Goal: Information Seeking & Learning: Learn about a topic

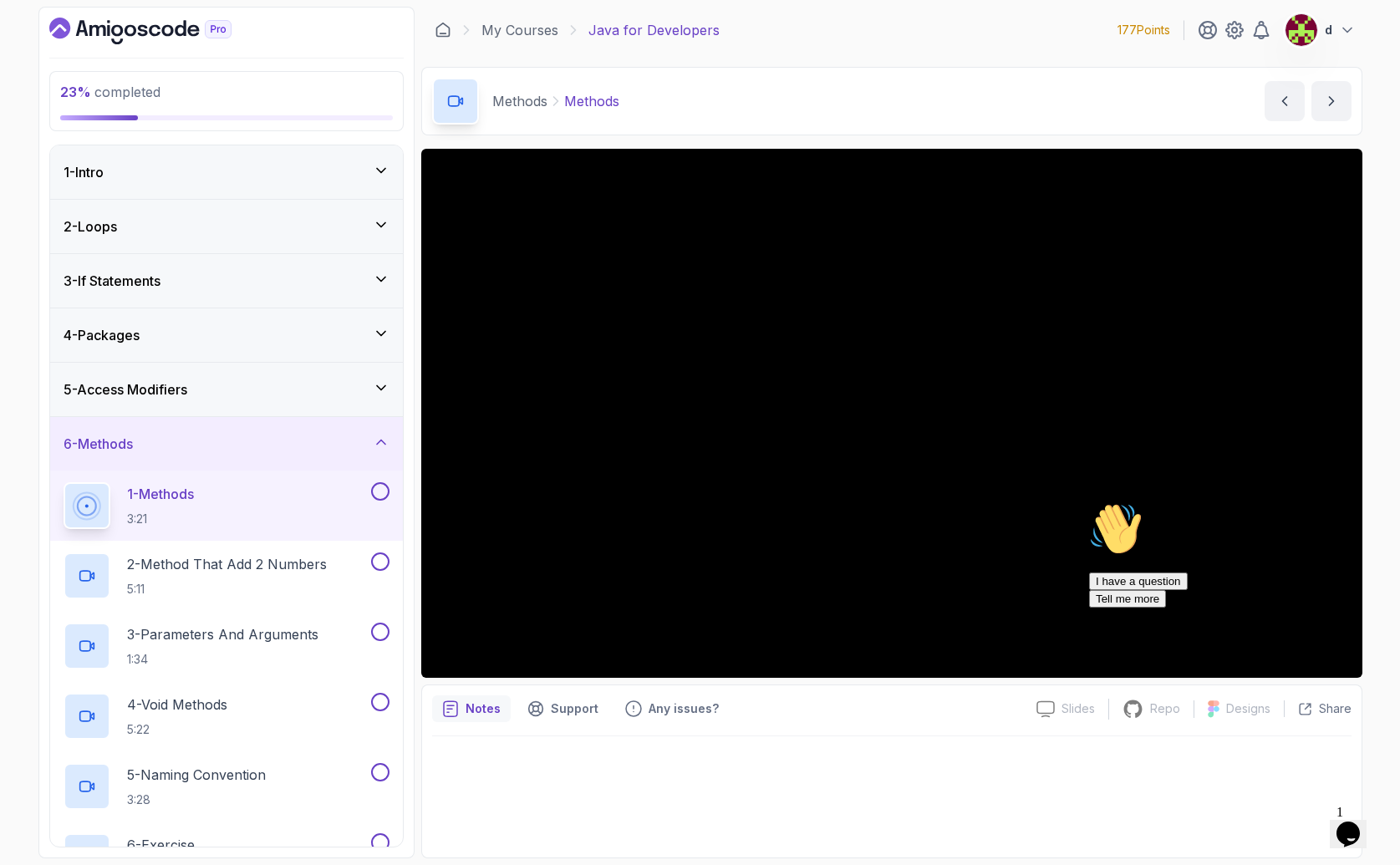
click at [127, 435] on h3 "6 - Methods" at bounding box center [99, 443] width 69 height 20
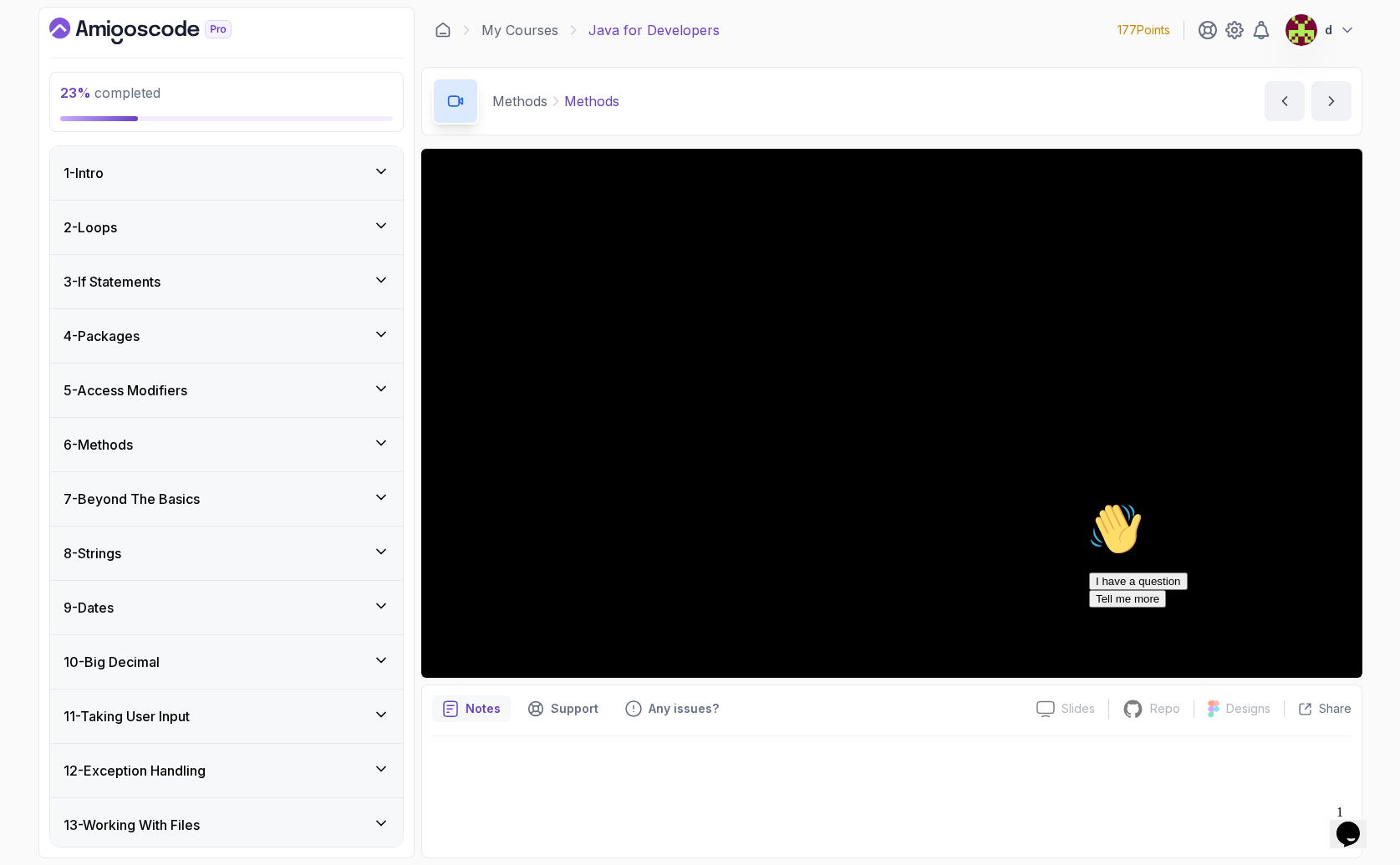
click at [1089, 502] on icon "Chat attention grabber" at bounding box center [1089, 502] width 0 height 0
click at [94, 441] on h3 "6 - Methods" at bounding box center [99, 444] width 69 height 20
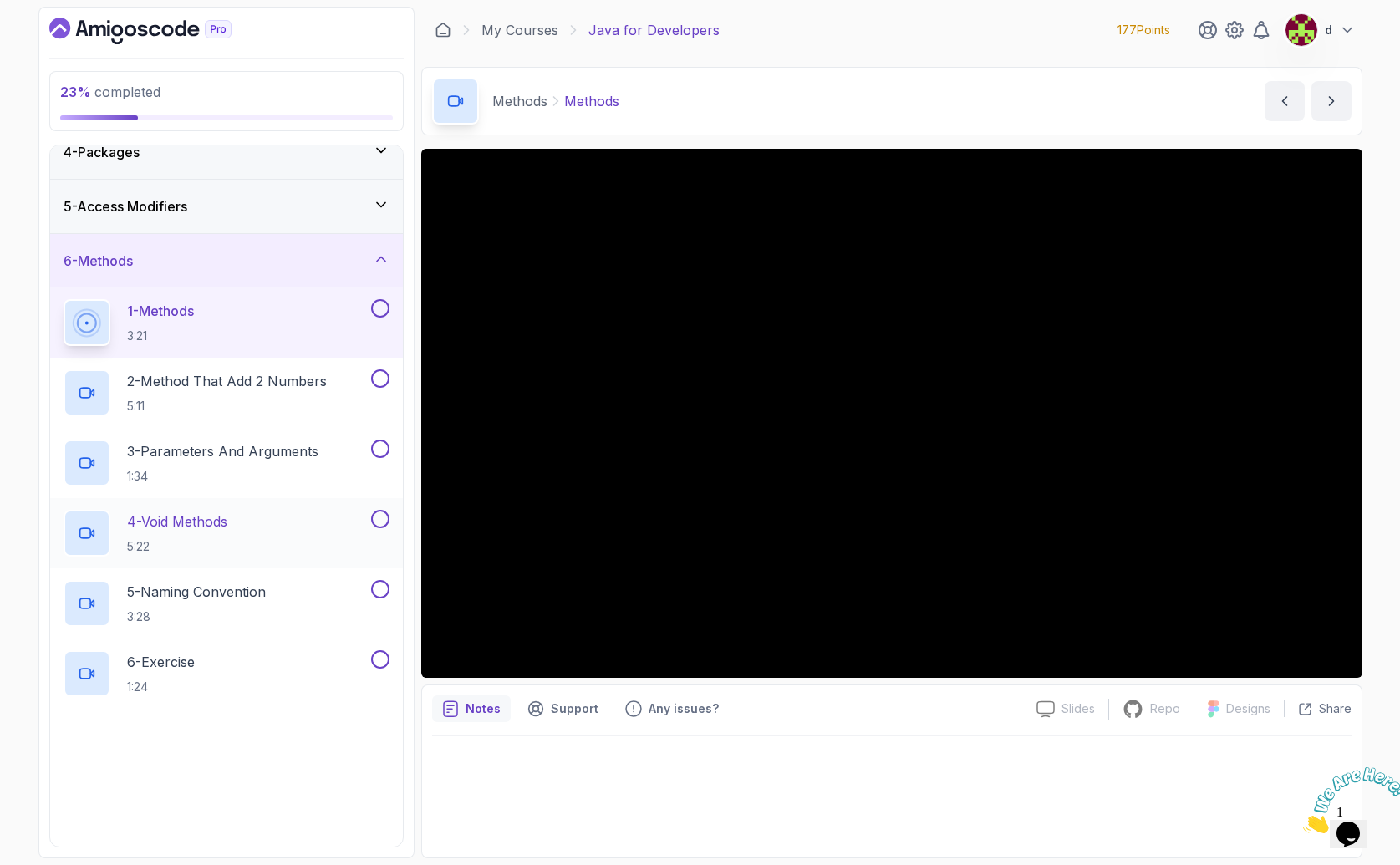
scroll to position [236, 0]
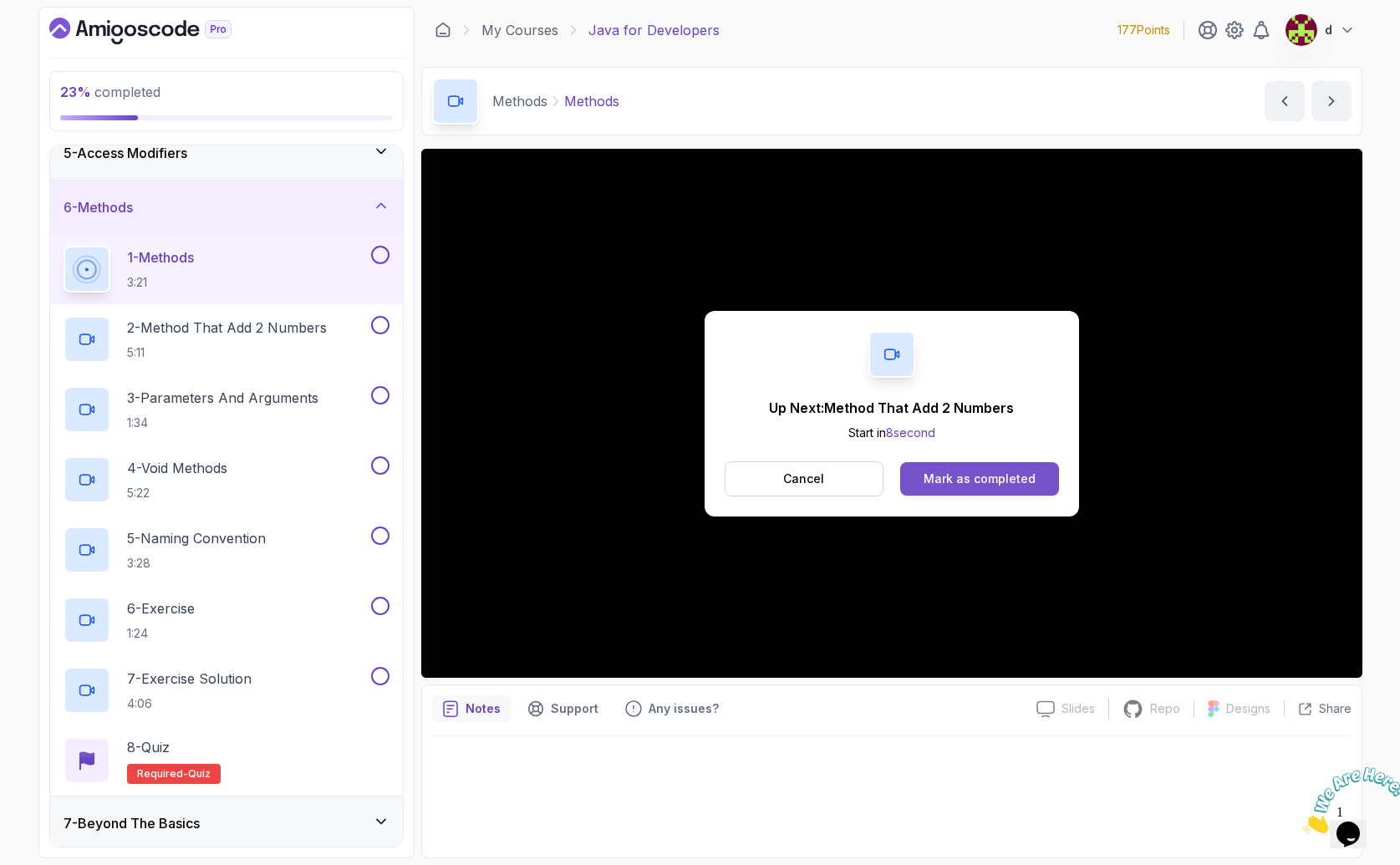
click at [974, 479] on div "Mark as completed" at bounding box center [979, 479] width 112 height 17
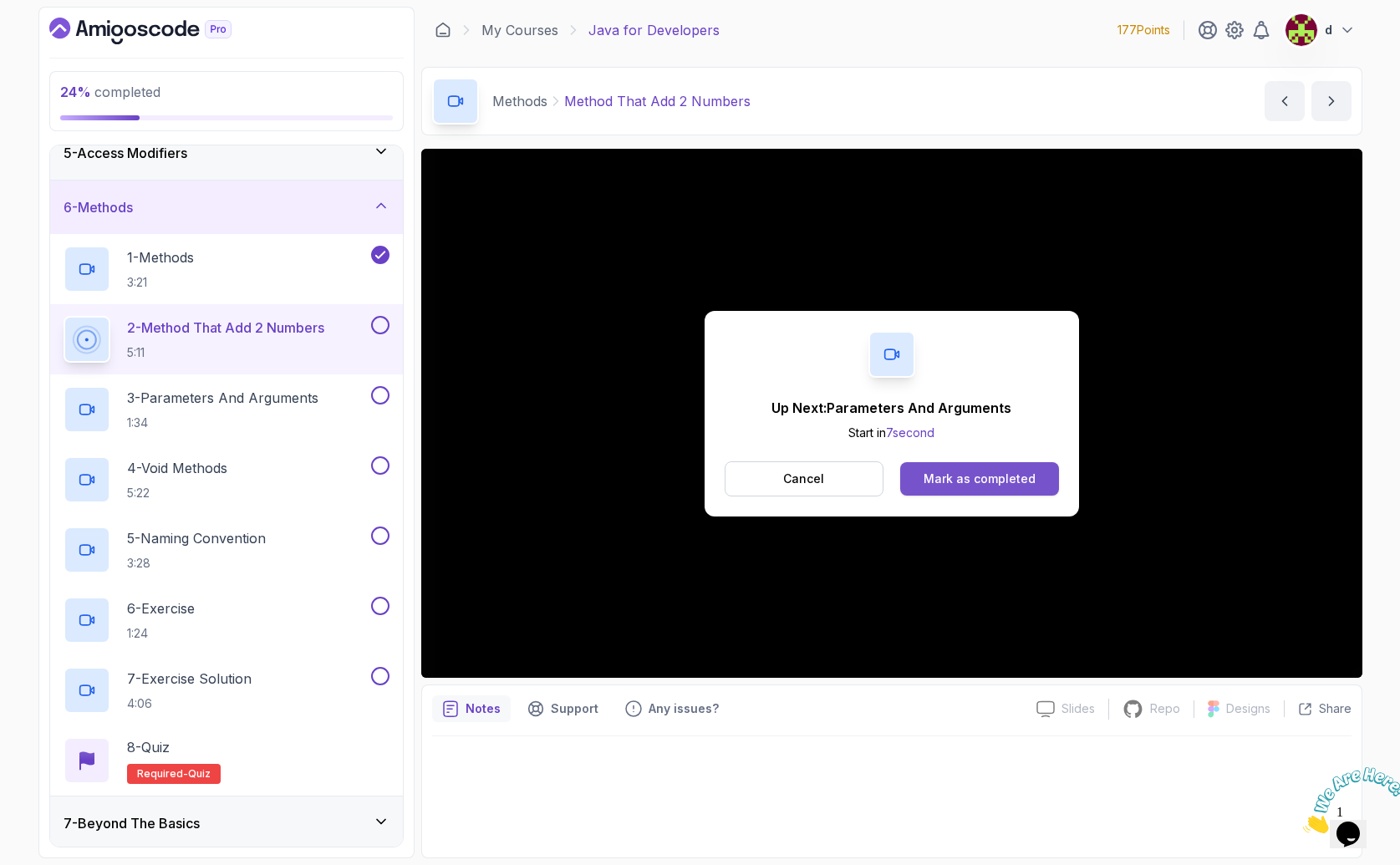
click at [977, 480] on div "Mark as completed" at bounding box center [979, 479] width 112 height 17
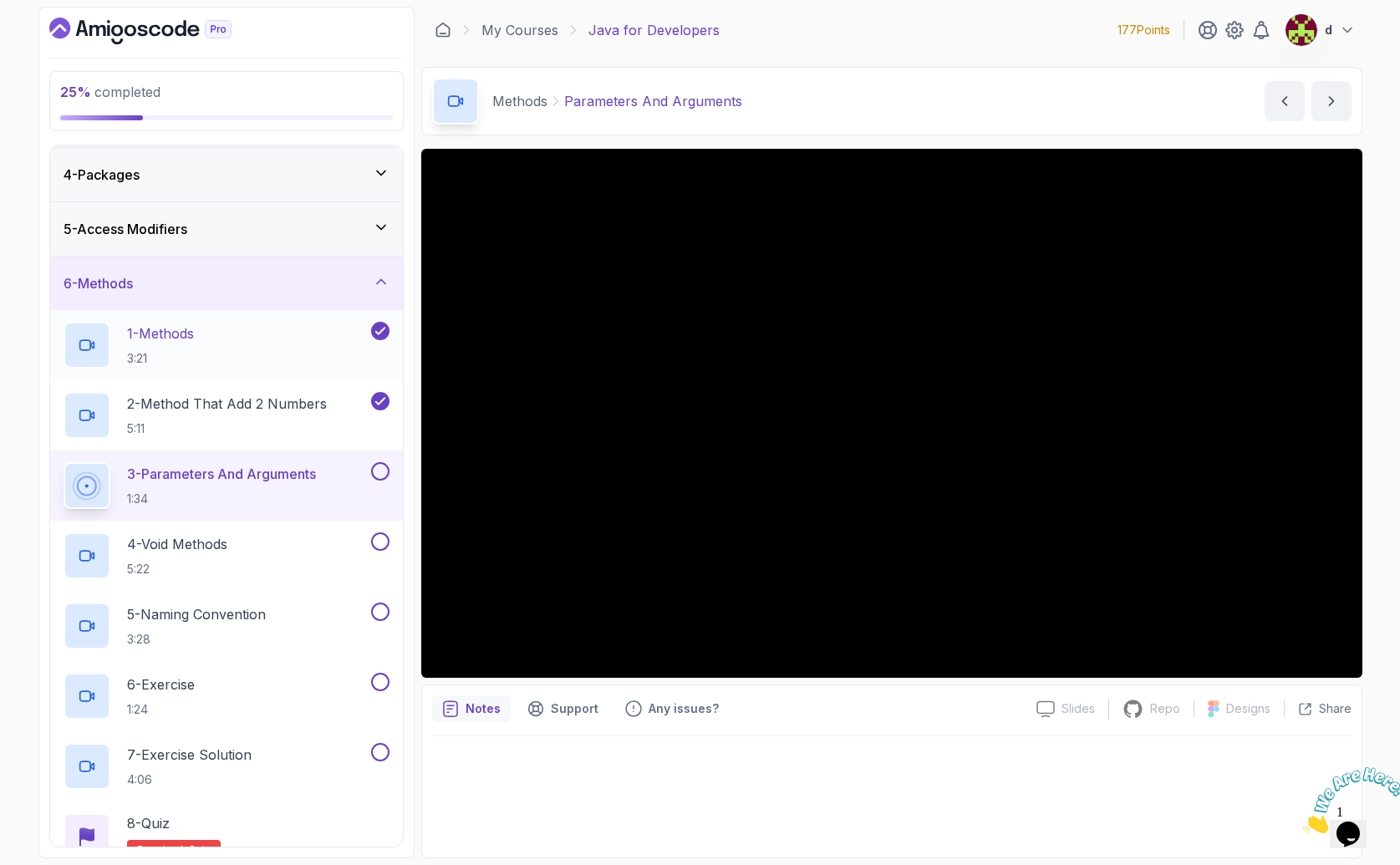
scroll to position [179, 0]
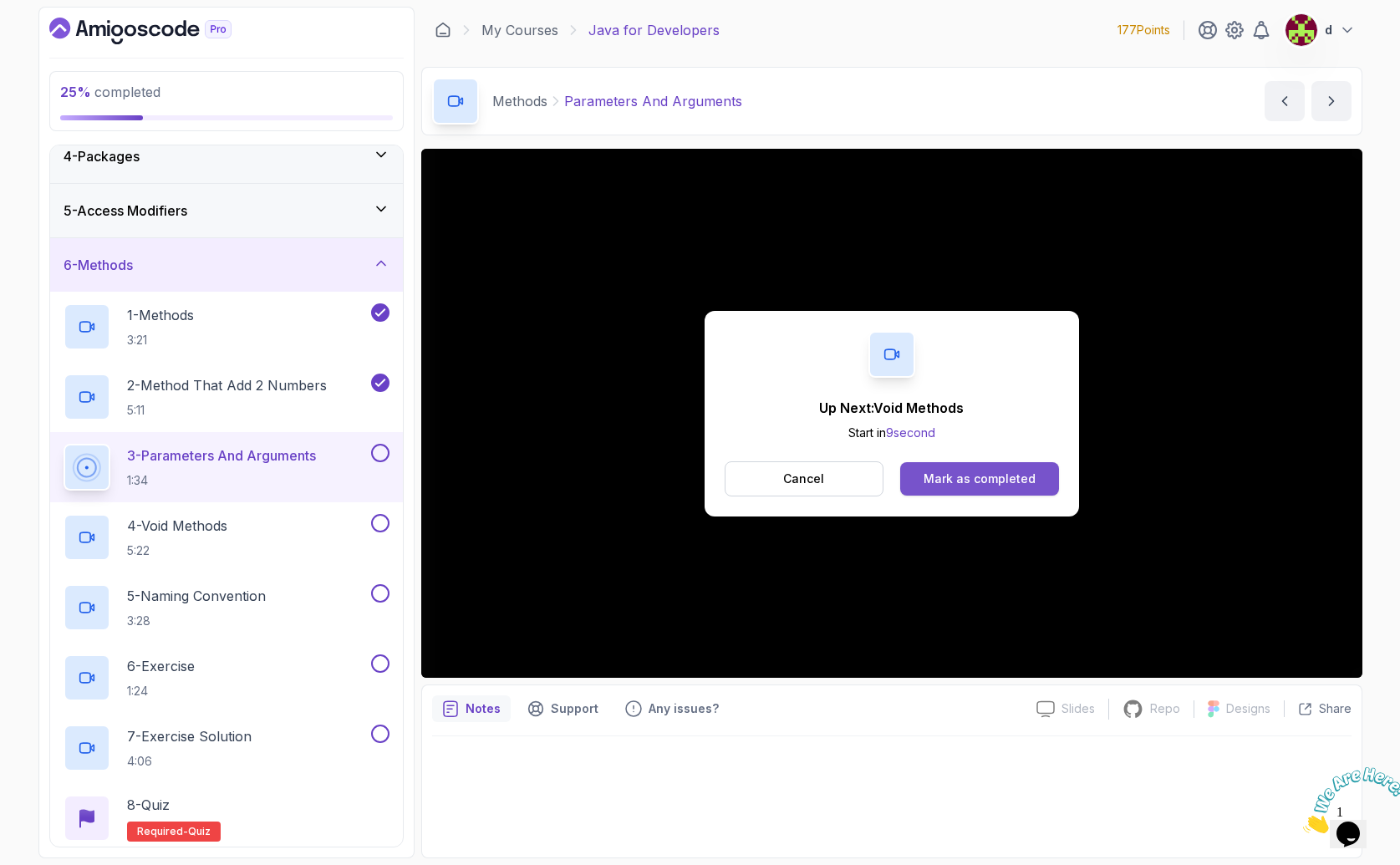
click at [961, 484] on div "Mark as completed" at bounding box center [979, 479] width 112 height 17
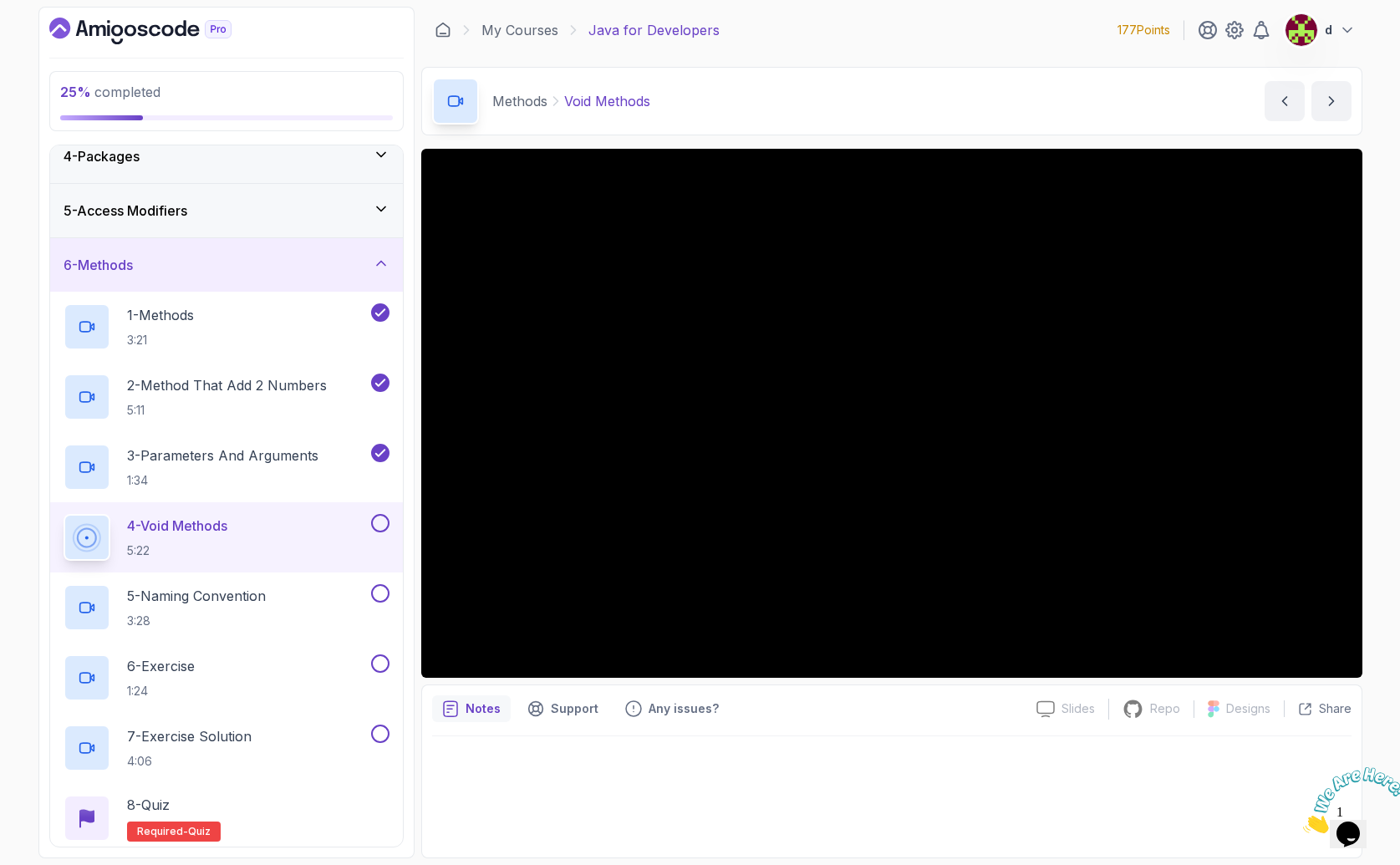
click at [383, 526] on button at bounding box center [381, 524] width 19 height 19
click at [291, 597] on div "5 - Naming Convention 3:28" at bounding box center [216, 608] width 304 height 47
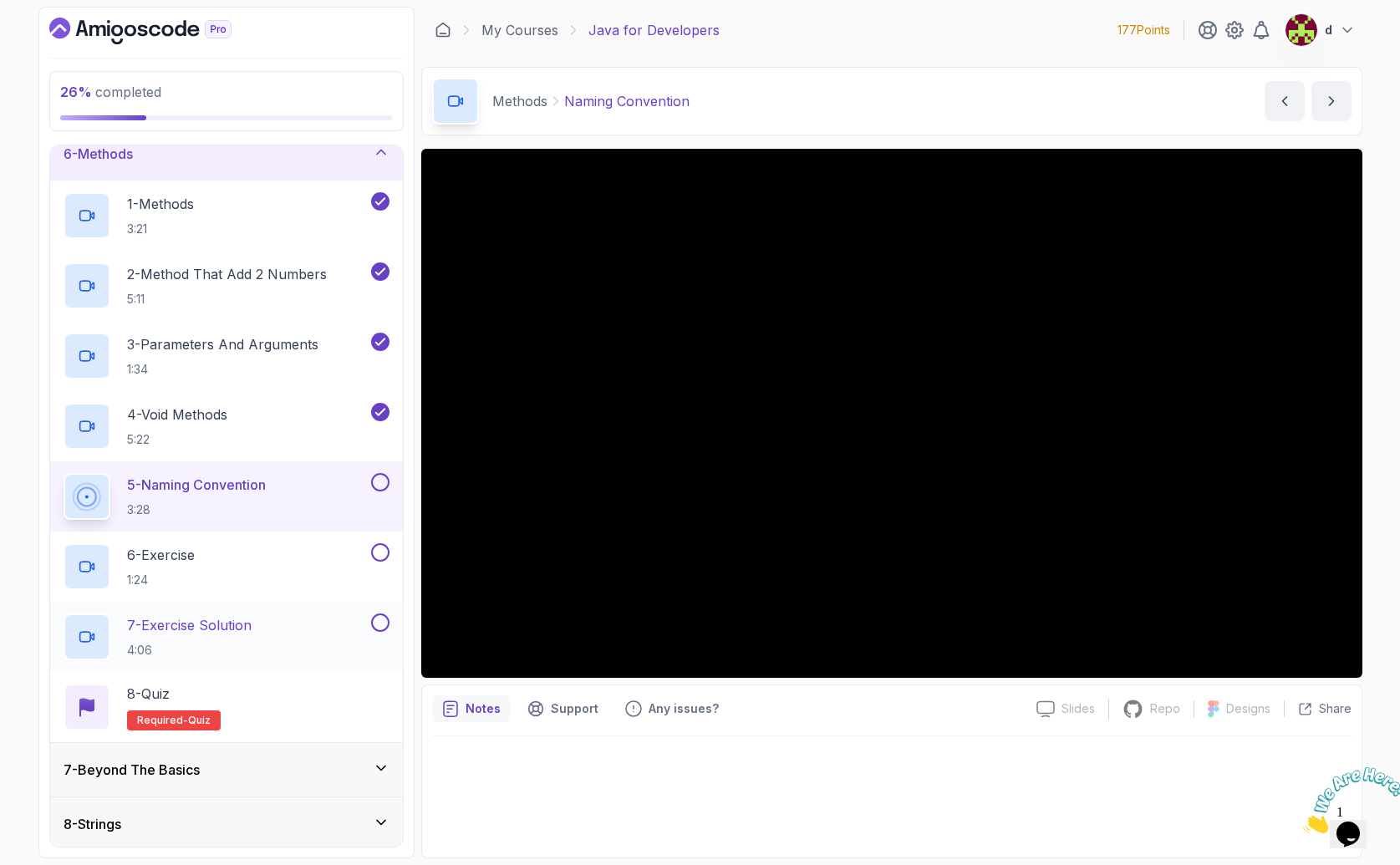
scroll to position [295, 0]
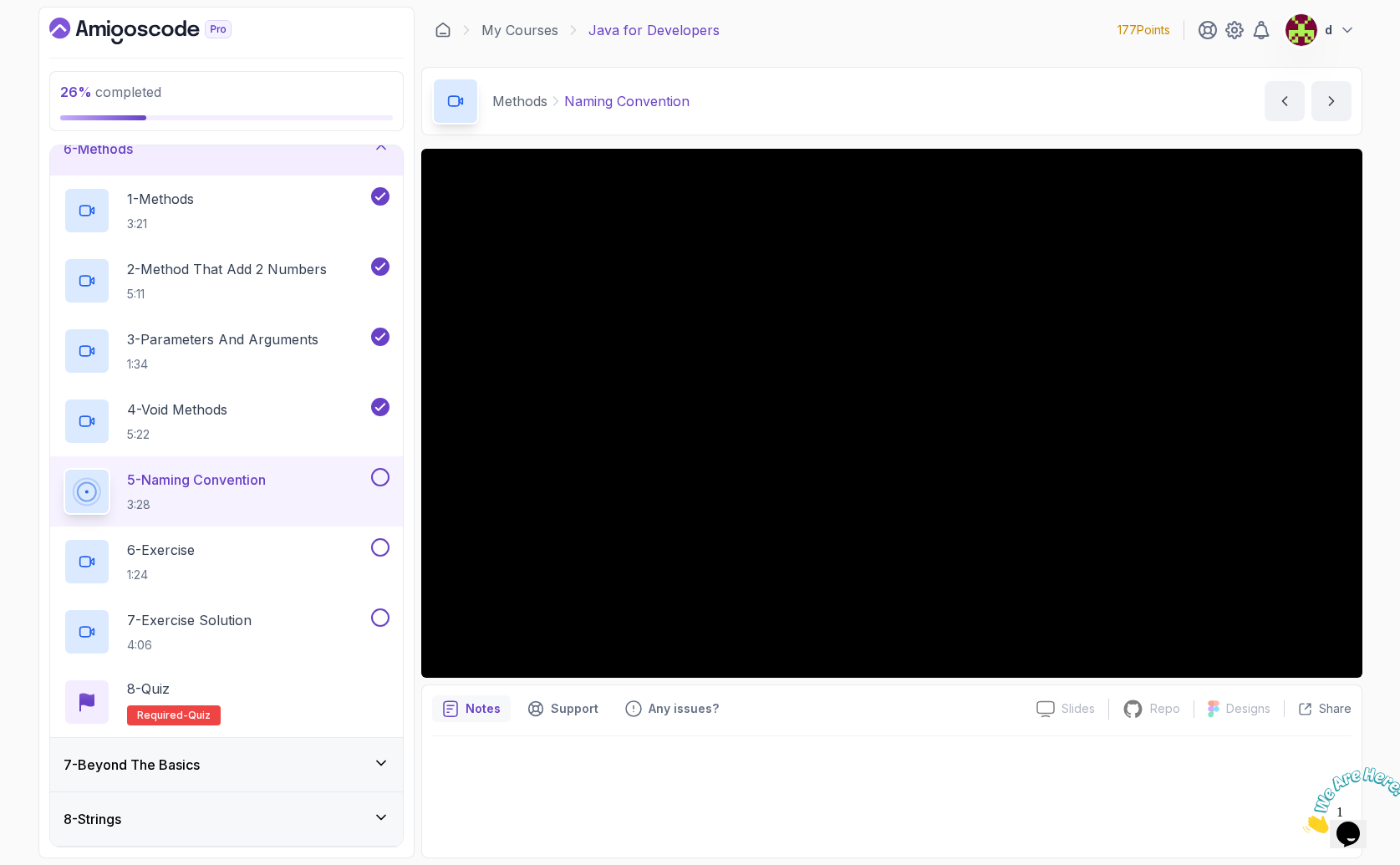
click at [1040, 790] on div at bounding box center [892, 792] width 920 height 111
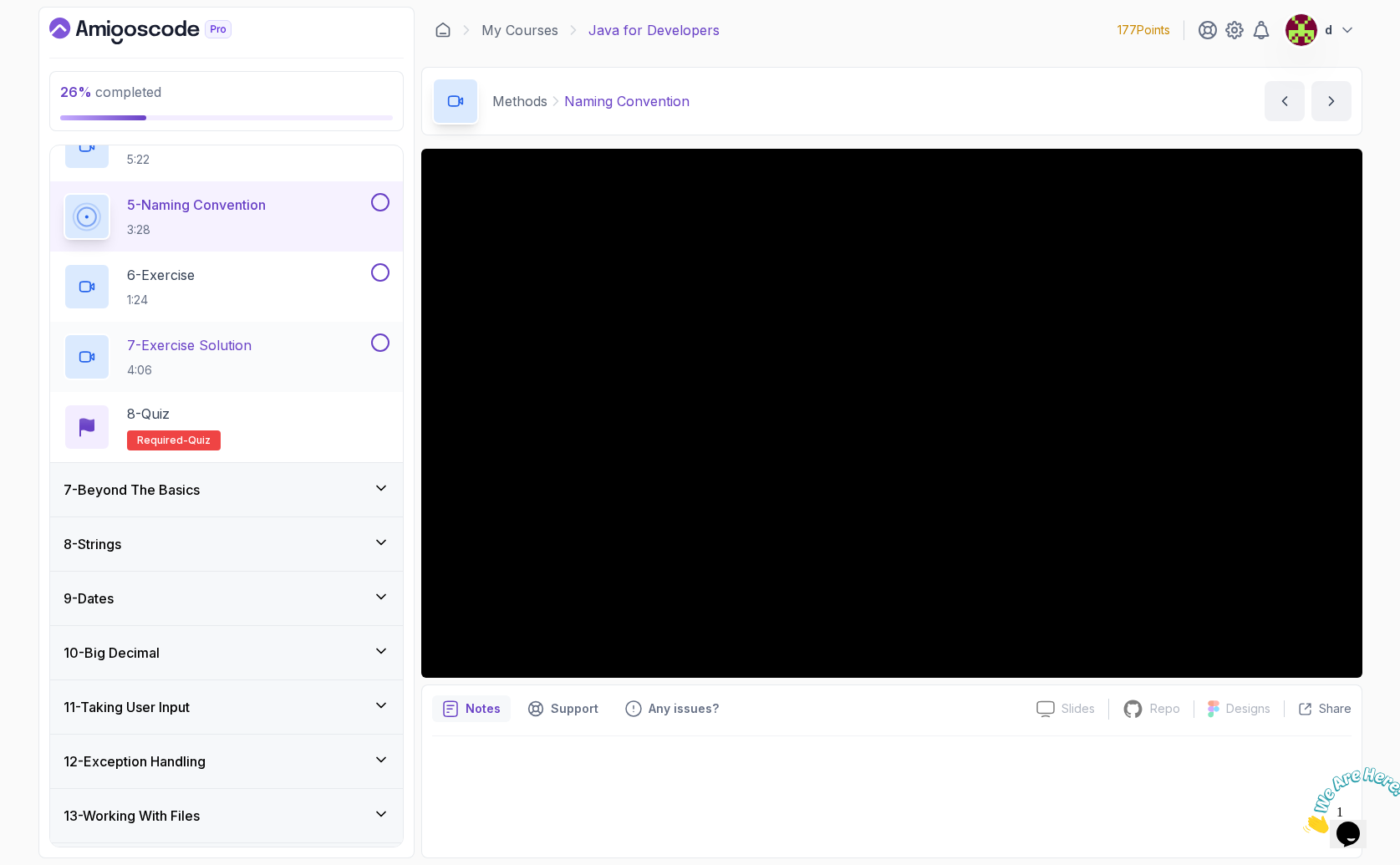
scroll to position [542, 0]
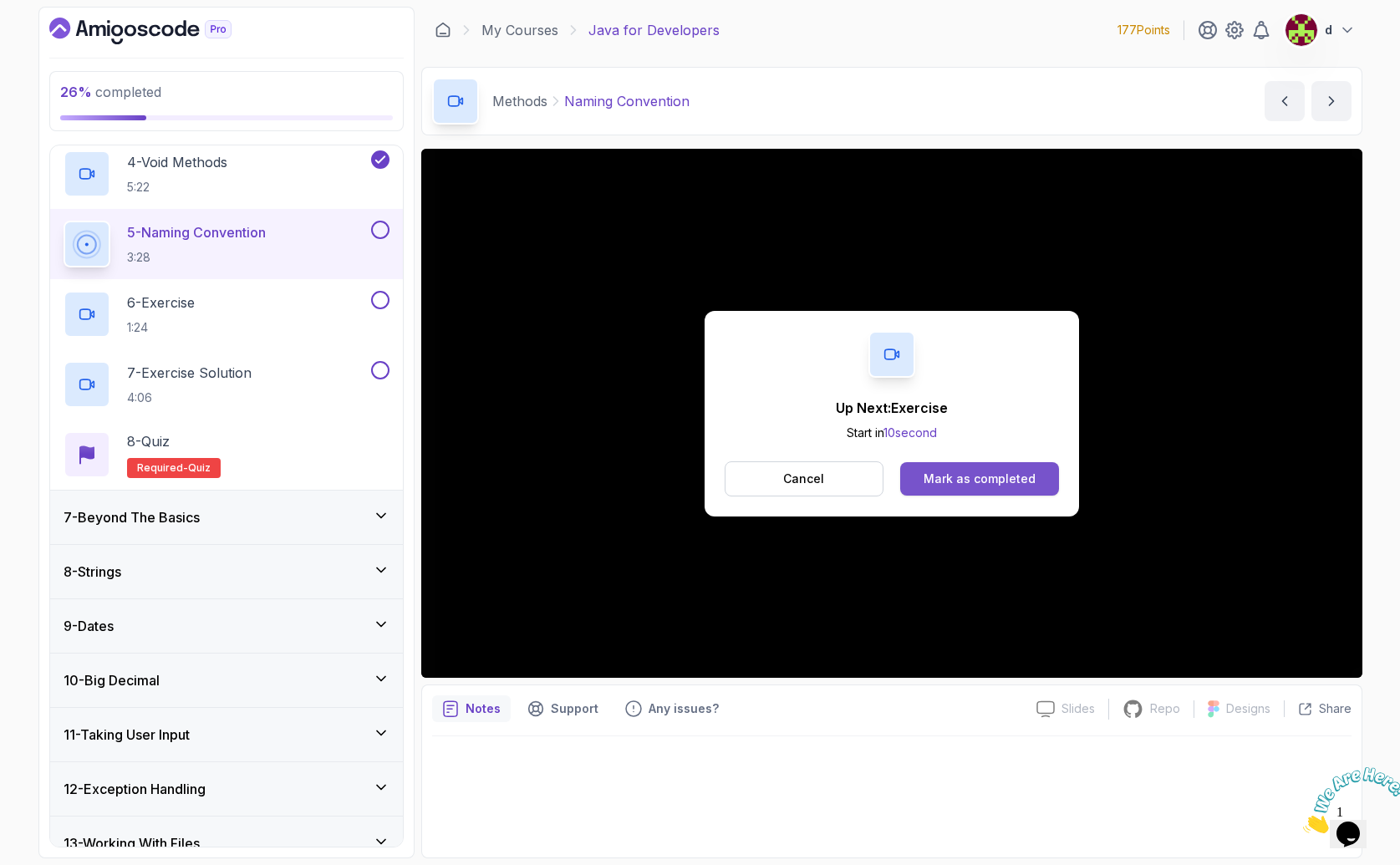
click at [982, 471] on div "Mark as completed" at bounding box center [979, 479] width 112 height 17
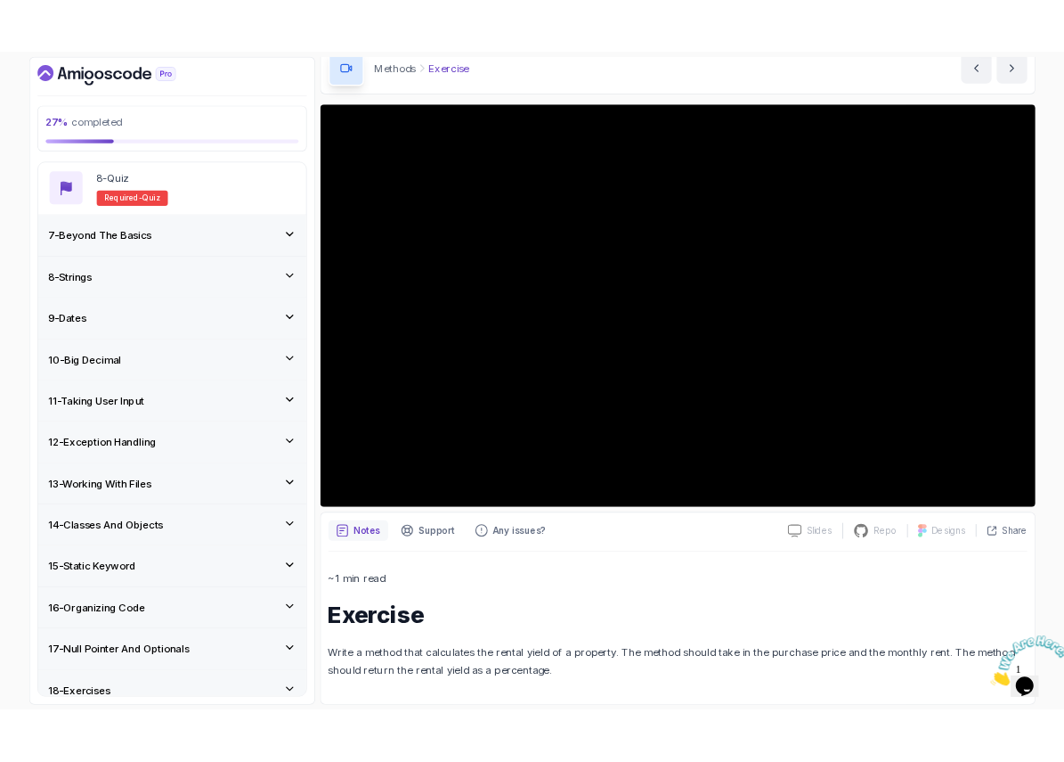
scroll to position [85, 0]
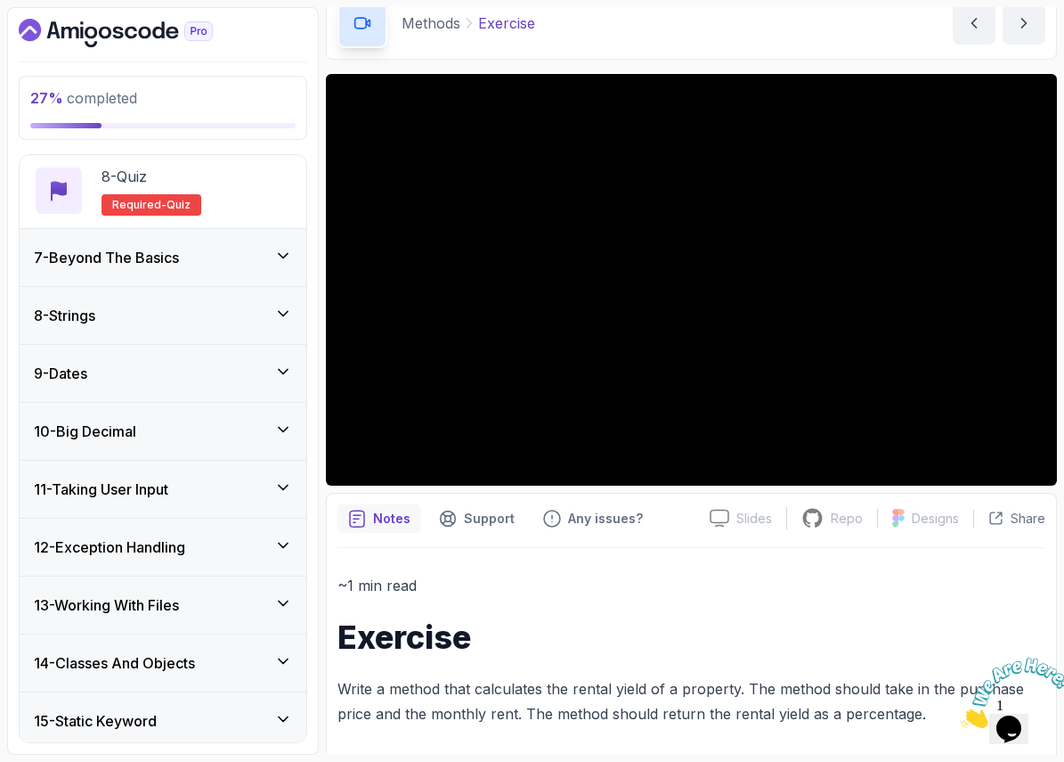
drag, startPoint x: 200, startPoint y: 0, endPoint x: 111, endPoint y: 1, distance: 89.1
click at [111, 1] on section "27 % completed 1 - Intro 2 - Loops 3 - If Statements 4 - Packages 5 - Access Mo…" at bounding box center [532, 381] width 1064 height 762
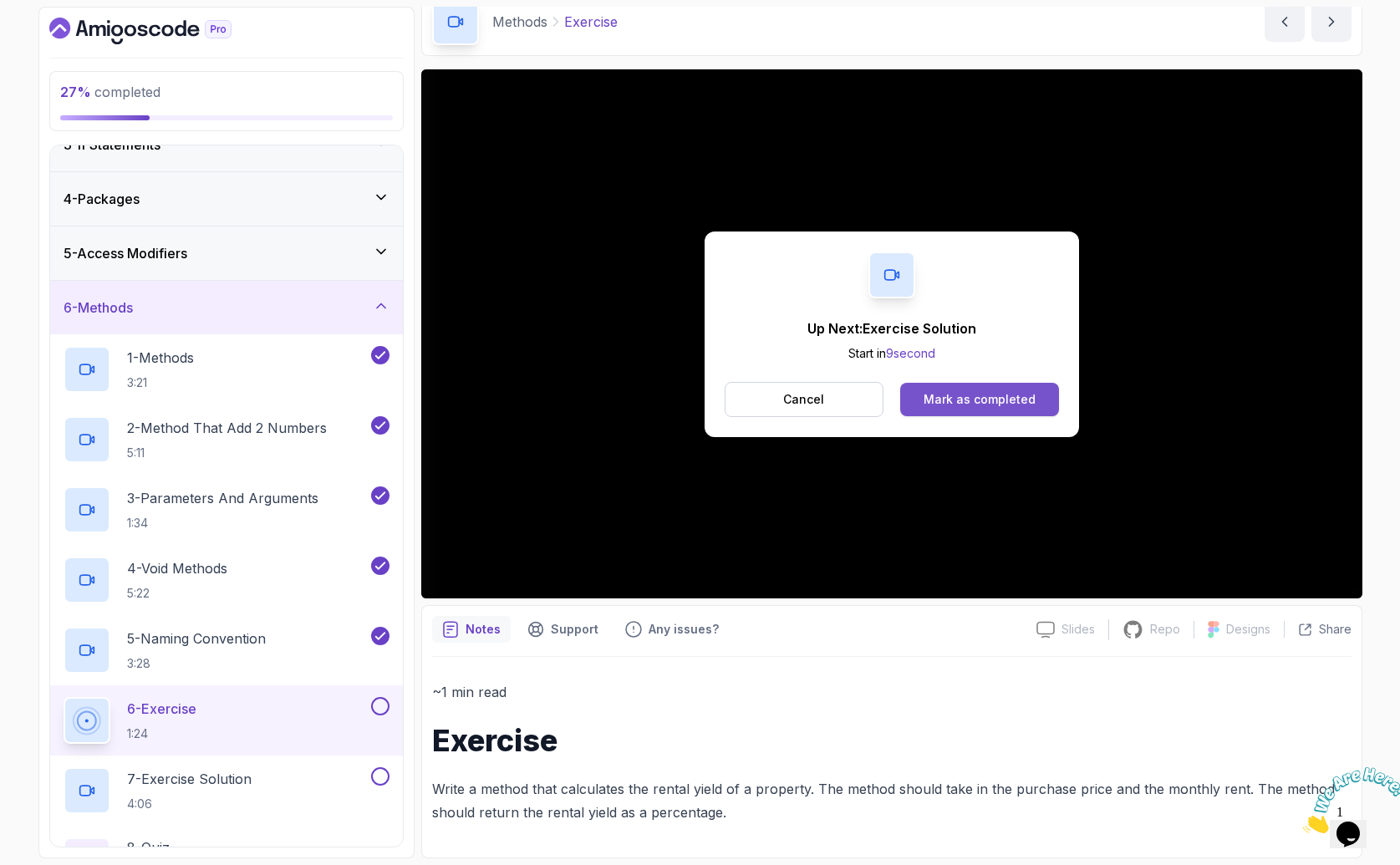
click at [987, 401] on div "Mark as completed" at bounding box center [979, 400] width 112 height 17
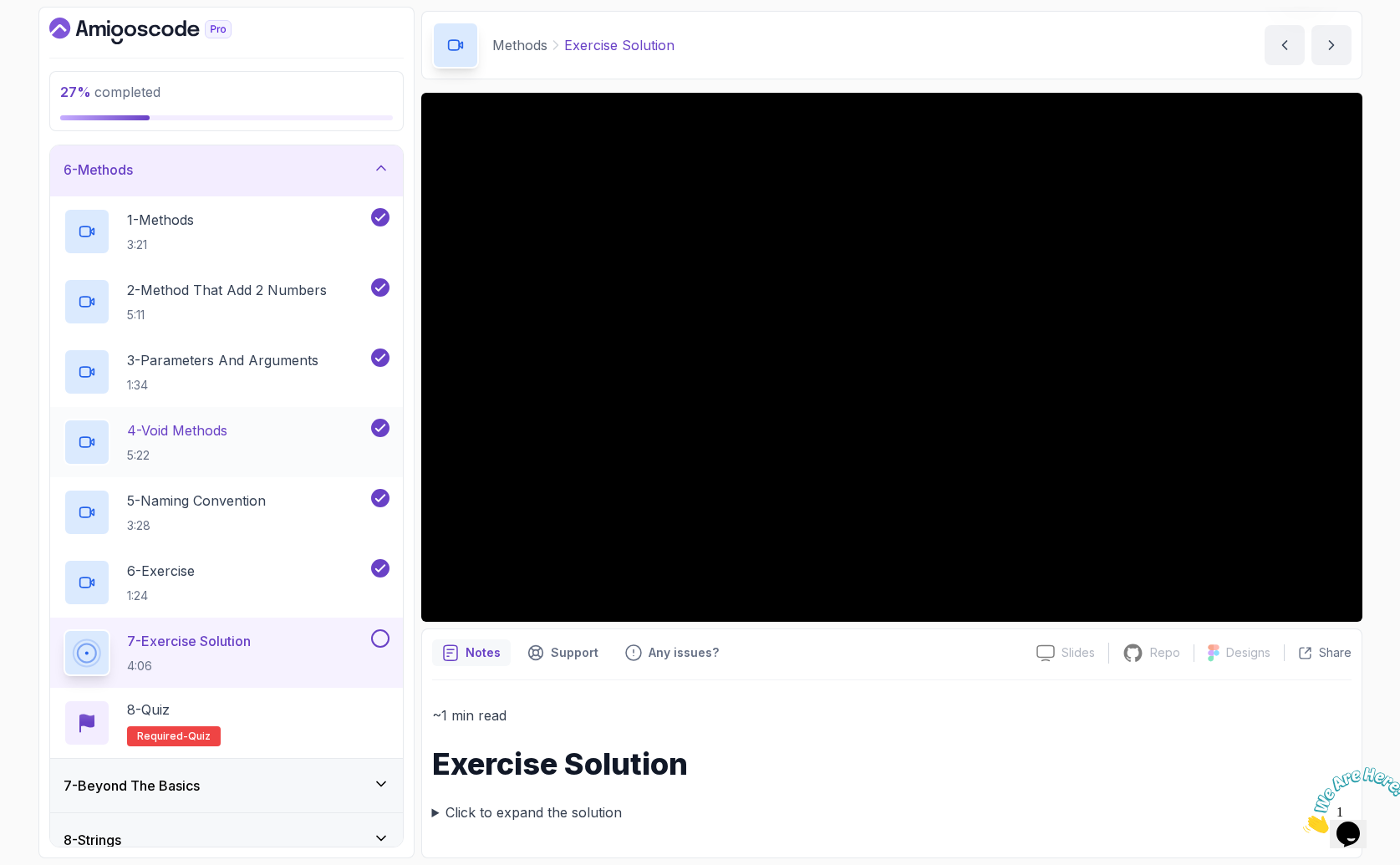
scroll to position [312, 0]
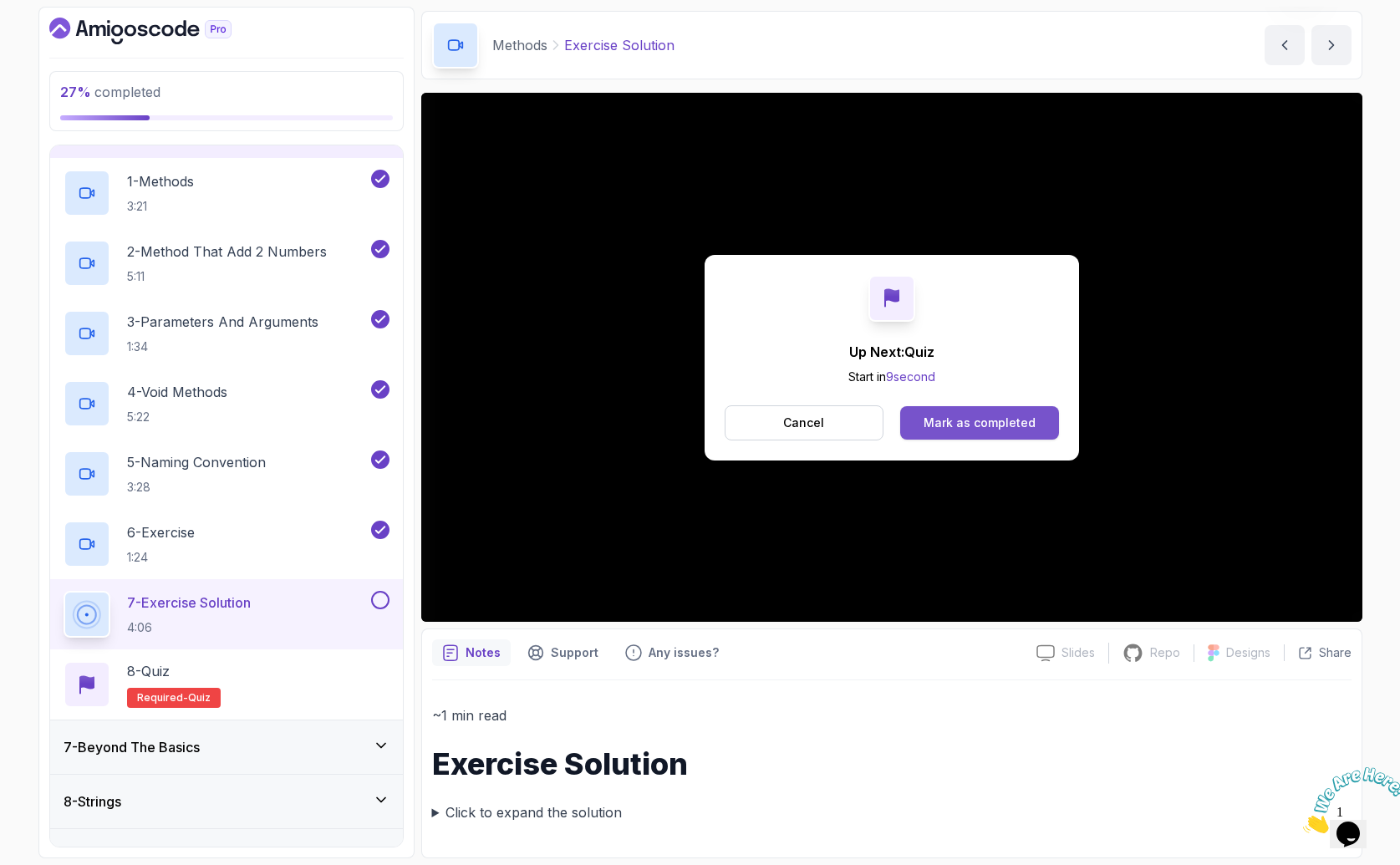
click at [963, 420] on div "Mark as completed" at bounding box center [979, 423] width 112 height 17
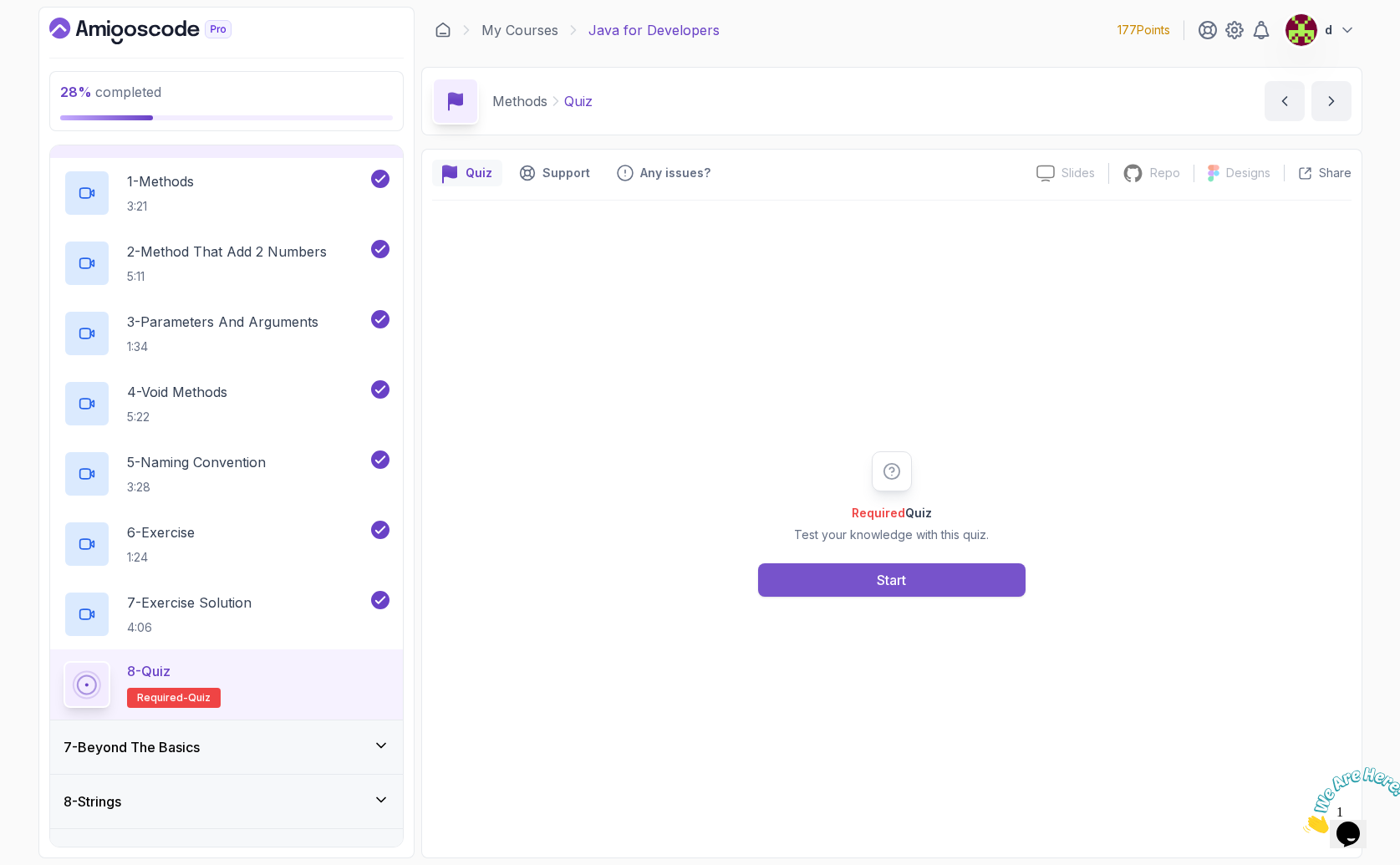
click at [878, 589] on div "Start" at bounding box center [890, 580] width 29 height 20
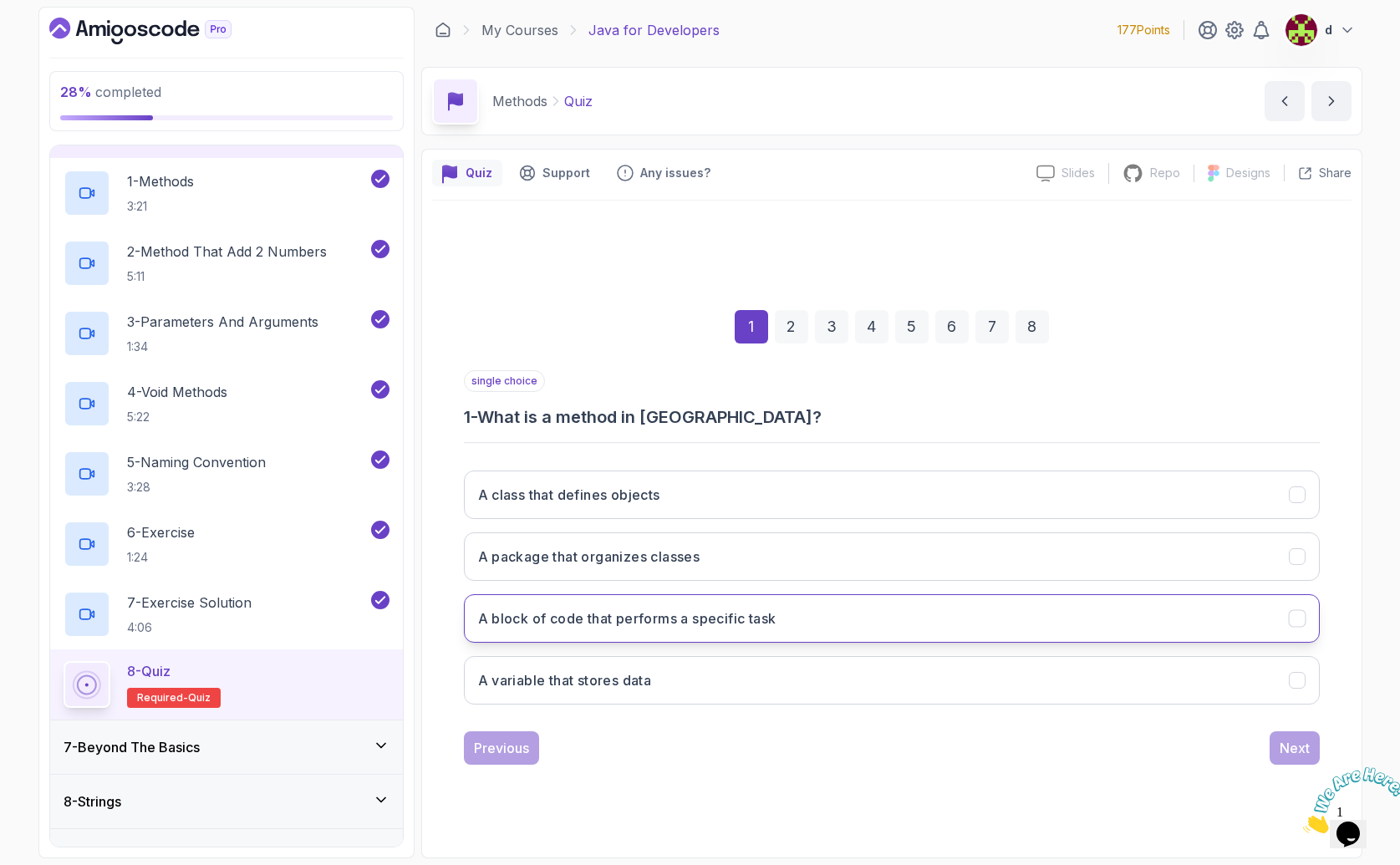
click at [639, 615] on h3 "A block of code that performs a specific task" at bounding box center [628, 617] width 298 height 20
click at [1287, 744] on div "Next" at bounding box center [1295, 748] width 30 height 20
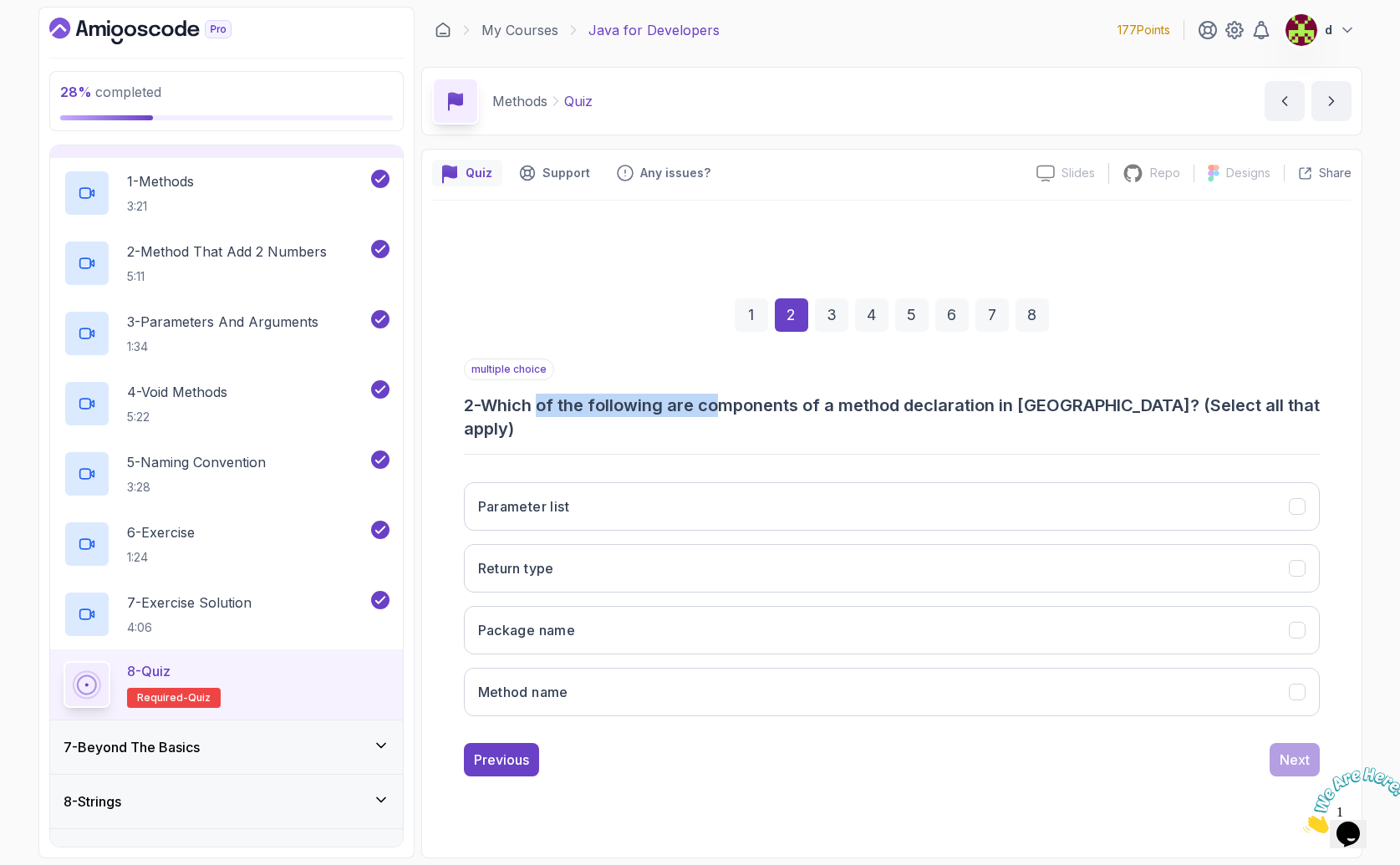
drag, startPoint x: 642, startPoint y: 418, endPoint x: 729, endPoint y: 416, distance: 87.0
click at [729, 416] on h3 "2 - Which of the following are components of a method declaration in [GEOGRAPHI…" at bounding box center [891, 417] width 856 height 47
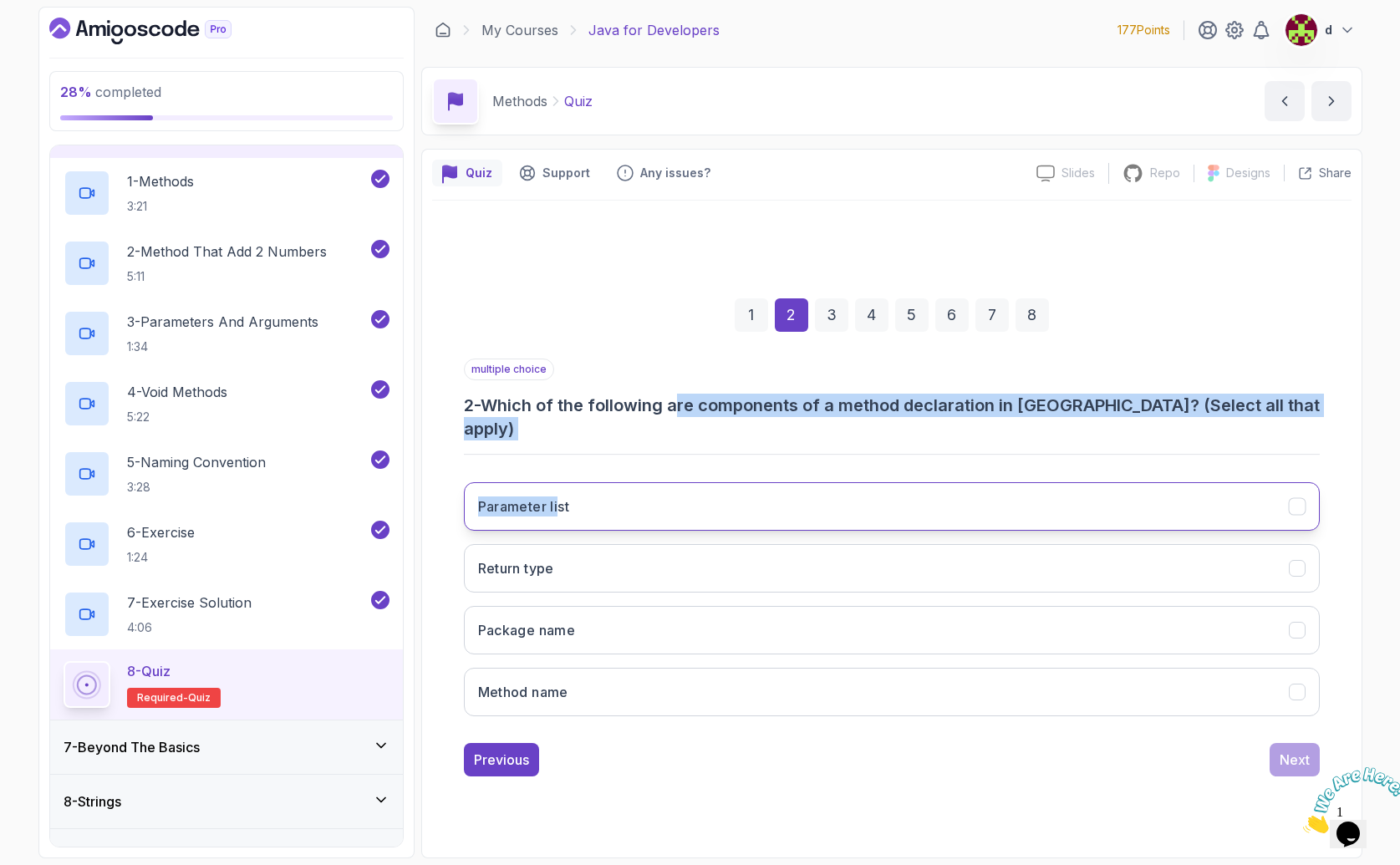
drag, startPoint x: 689, startPoint y: 424, endPoint x: 561, endPoint y: 502, distance: 149.9
click at [561, 502] on div "multiple choice 2 - Which of the following are components of a method declarati…" at bounding box center [891, 544] width 856 height 372
click at [561, 501] on h3 "Parameter list" at bounding box center [525, 506] width 92 height 20
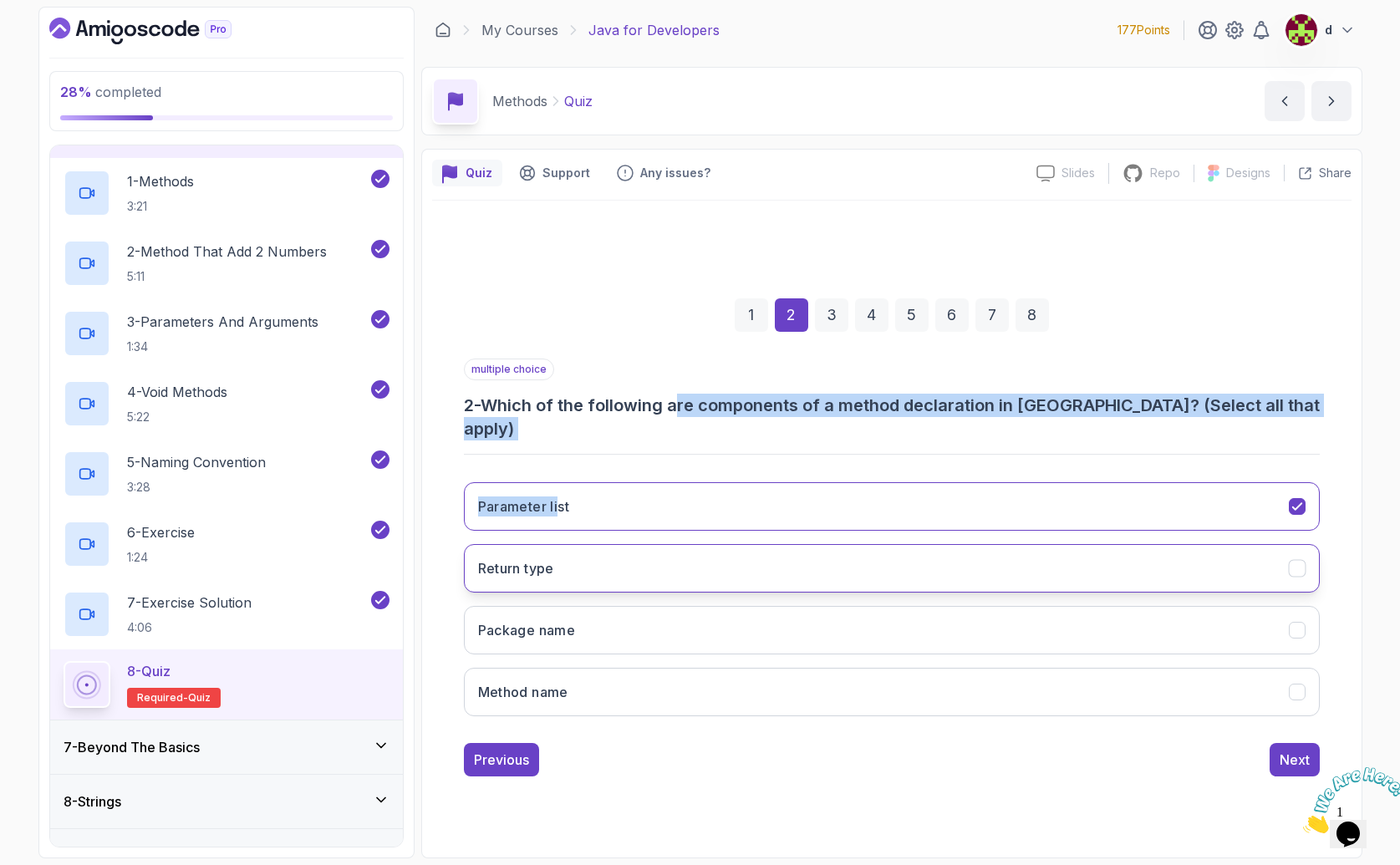
click at [525, 563] on h3 "Return type" at bounding box center [516, 568] width 76 height 20
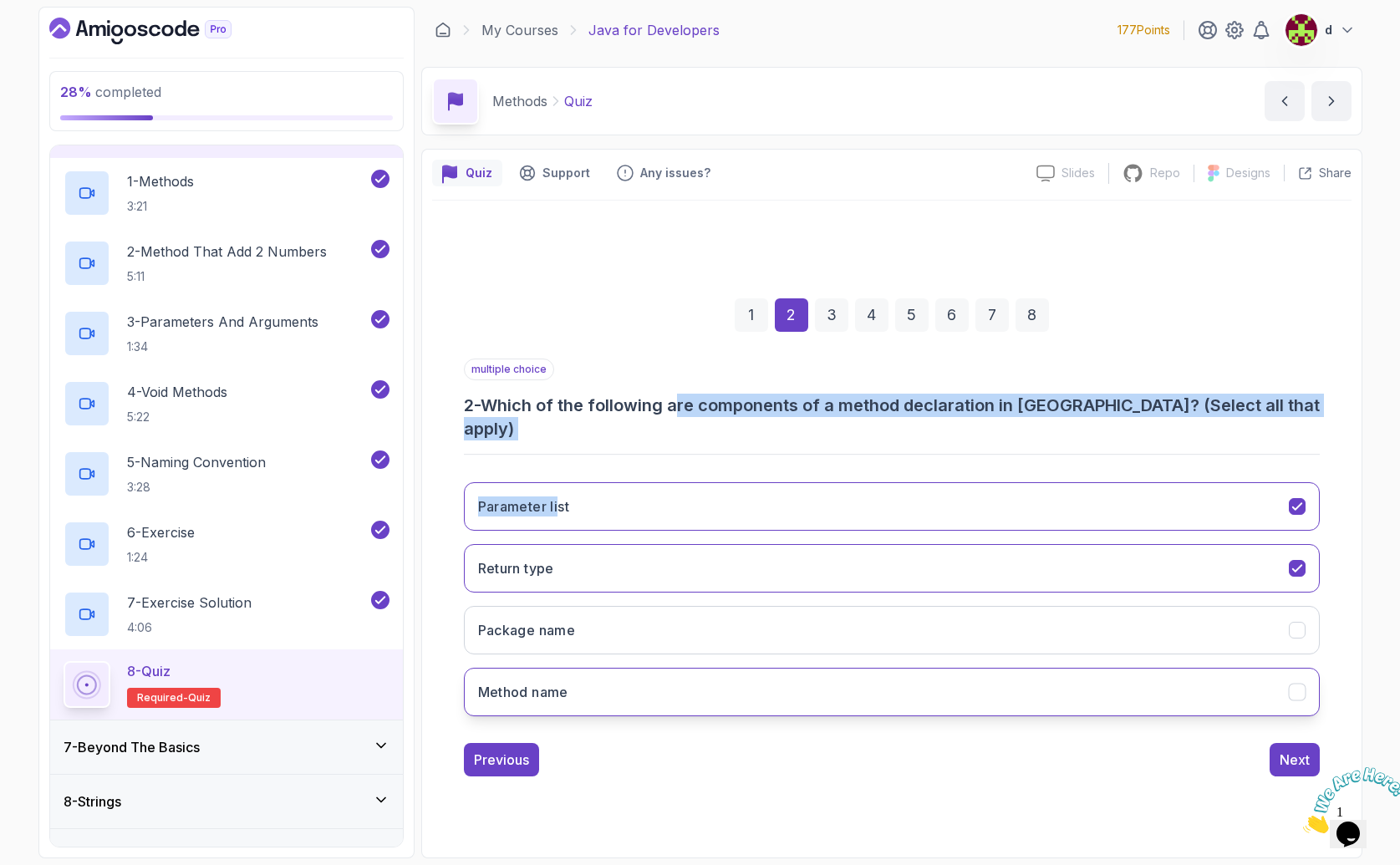
click at [555, 682] on h3 "Method name" at bounding box center [524, 691] width 90 height 20
click at [1295, 750] on div "Next" at bounding box center [1295, 759] width 30 height 20
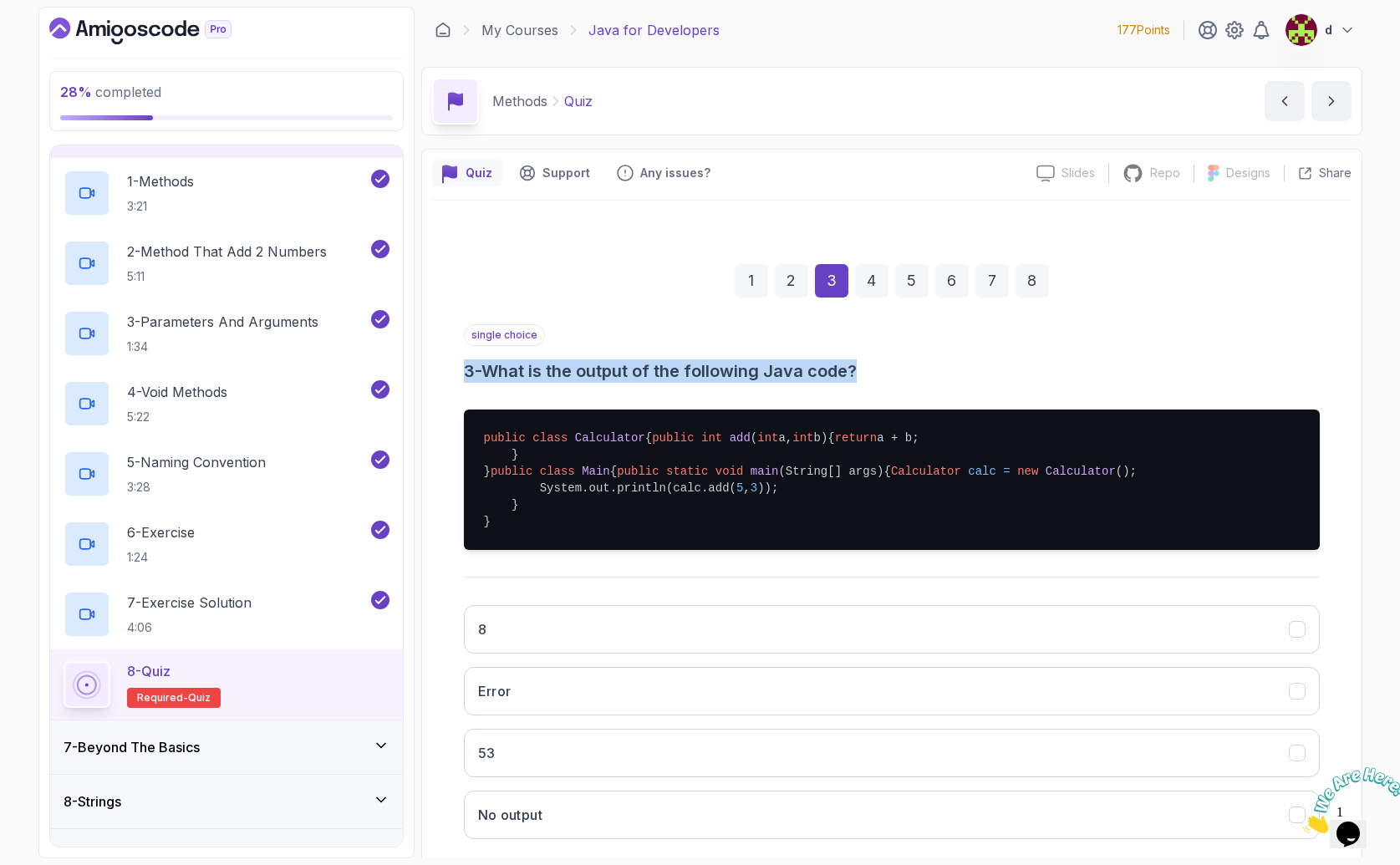
drag, startPoint x: 510, startPoint y: 362, endPoint x: 936, endPoint y: 389, distance: 426.9
click at [936, 389] on div "single choice 3 - What is the output of the following Java code? public class C…" at bounding box center [891, 588] width 856 height 528
drag, startPoint x: 497, startPoint y: 455, endPoint x: 574, endPoint y: 488, distance: 83.8
click at [574, 488] on pre "public class Calculator { public int add ( int a, int b) { return a + b; } } pu…" at bounding box center [891, 479] width 856 height 141
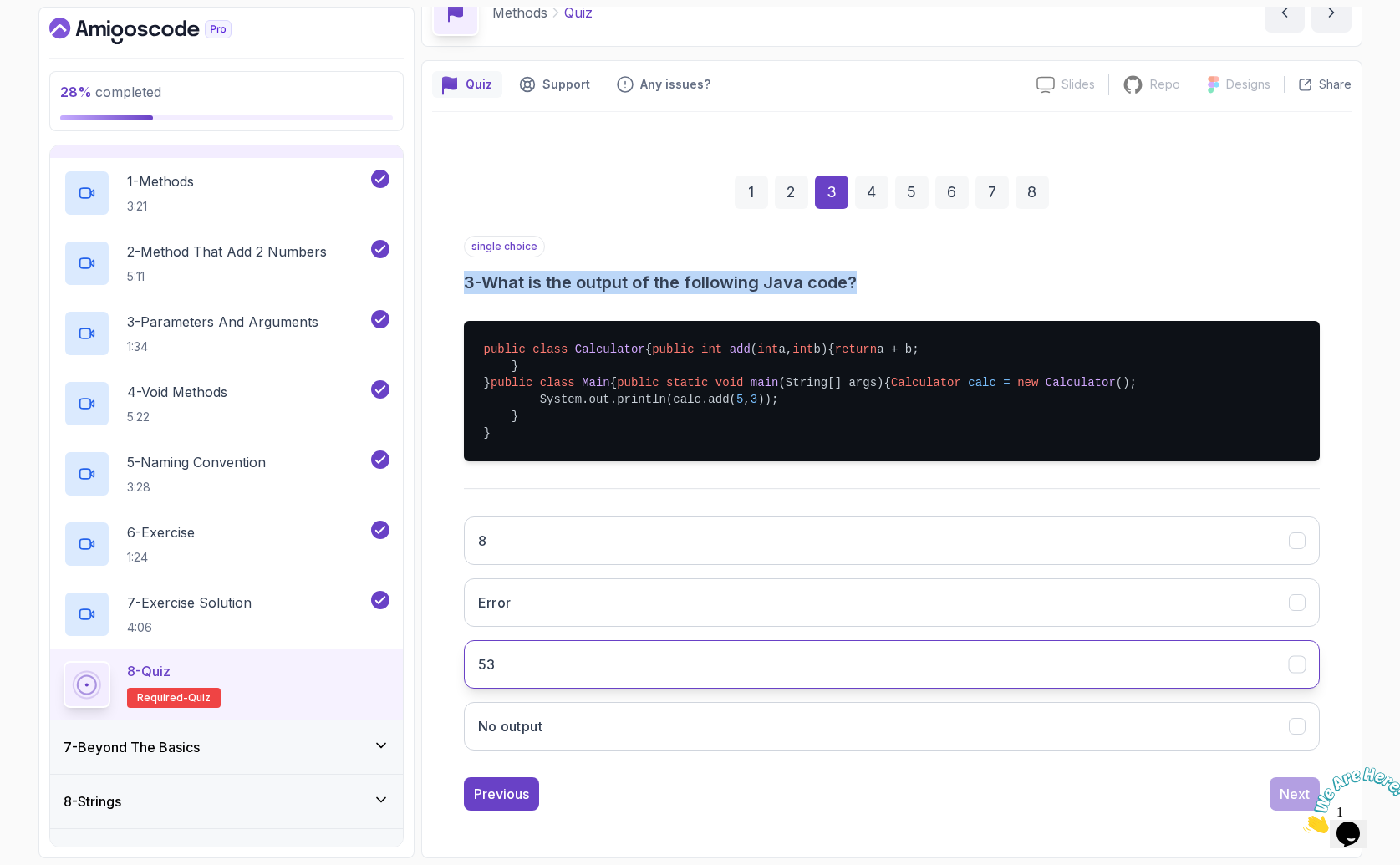
scroll to position [173, 0]
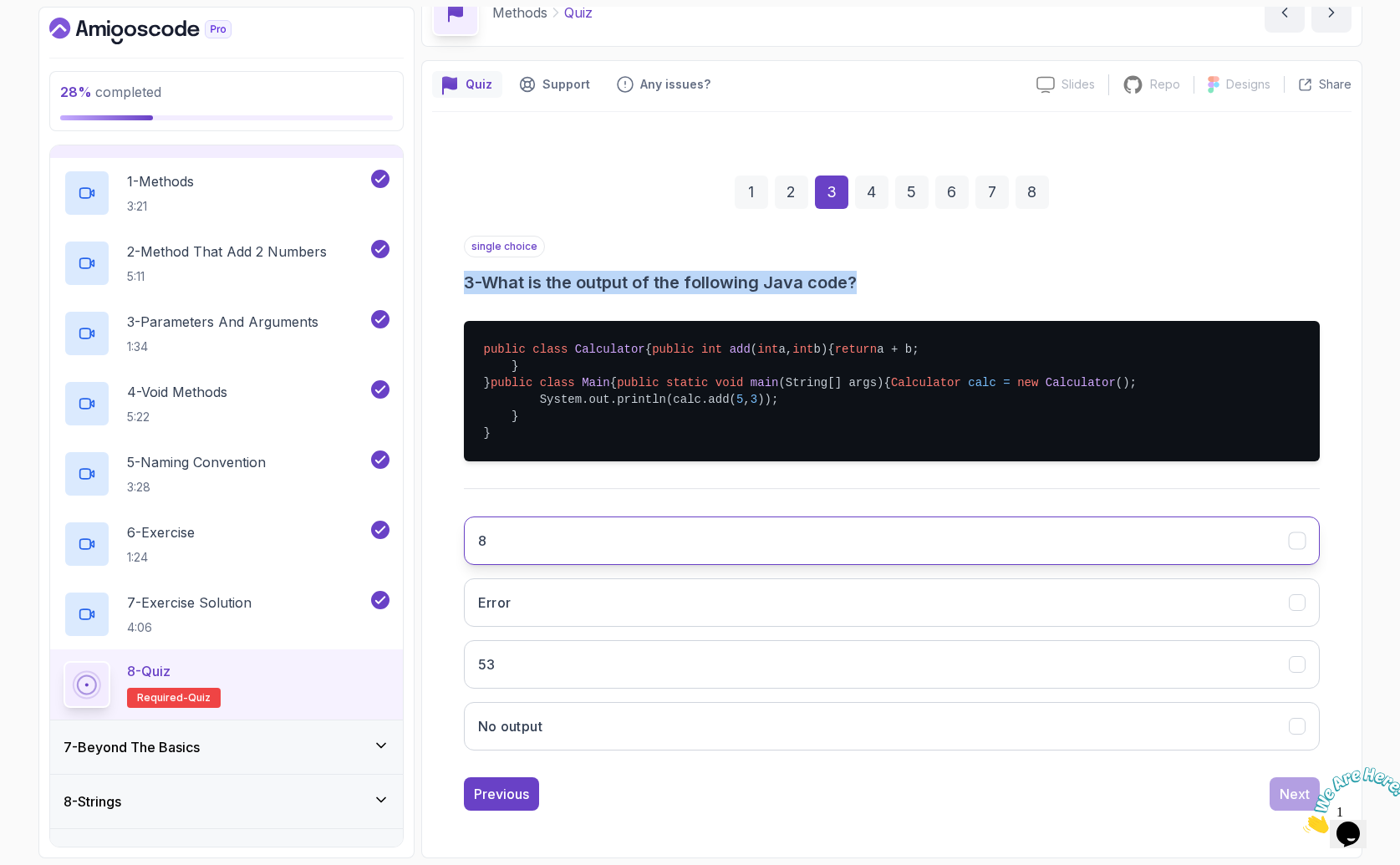
click at [525, 548] on button "8" at bounding box center [891, 541] width 856 height 49
click at [1287, 788] on div "Next" at bounding box center [1295, 794] width 30 height 20
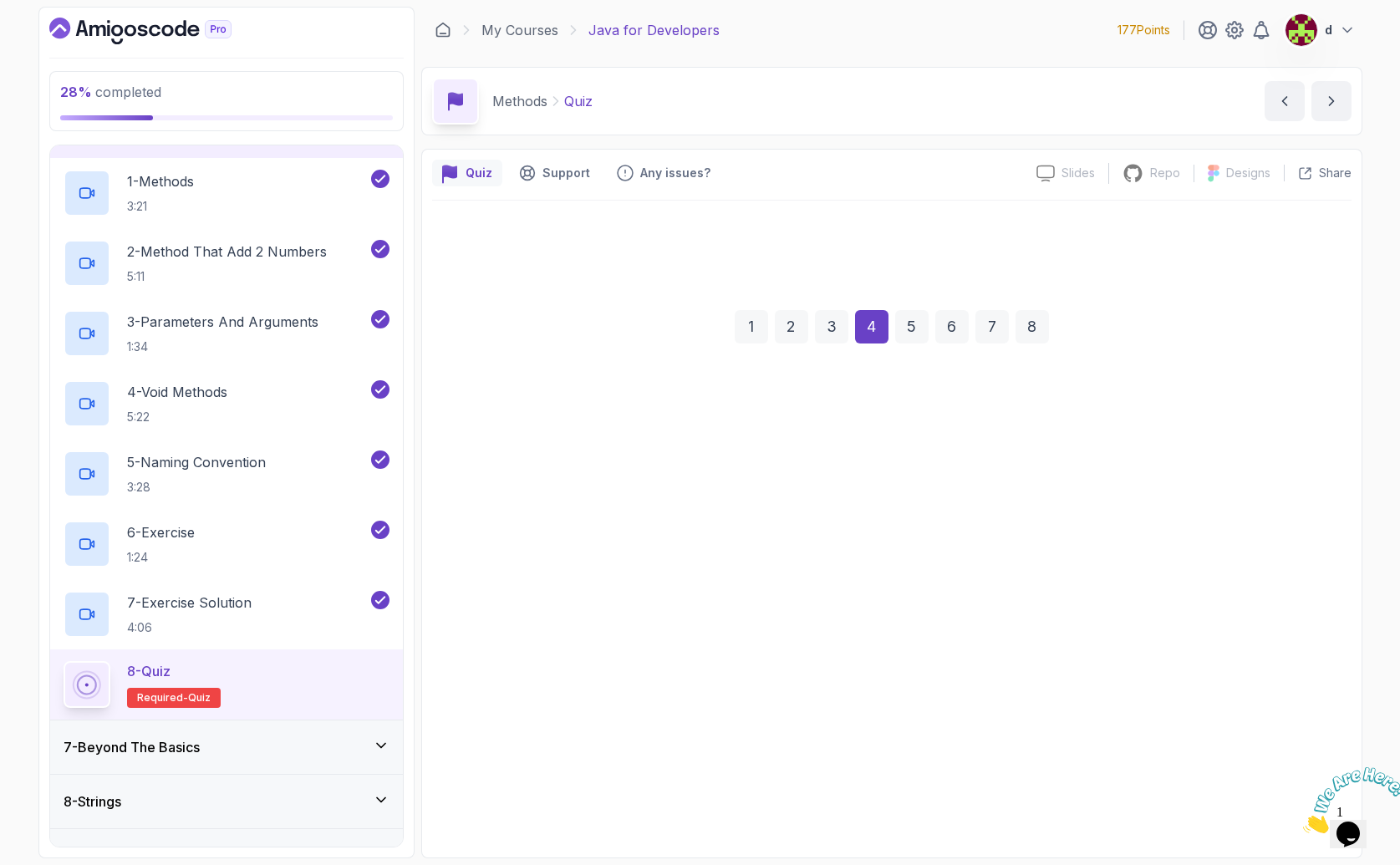
scroll to position [0, 0]
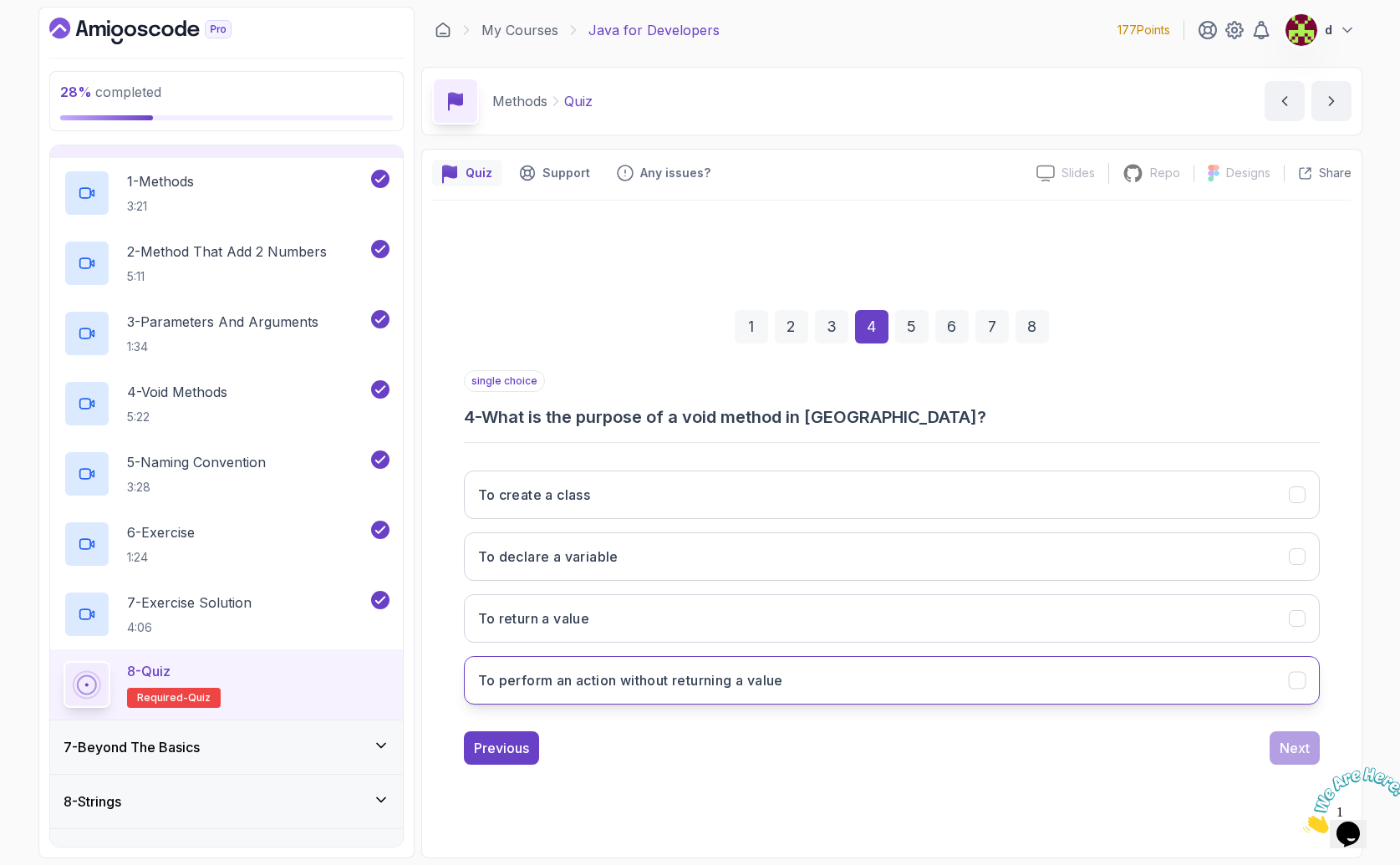
click at [640, 694] on button "To perform an action without returning a value" at bounding box center [891, 680] width 856 height 49
click at [1291, 746] on div "Next" at bounding box center [1295, 748] width 30 height 20
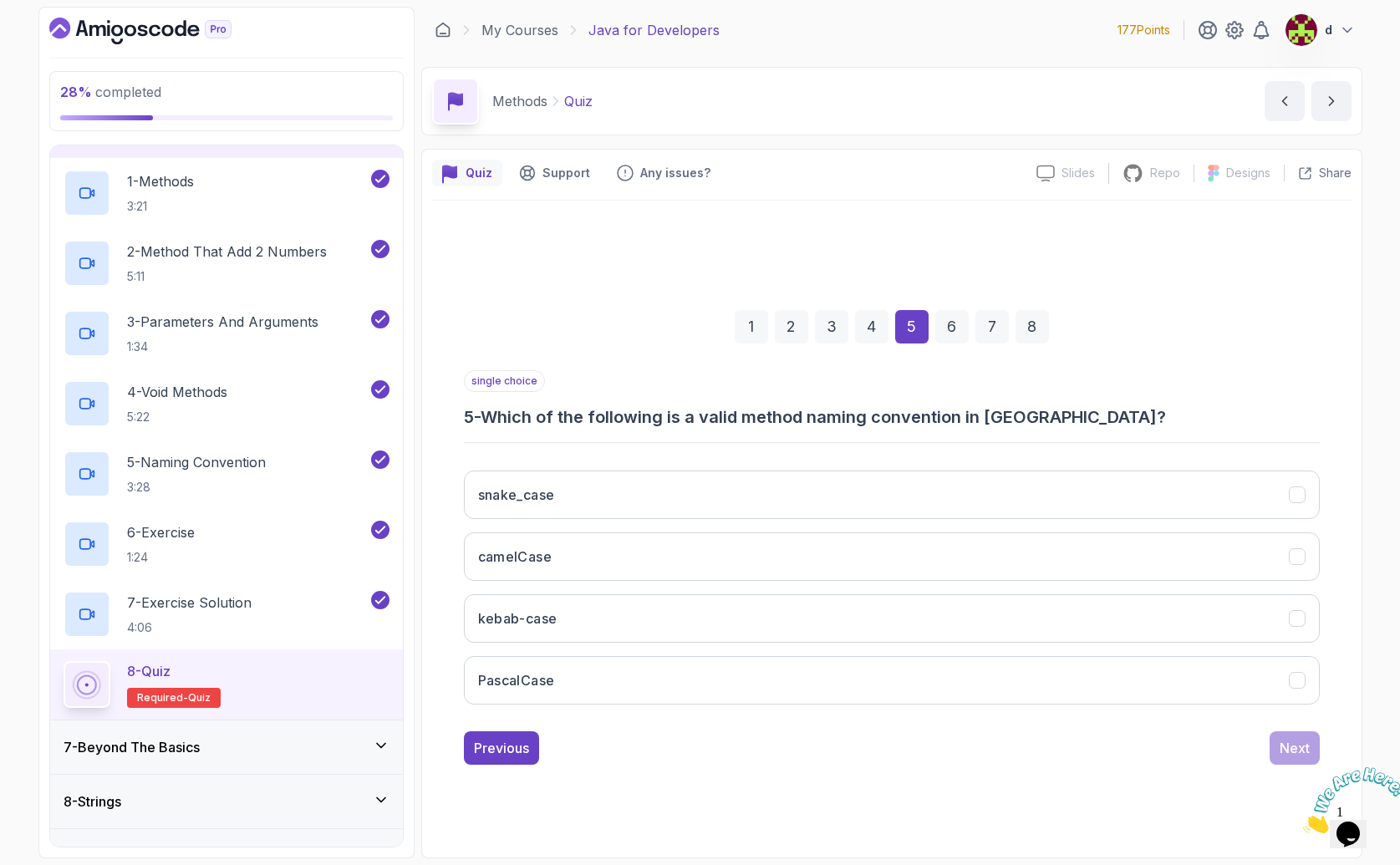
click at [581, 416] on h3 "5 - Which of the following is a valid method naming convention in [GEOGRAPHIC_D…" at bounding box center [891, 417] width 856 height 23
click at [544, 563] on h3 "camelCase" at bounding box center [515, 556] width 74 height 20
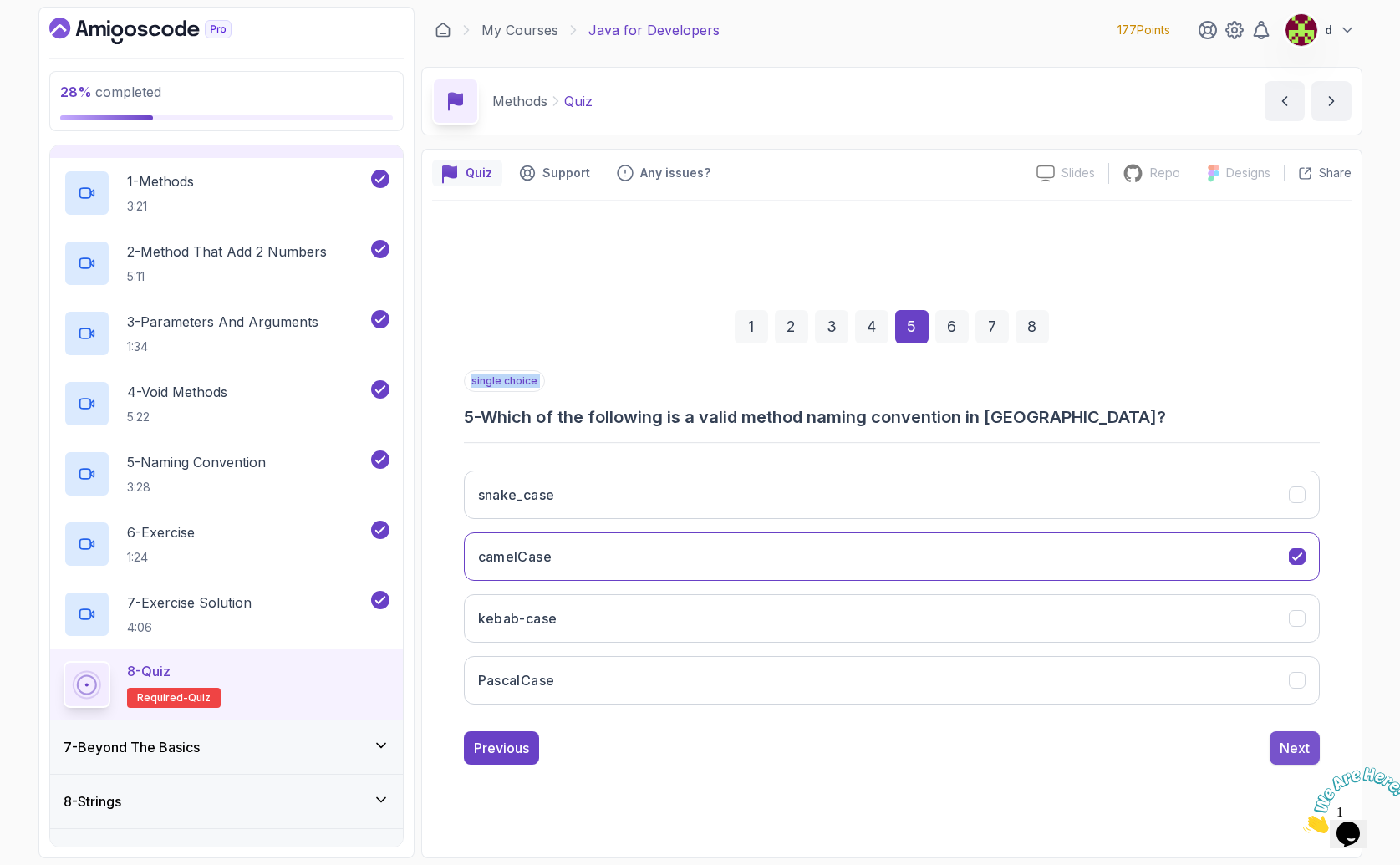
click at [1304, 746] on div "Next" at bounding box center [1295, 748] width 30 height 20
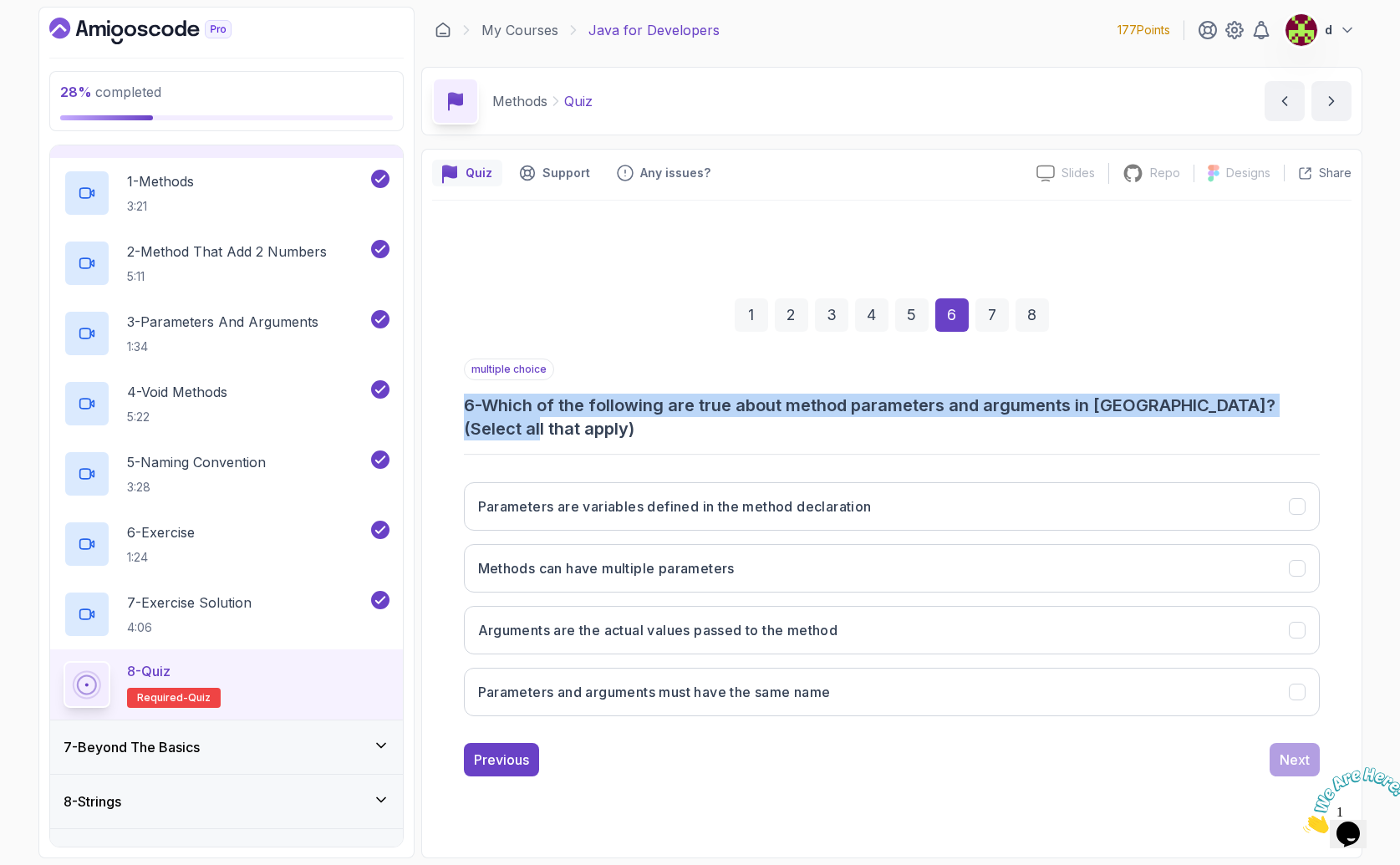
drag, startPoint x: 532, startPoint y: 434, endPoint x: 426, endPoint y: 389, distance: 115.2
click at [426, 389] on div "Quiz Support Any issues? Slides Slides not available Repo Repository not availa…" at bounding box center [891, 504] width 941 height 709
click at [555, 516] on h3 "Parameters are variables defined in the method declaration" at bounding box center [676, 506] width 394 height 20
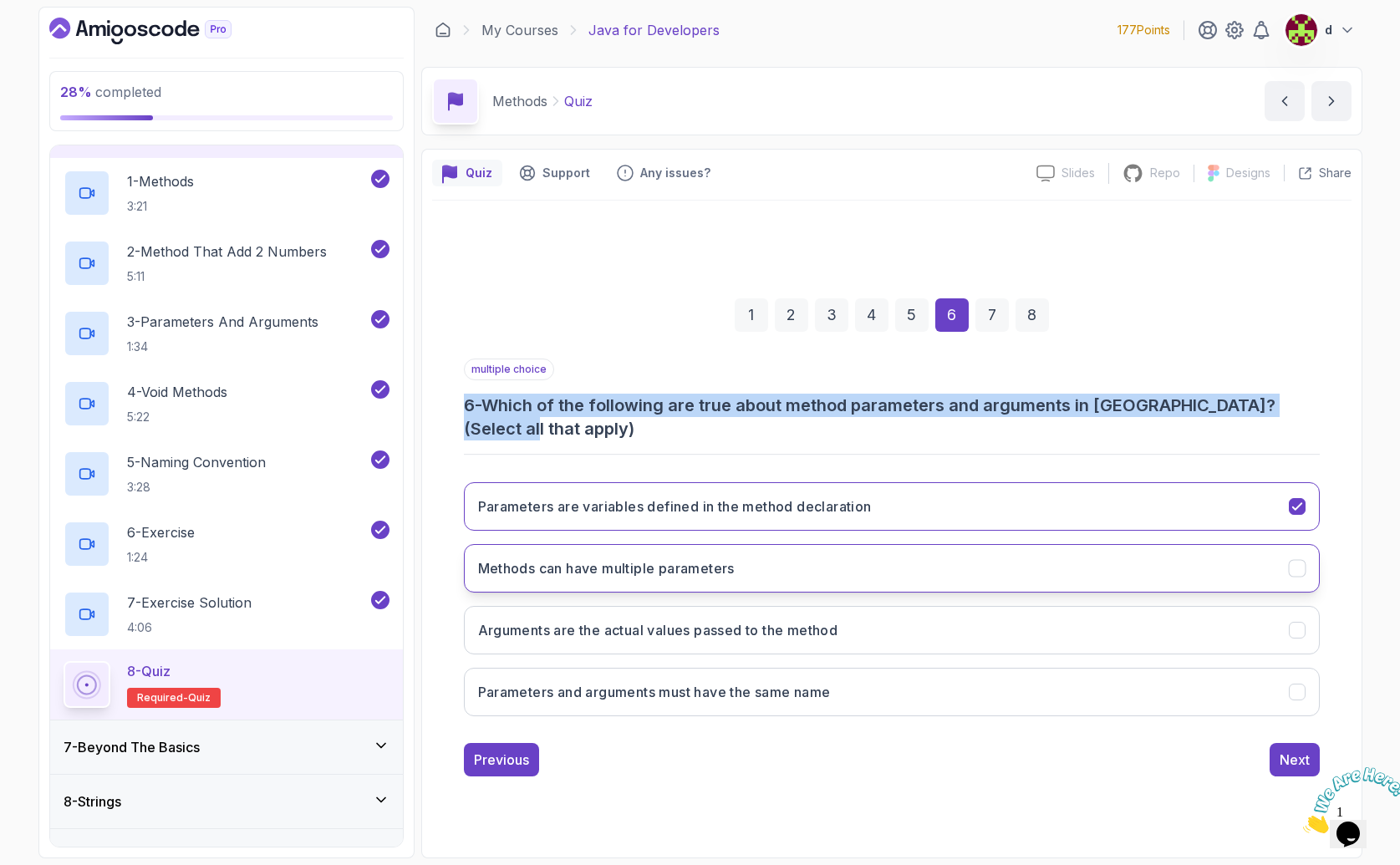
click at [497, 571] on h3 "Methods can have multiple parameters" at bounding box center [606, 568] width 256 height 20
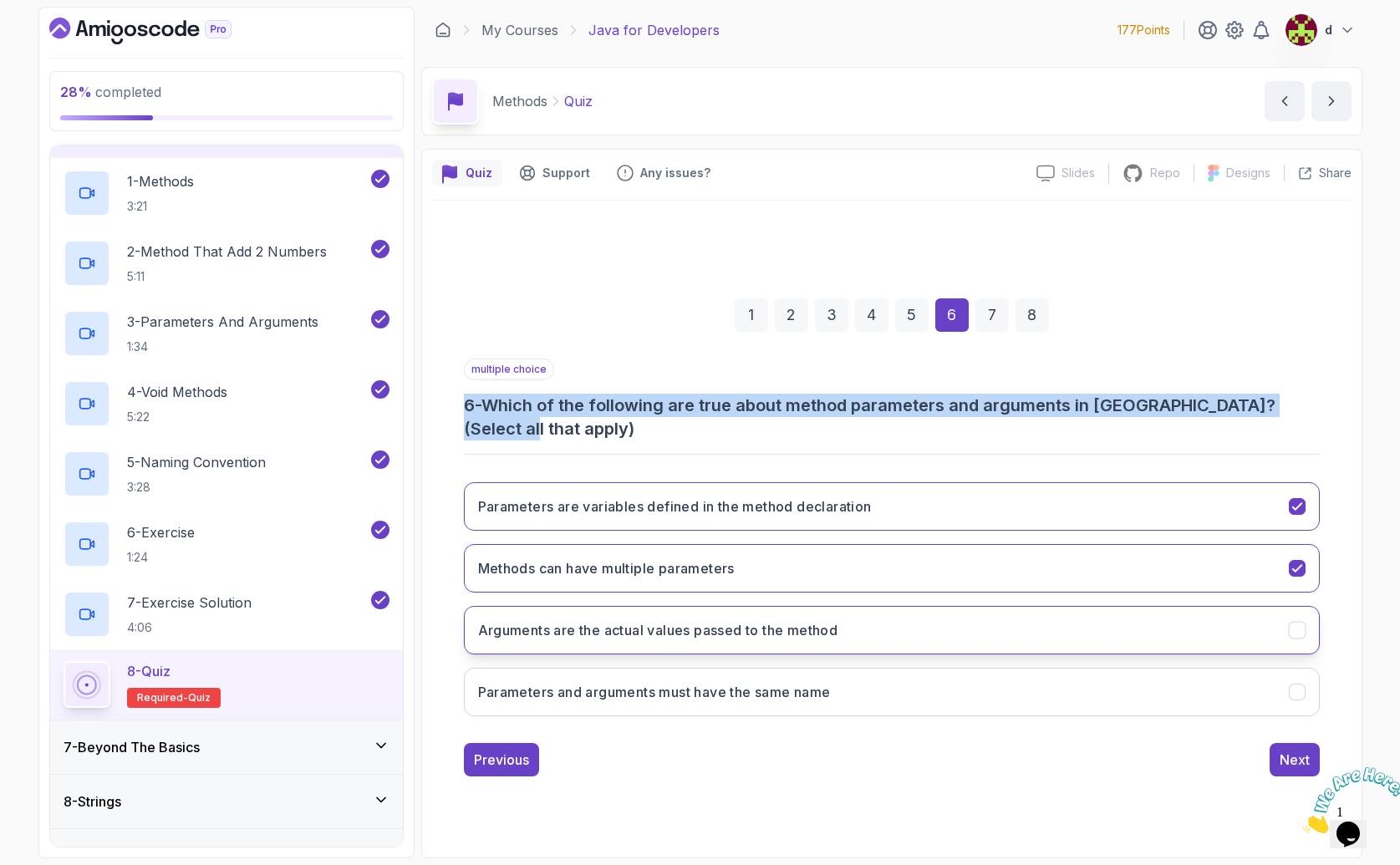
click at [555, 640] on button "Arguments are the actual values passed to the method" at bounding box center [891, 630] width 856 height 49
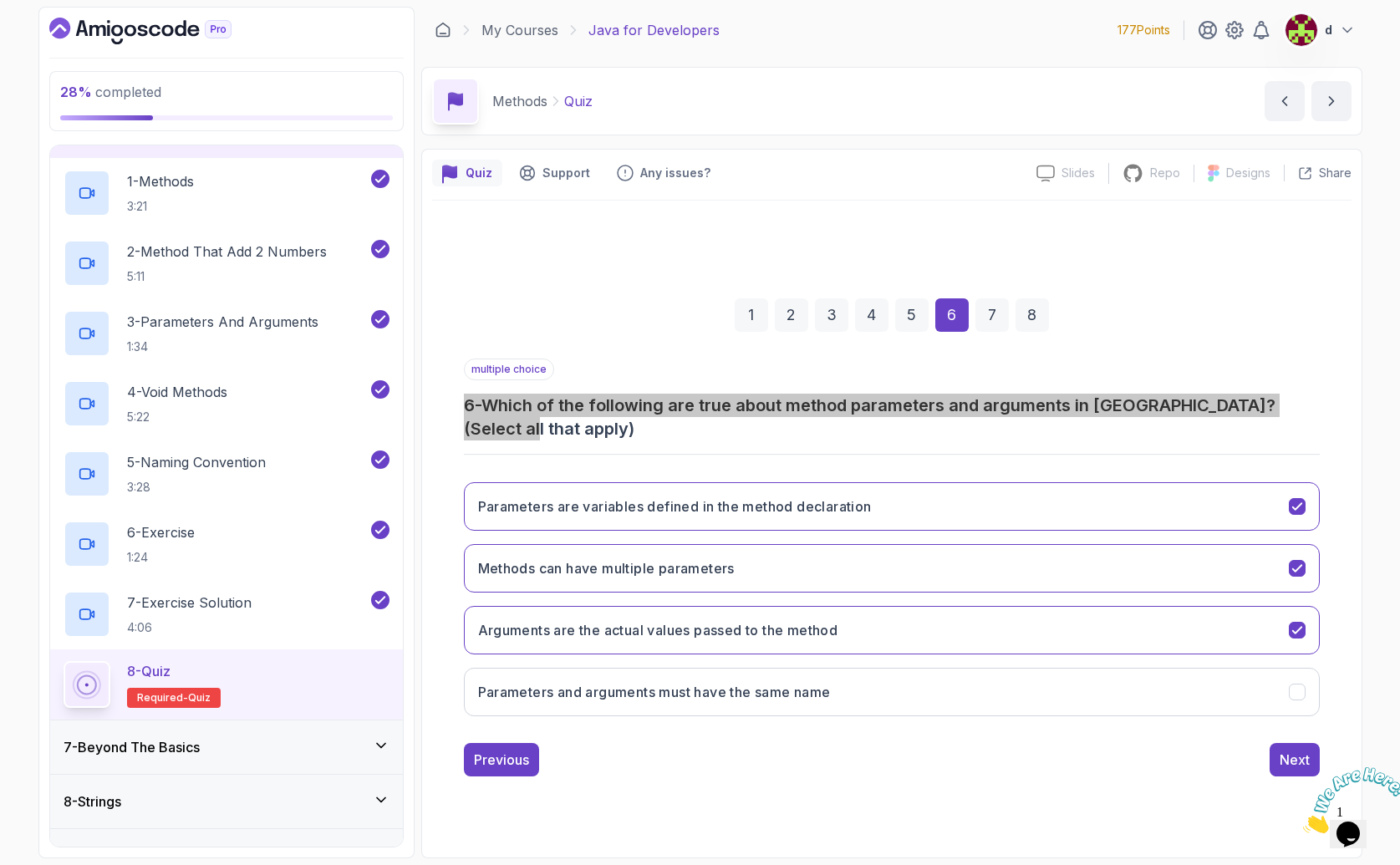
click at [1303, 767] on div at bounding box center [1348, 800] width 90 height 66
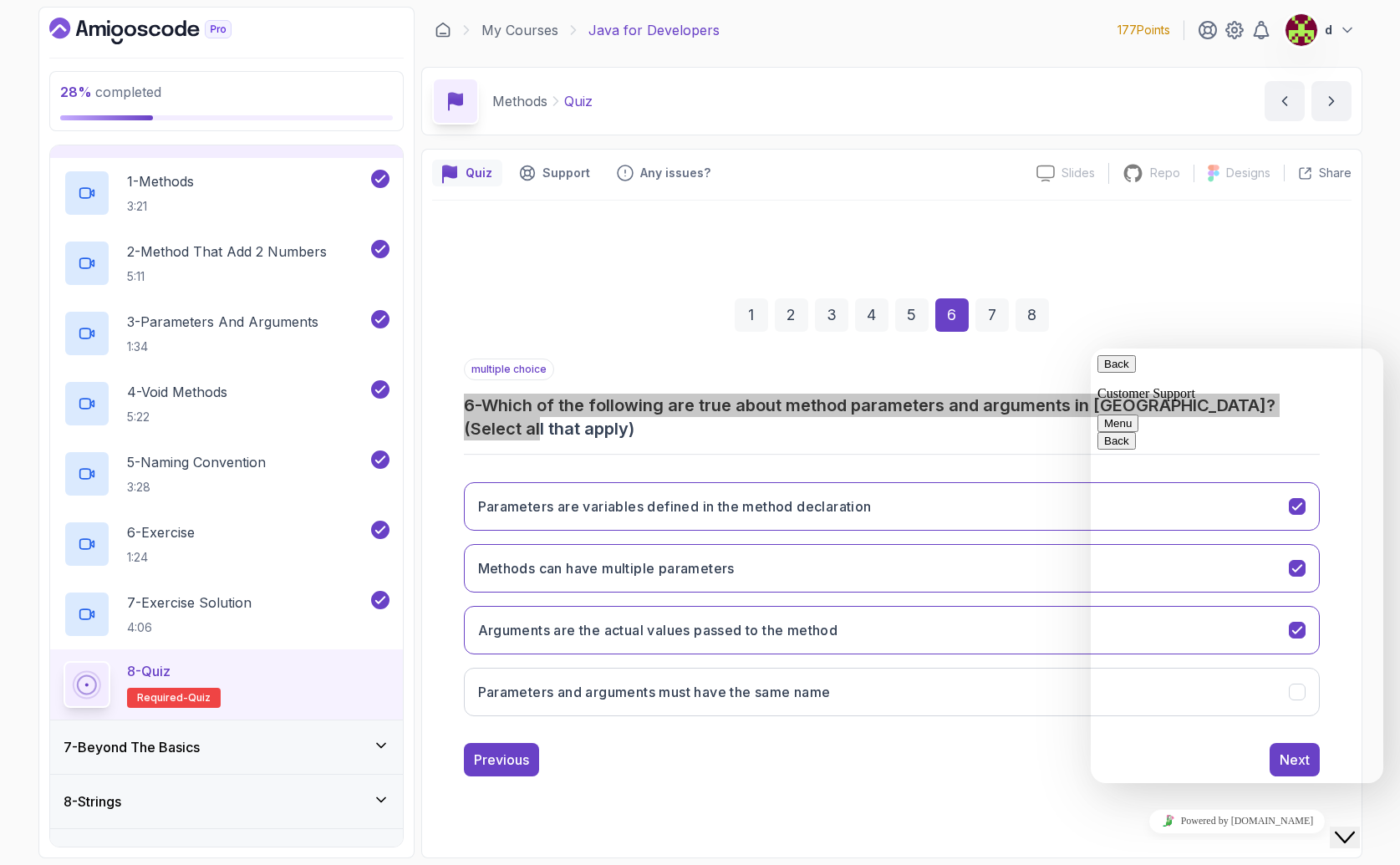
click at [1133, 387] on p "Customer Support" at bounding box center [1238, 394] width 280 height 15
click at [1113, 372] on button "Back" at bounding box center [1117, 364] width 38 height 18
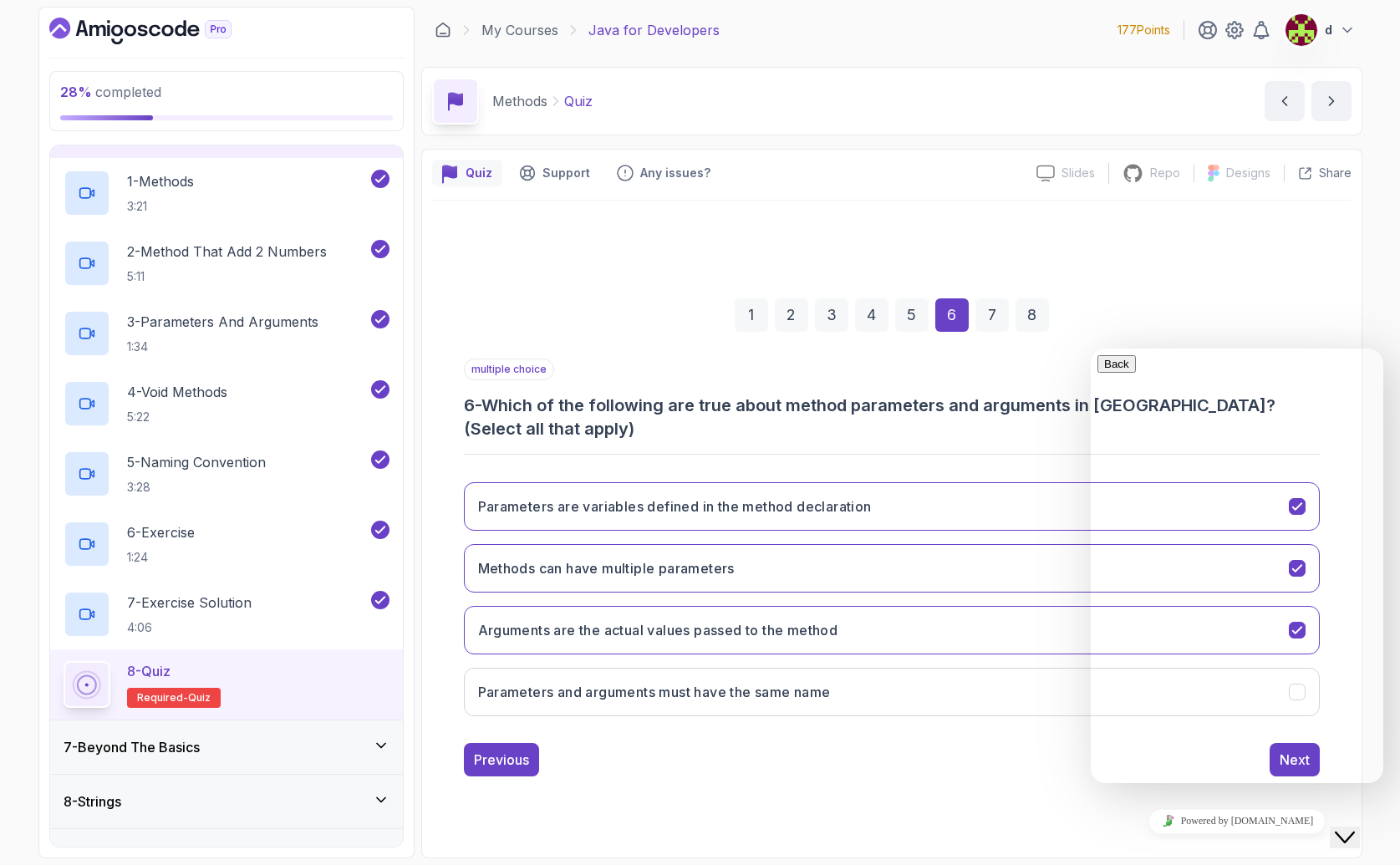
click at [1106, 788] on div "1 2 3 4 5 6 7 8 multiple choice 6 - Which of the following are true about metho…" at bounding box center [892, 524] width 920 height 532
click at [1355, 829] on icon "Close Chat This icon closes the chat window." at bounding box center [1345, 837] width 20 height 20
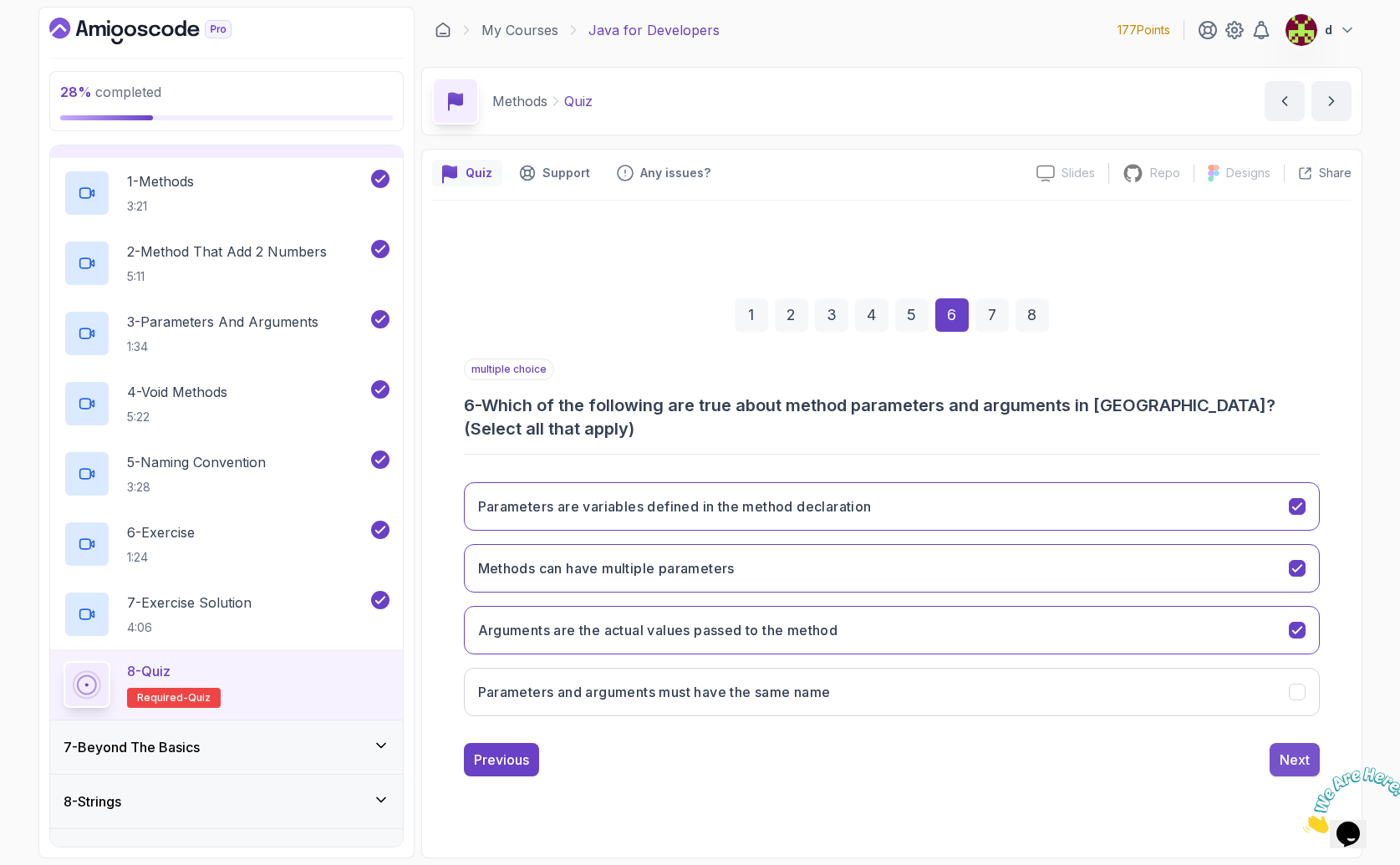
click at [1282, 744] on button "Next" at bounding box center [1294, 760] width 50 height 34
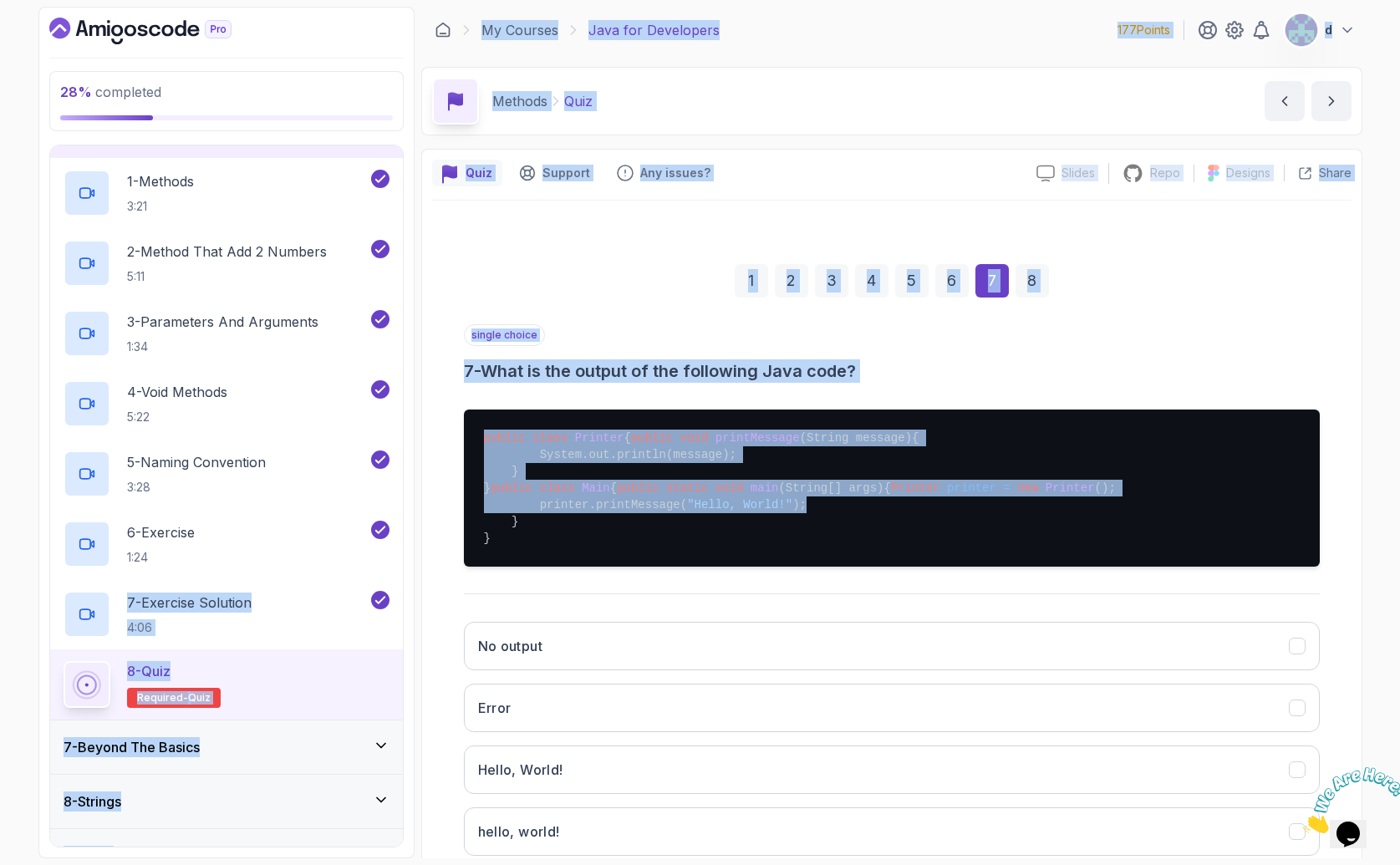
drag, startPoint x: 841, startPoint y: 571, endPoint x: 413, endPoint y: 539, distance: 429.2
click at [413, 539] on div "28 % completed 1 - Intro 2 - Loops 3 - If Statements 4 - Packages 5 - Access Mo…" at bounding box center [700, 432] width 1324 height 852
click at [564, 489] on pre "public class Printer { public void printMessage (String message) { System.out.p…" at bounding box center [891, 487] width 856 height 157
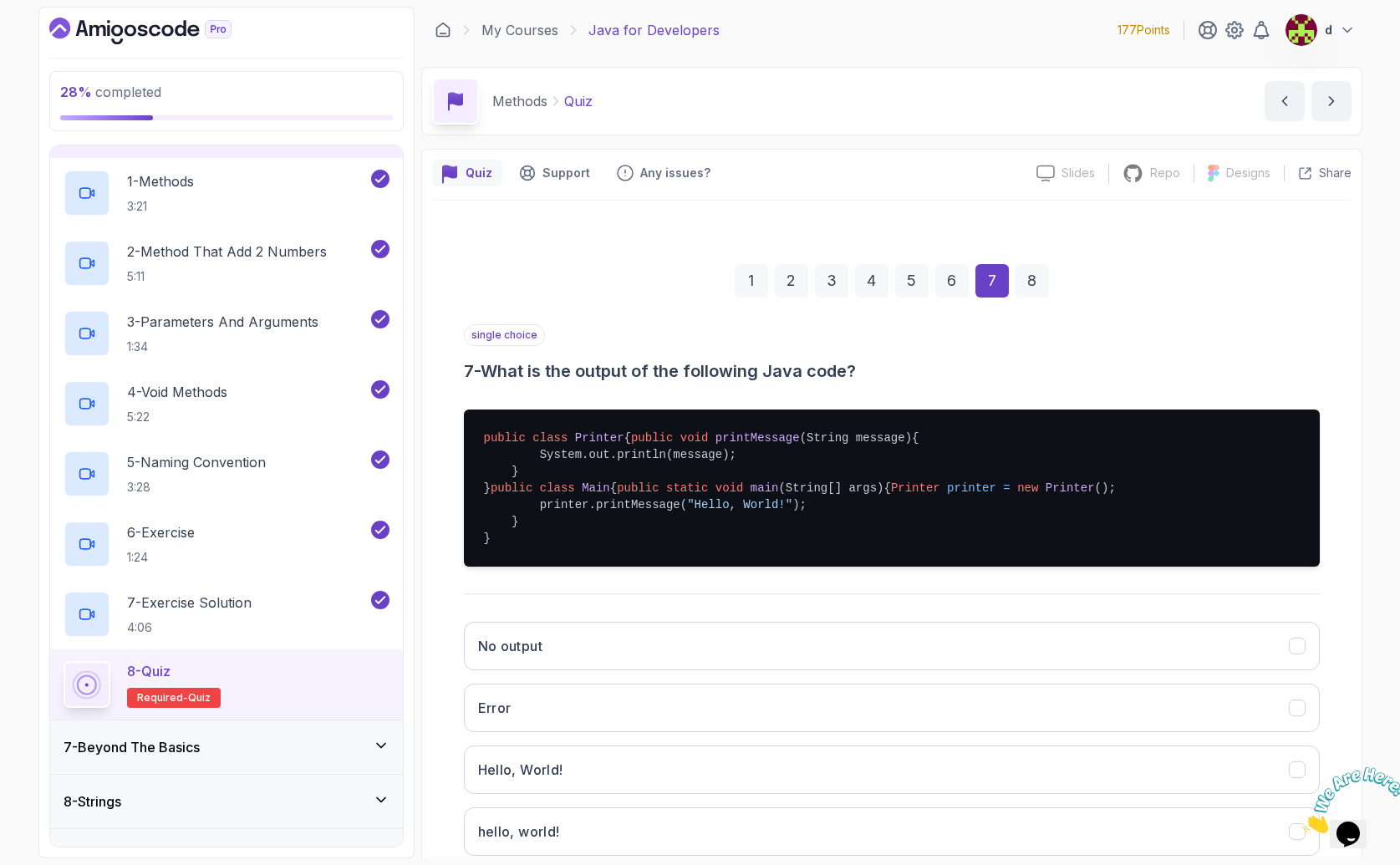
drag, startPoint x: 517, startPoint y: 508, endPoint x: 446, endPoint y: 406, distance: 124.3
click at [446, 406] on div "1 2 3 4 5 6 7 8 single choice 7 - What is the output of the following Java code…" at bounding box center [892, 577] width 920 height 706
click at [680, 445] on span "void" at bounding box center [694, 438] width 28 height 13
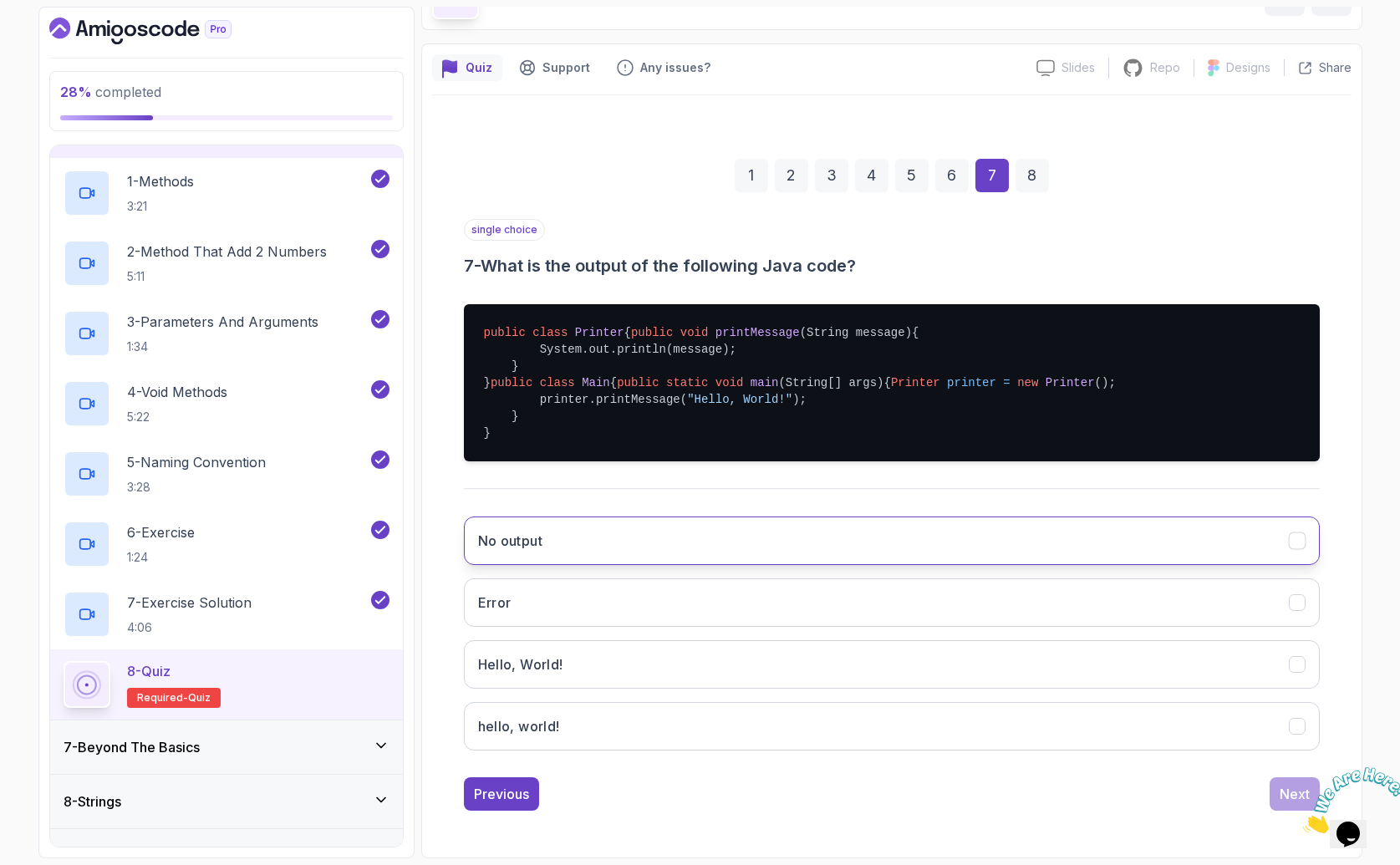
scroll to position [173, 0]
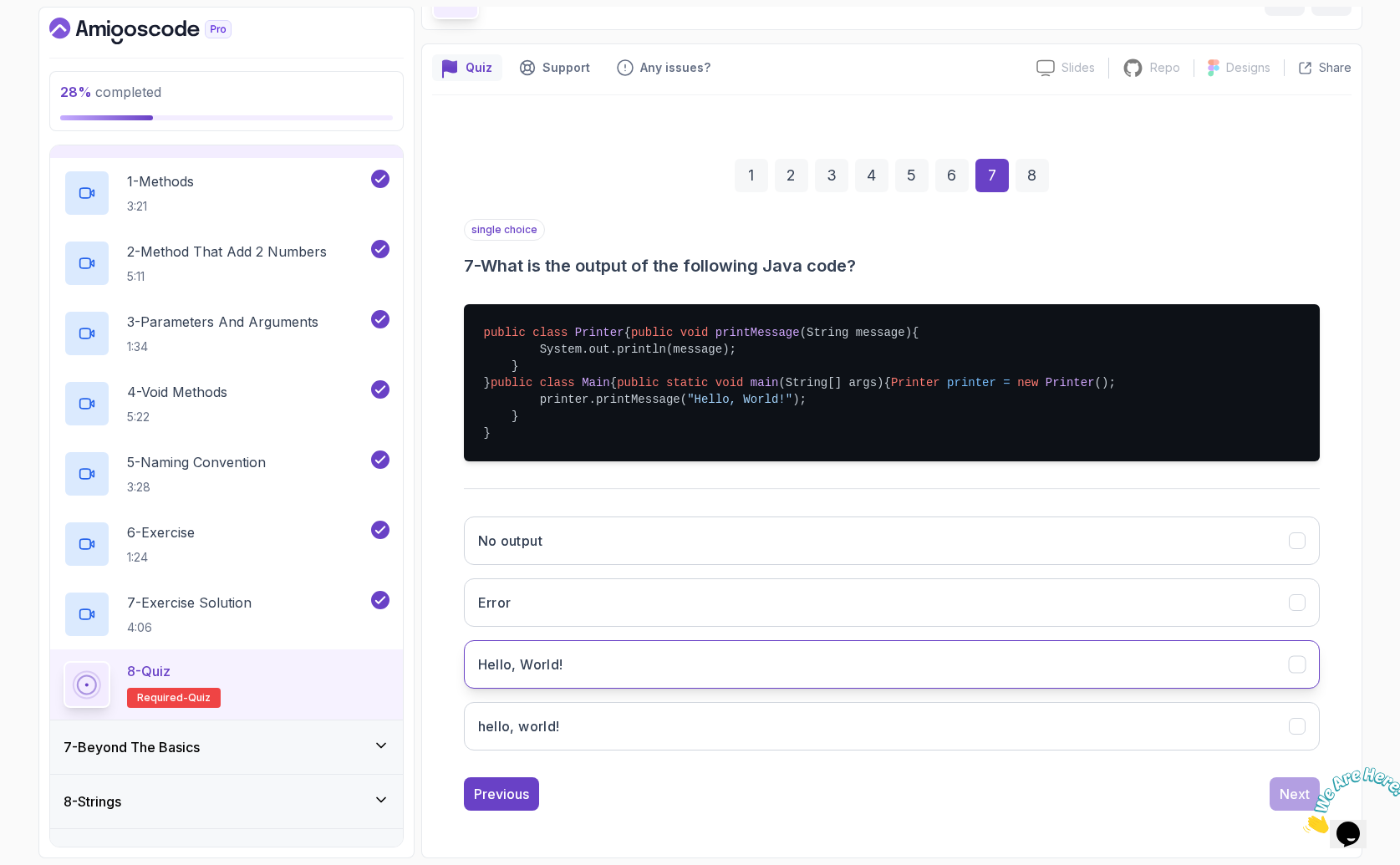
click at [579, 672] on button "Hello, World!" at bounding box center [891, 664] width 856 height 49
click at [1283, 792] on div "Next" at bounding box center [1295, 794] width 30 height 20
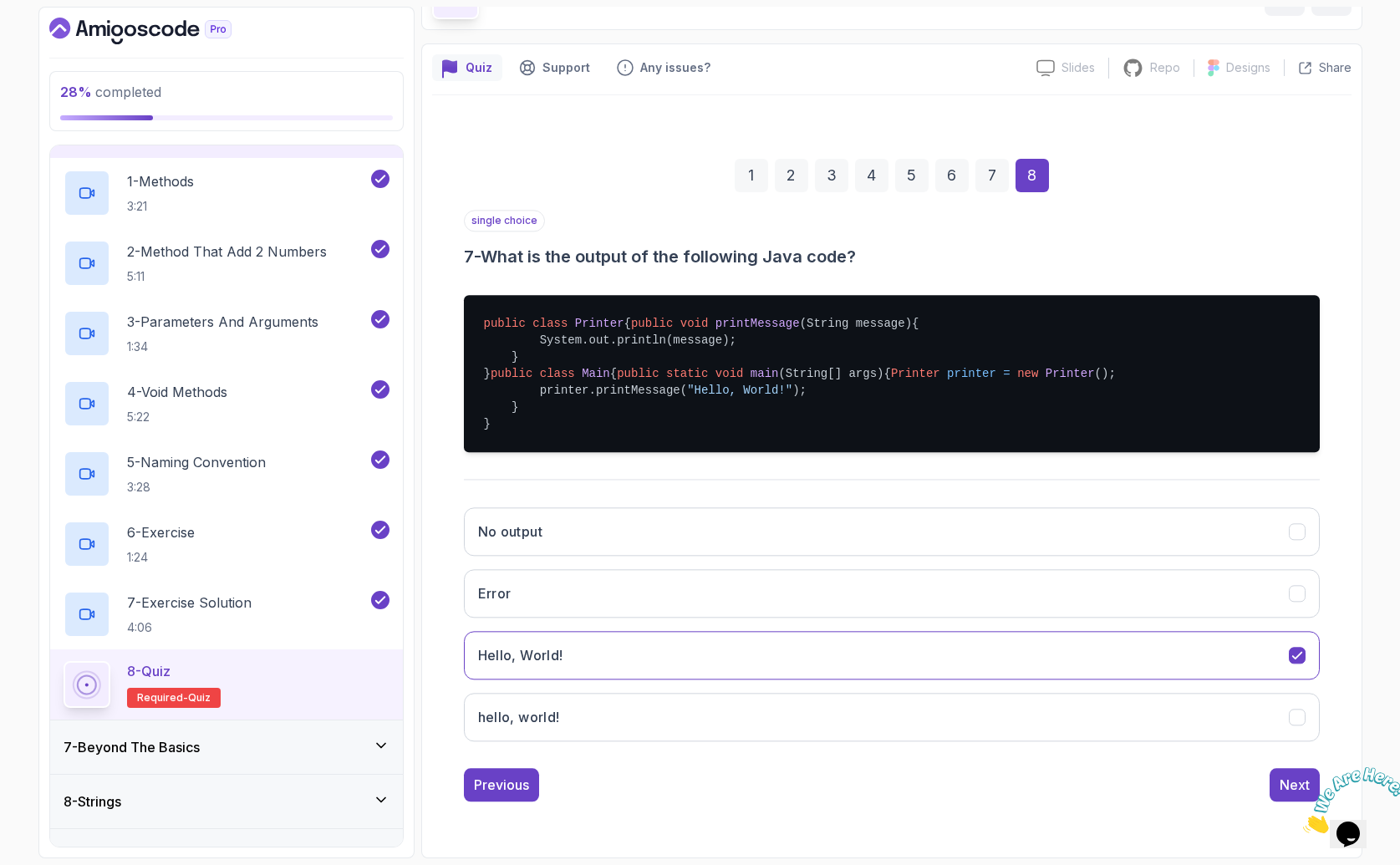
scroll to position [0, 0]
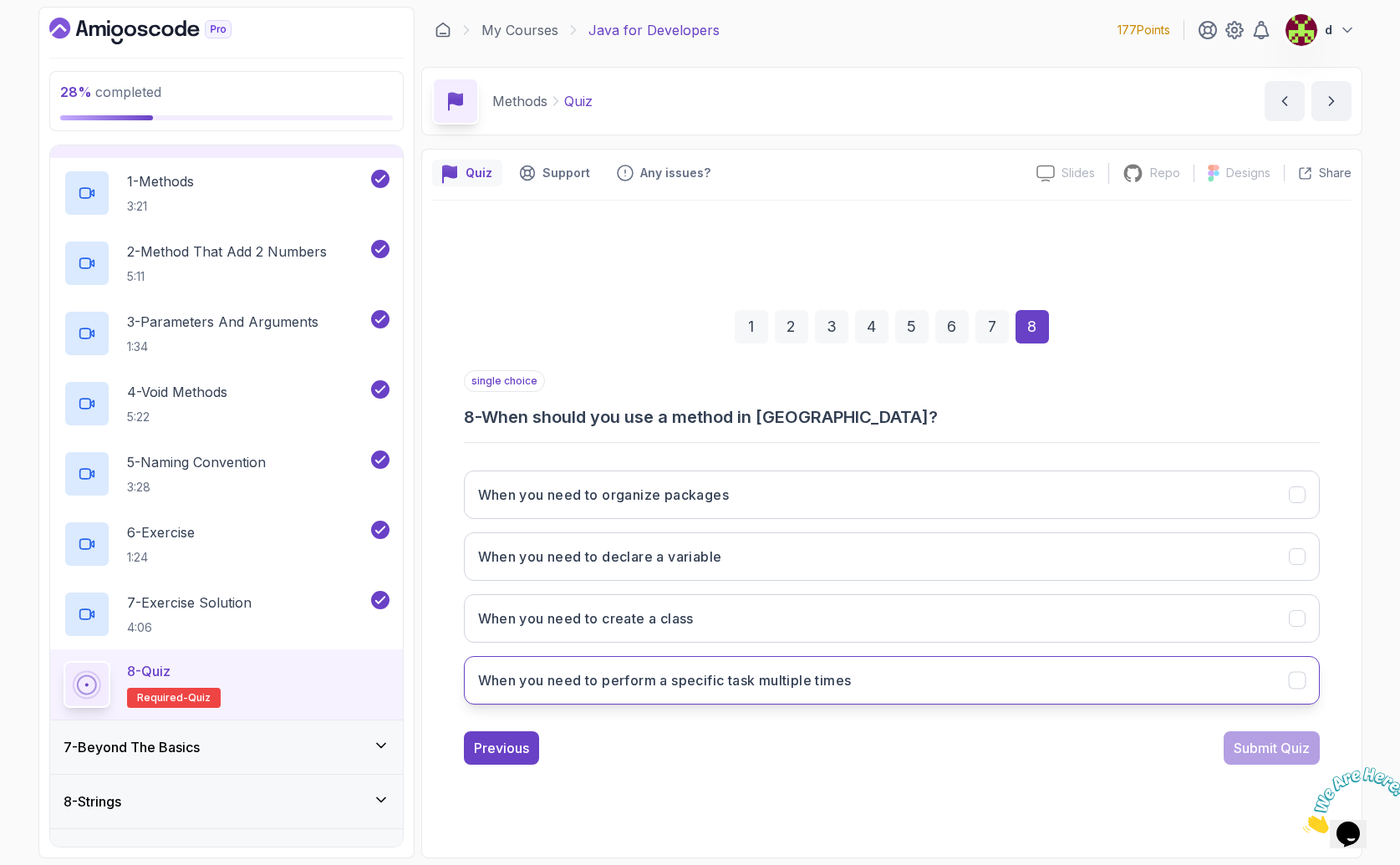
click at [744, 677] on h3 "When you need to perform a specific task multiple times" at bounding box center [665, 679] width 373 height 20
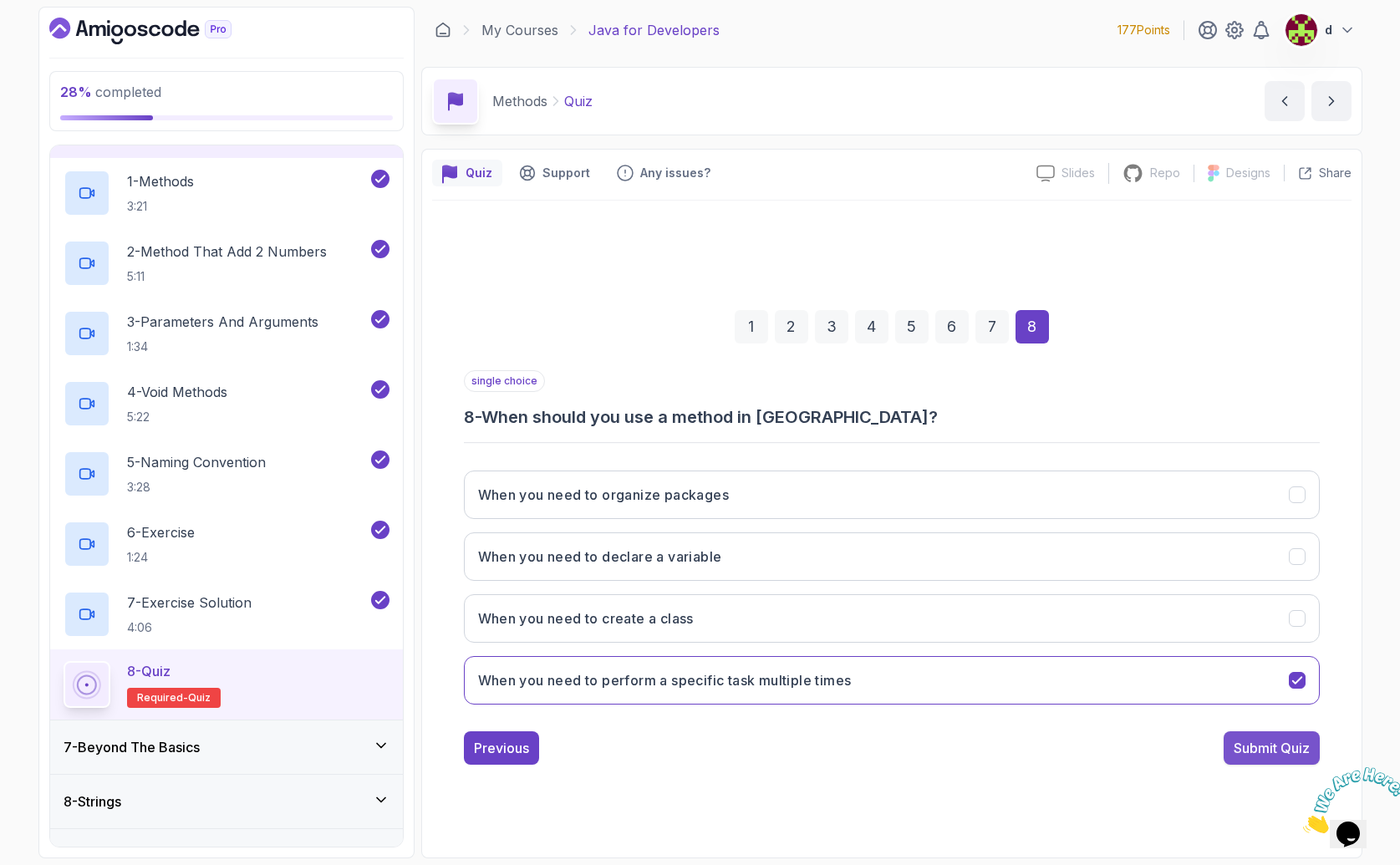
click at [1258, 749] on div "Submit Quiz" at bounding box center [1271, 748] width 76 height 20
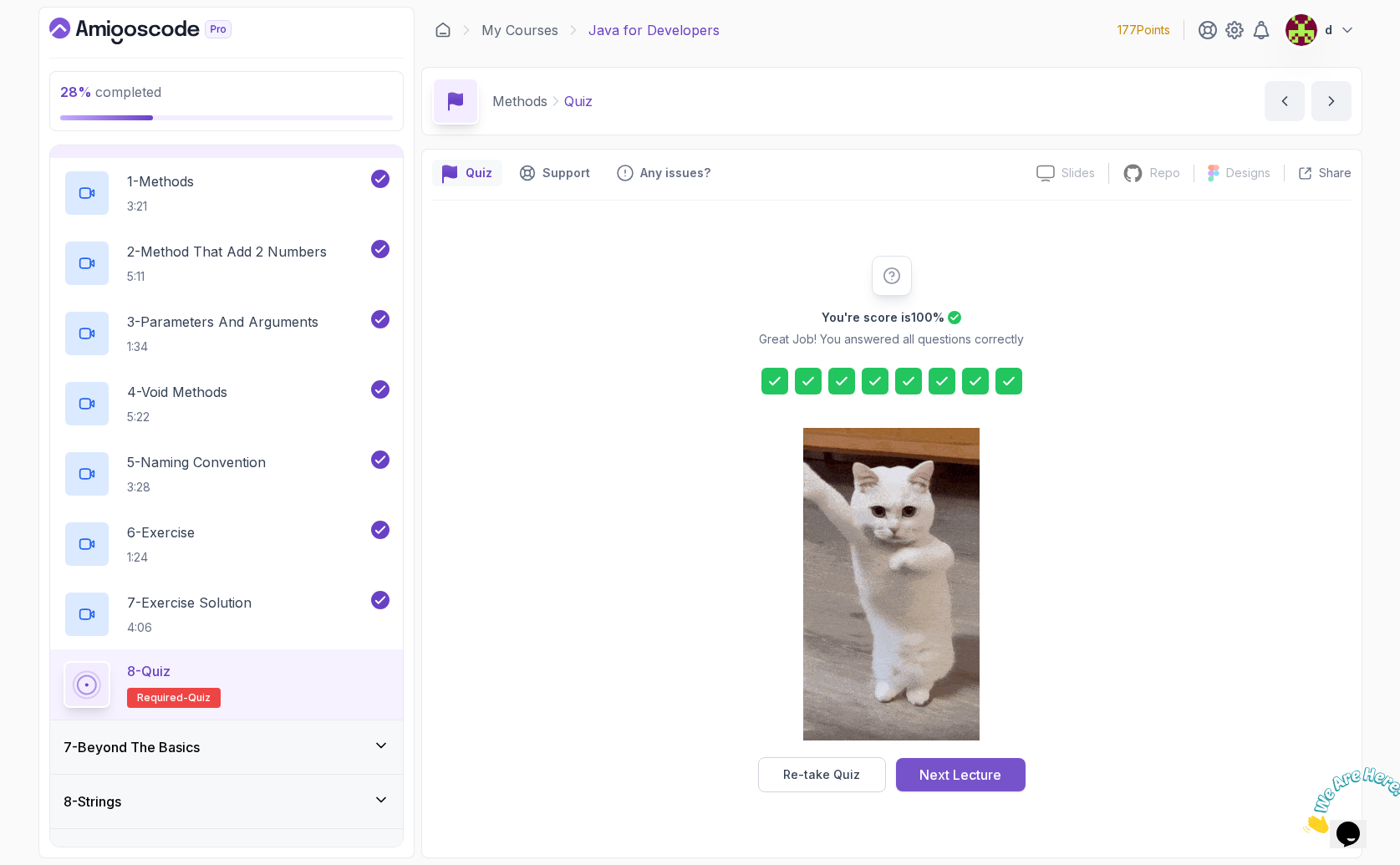
click at [952, 776] on div "Next Lecture" at bounding box center [960, 774] width 82 height 20
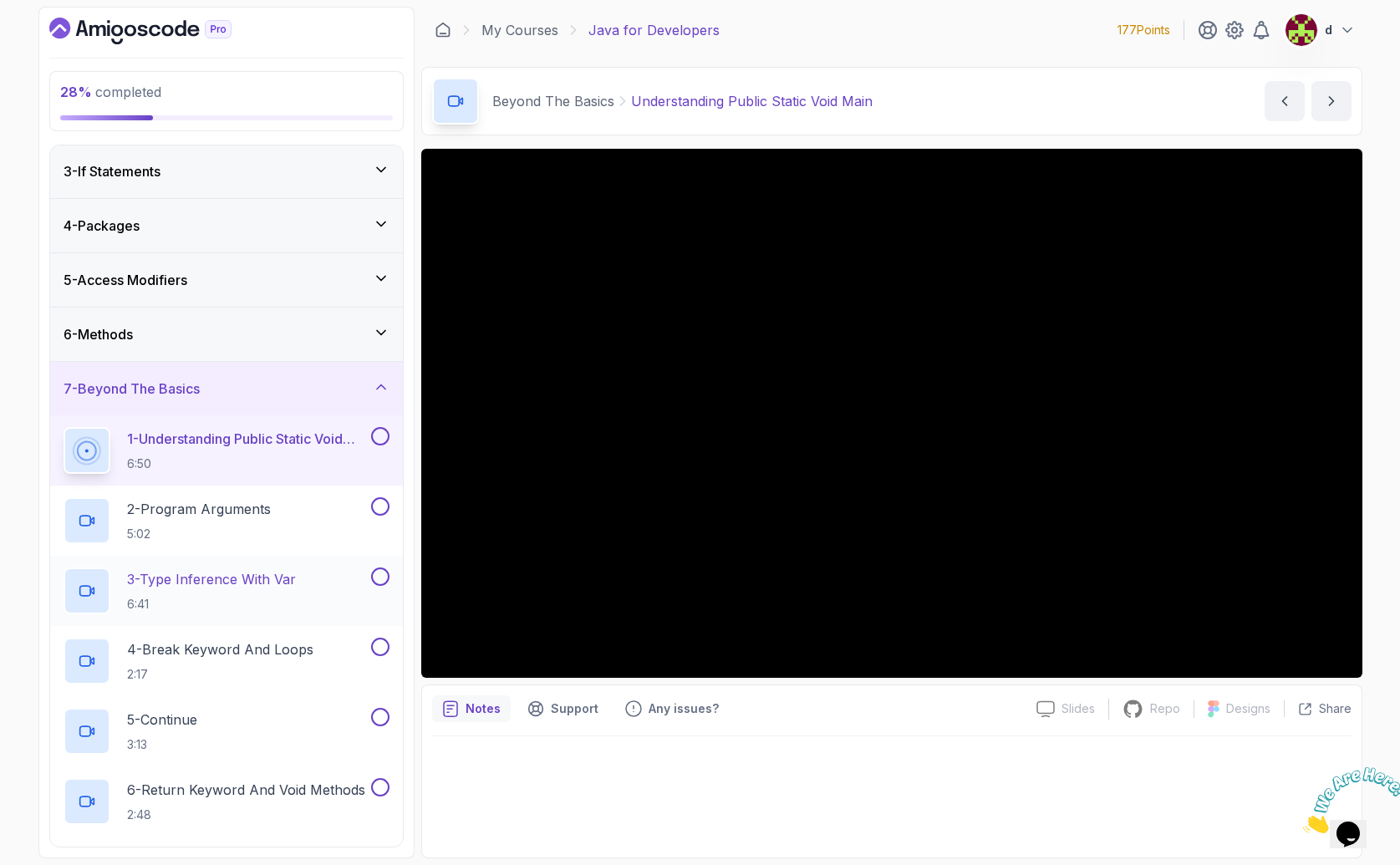
scroll to position [115, 0]
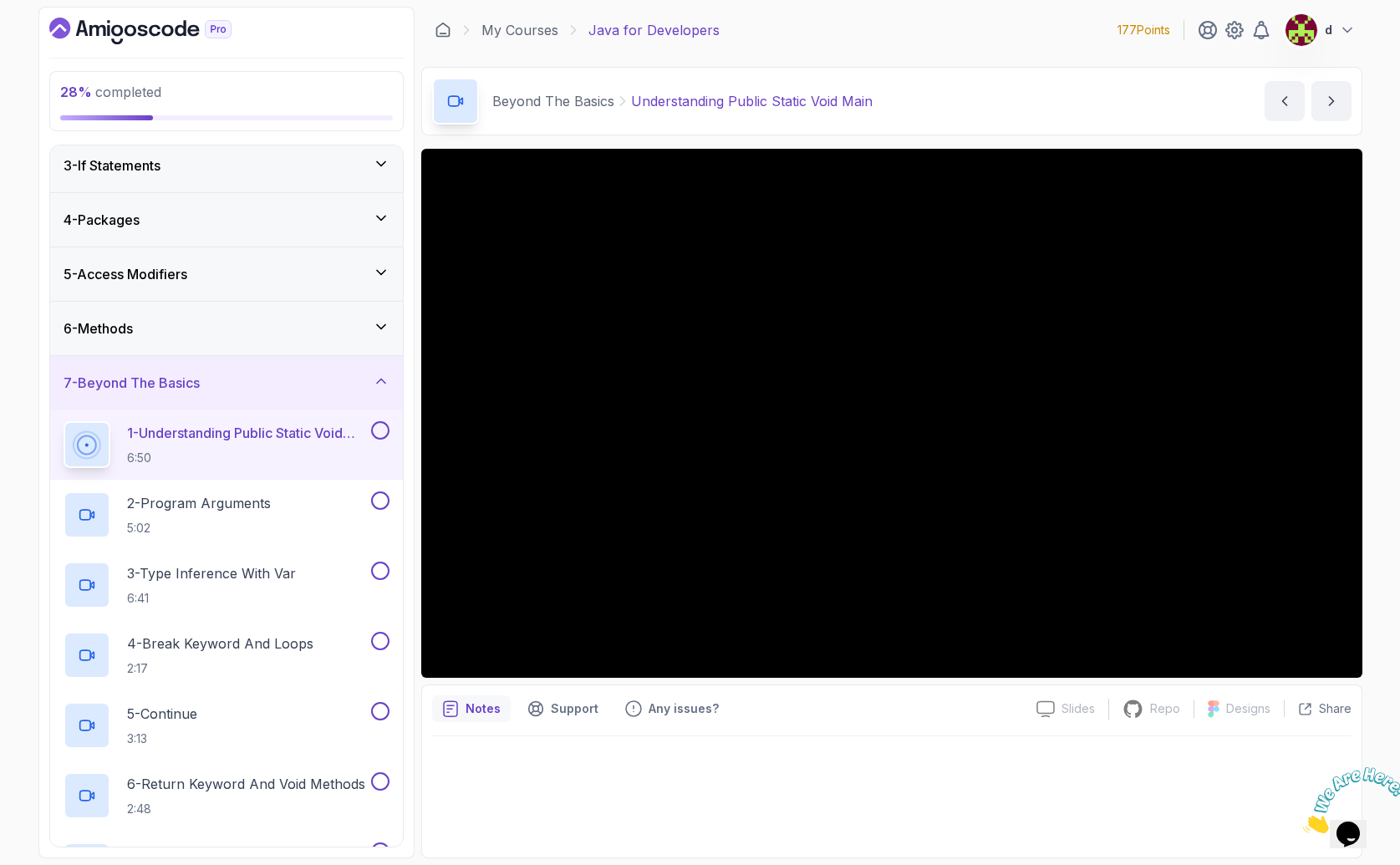
drag, startPoint x: 159, startPoint y: 234, endPoint x: 164, endPoint y: 257, distance: 23.5
click at [138, 248] on div "1 - Intro 2 - Loops 3 - If Statements 4 - Packages 5 - Access Modifiers 6 - Met…" at bounding box center [226, 495] width 353 height 701
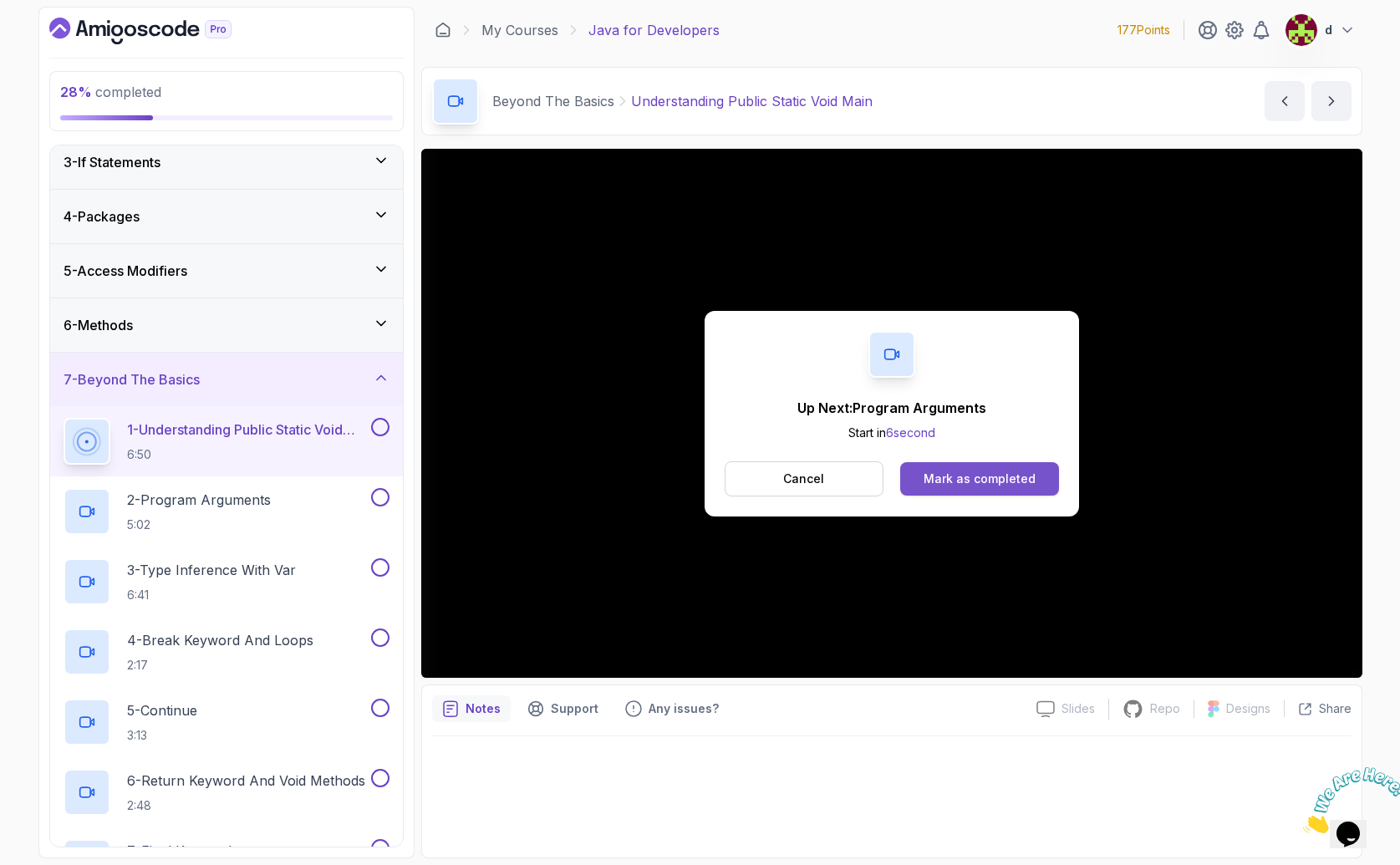
click at [961, 477] on div "Mark as completed" at bounding box center [979, 479] width 112 height 17
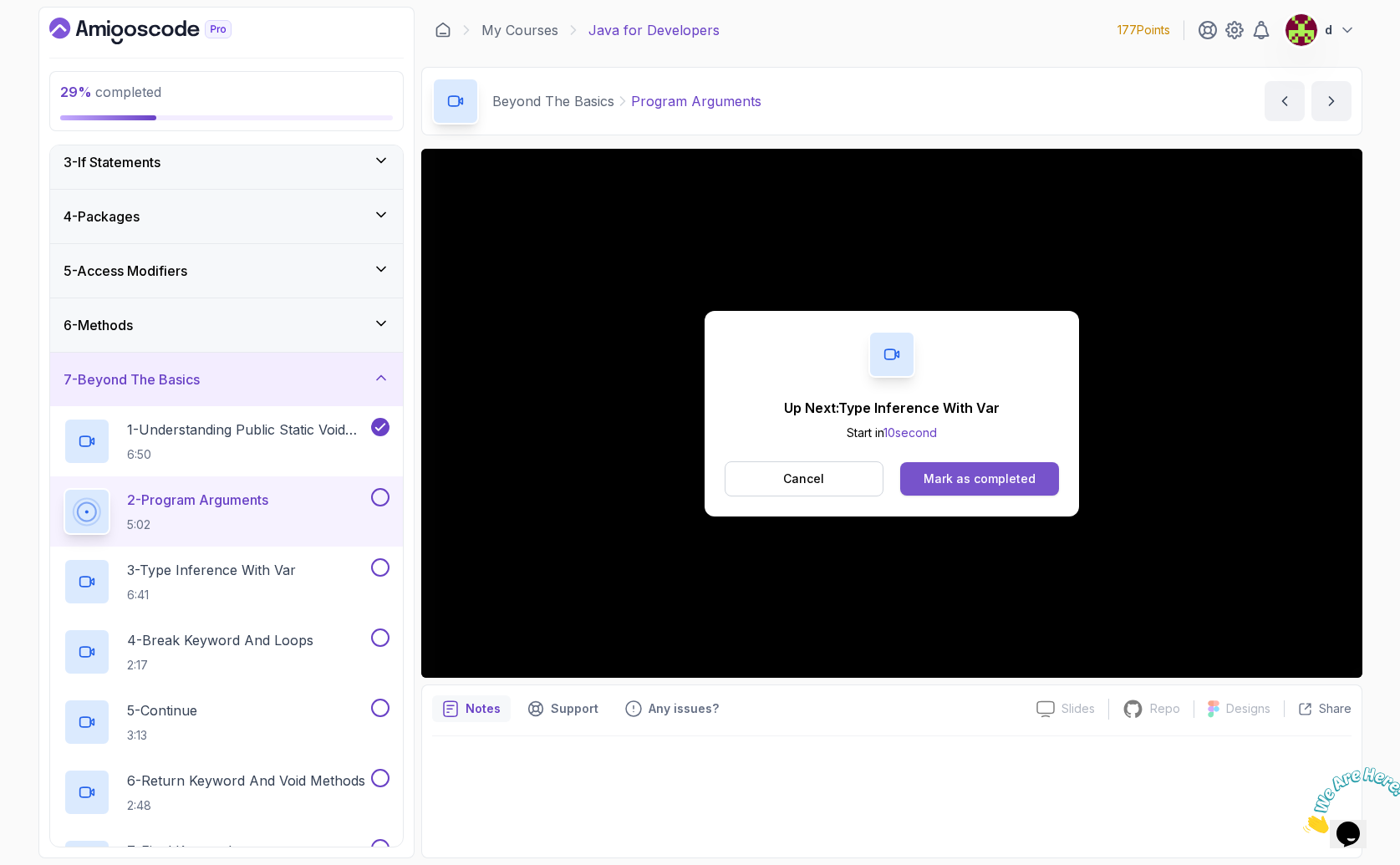
click at [982, 475] on div "Mark as completed" at bounding box center [979, 479] width 112 height 17
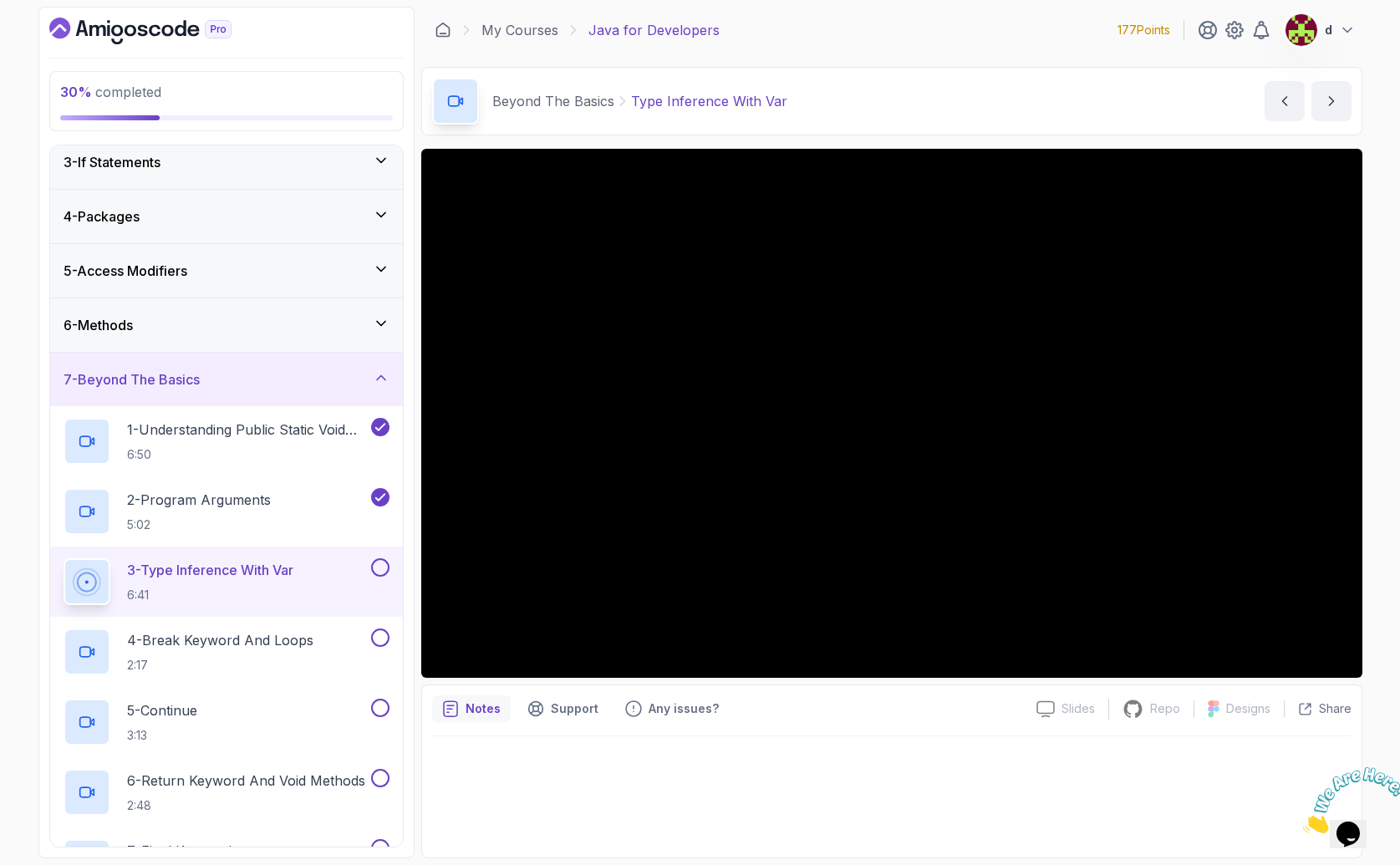
click at [294, 575] on p "3 - Type Inference With Var" at bounding box center [209, 569] width 166 height 20
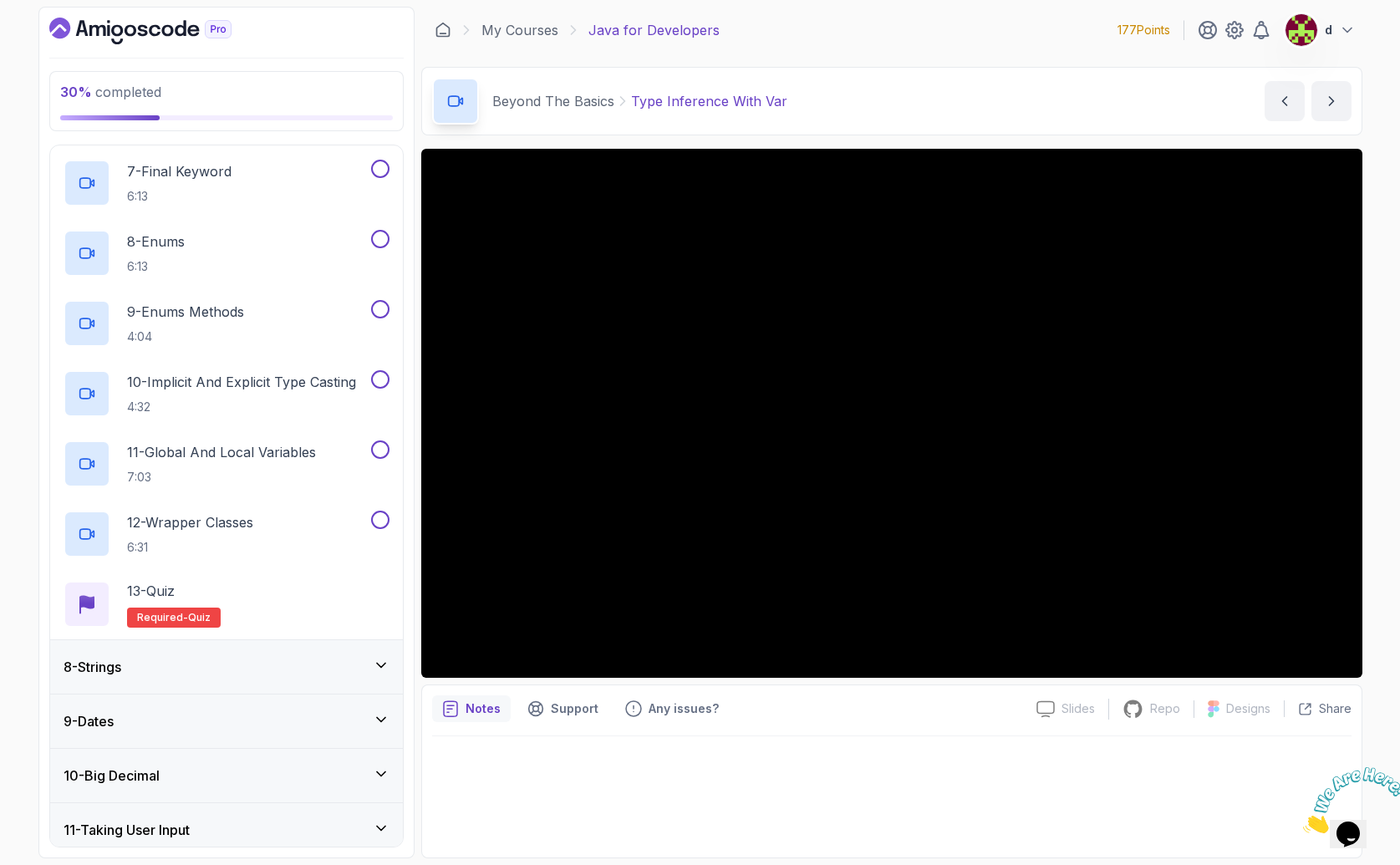
scroll to position [984, 0]
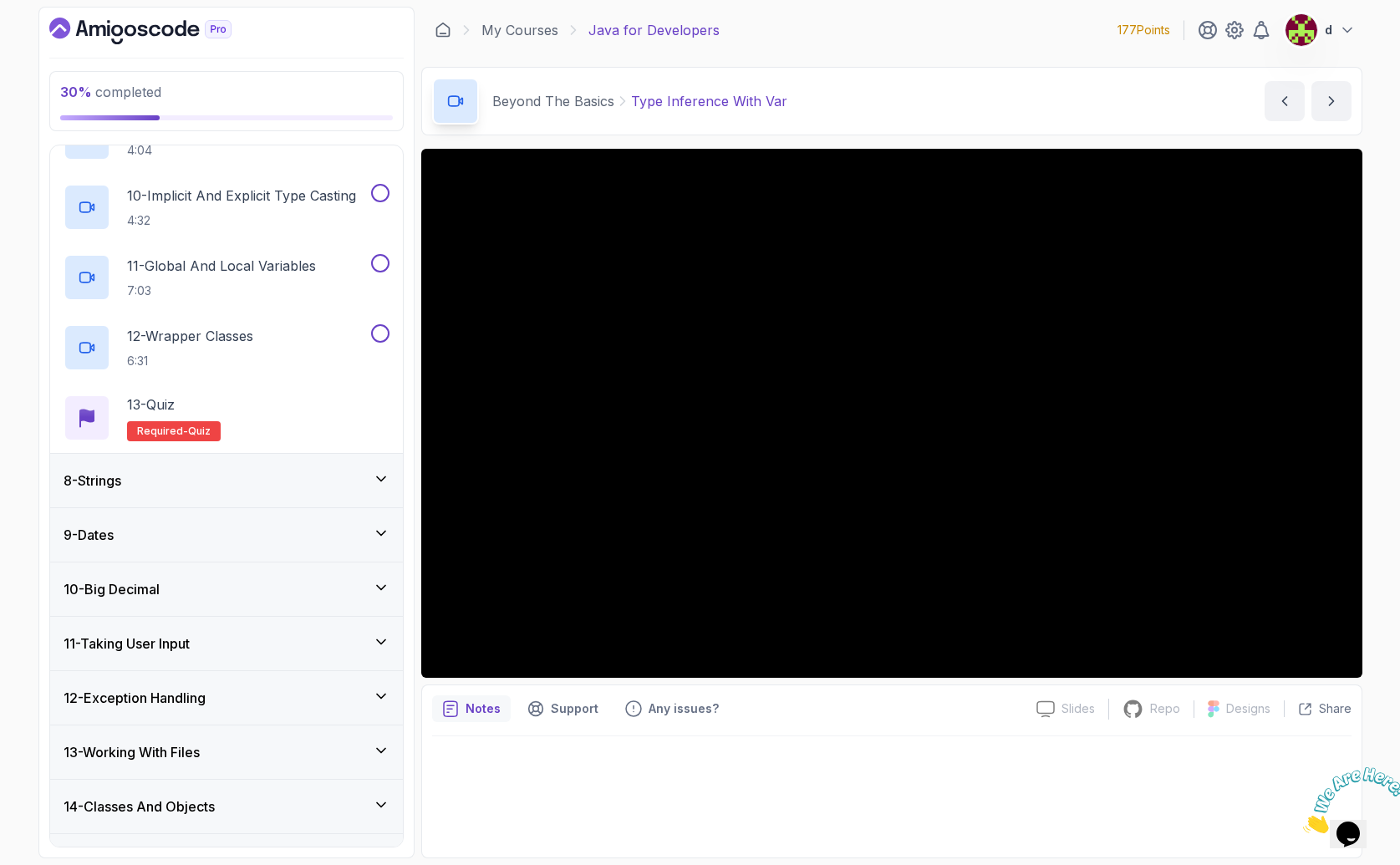
click at [282, 479] on div "8 - Strings" at bounding box center [226, 480] width 326 height 20
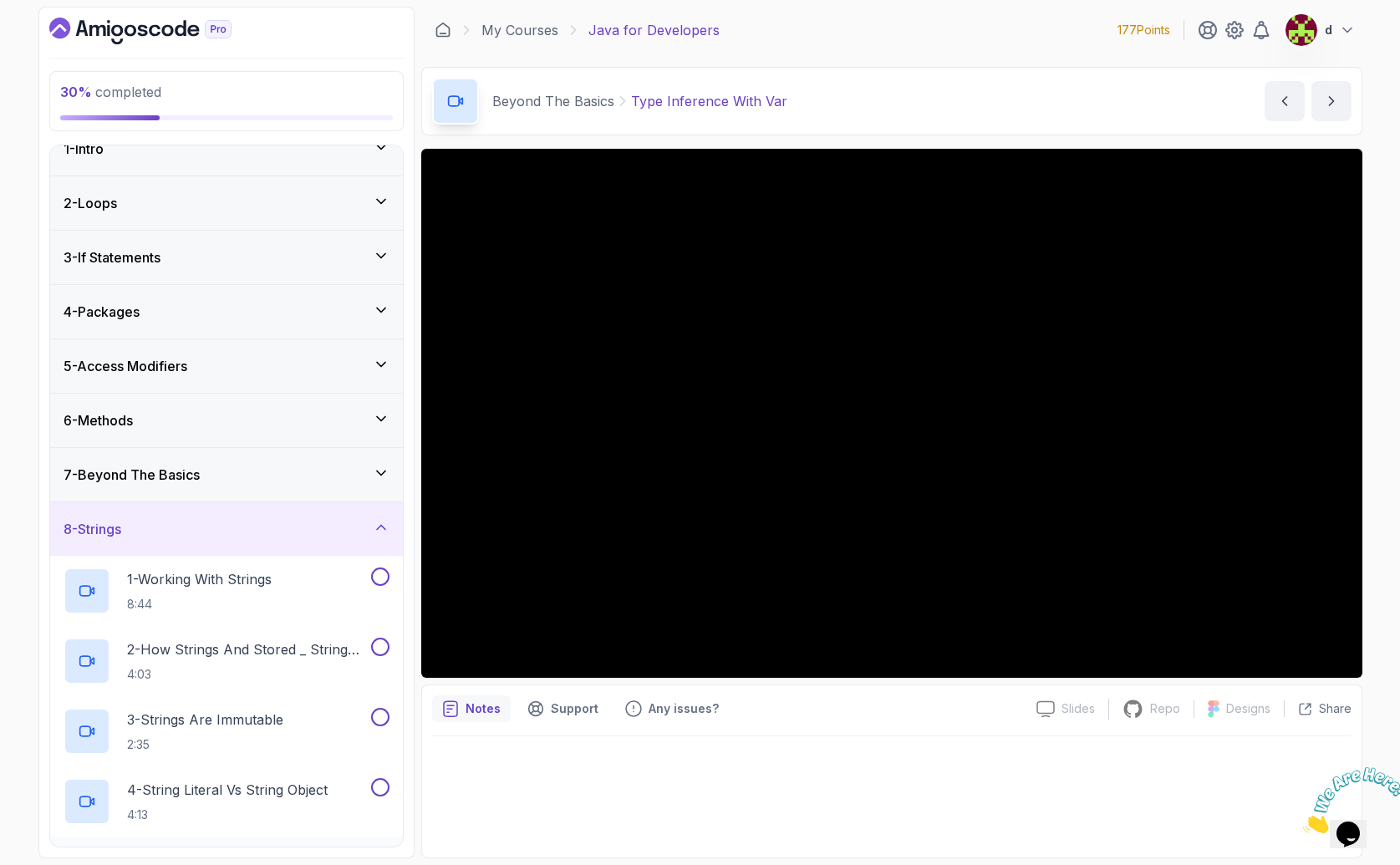
scroll to position [0, 0]
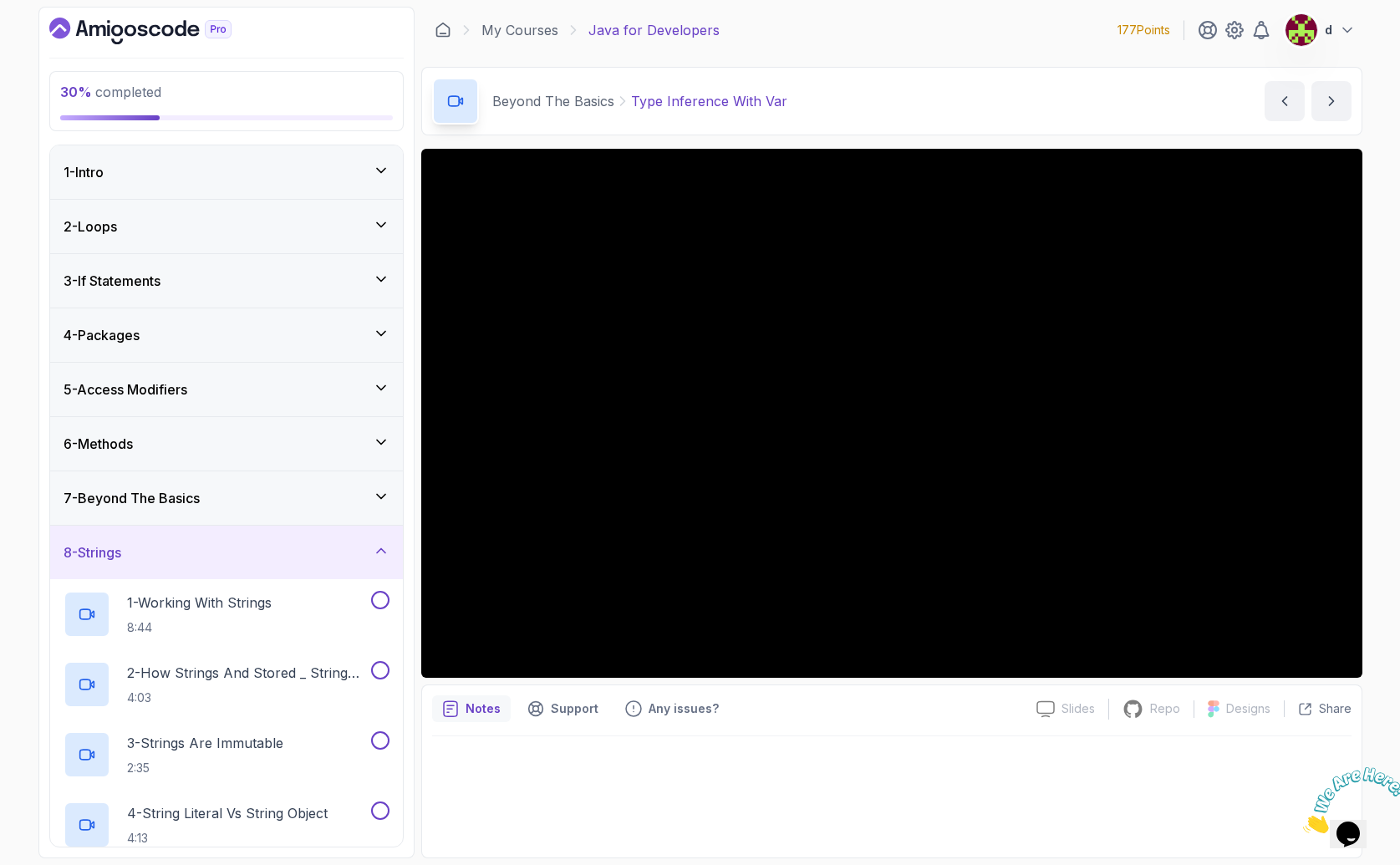
click at [219, 540] on div "8 - Strings" at bounding box center [226, 552] width 353 height 53
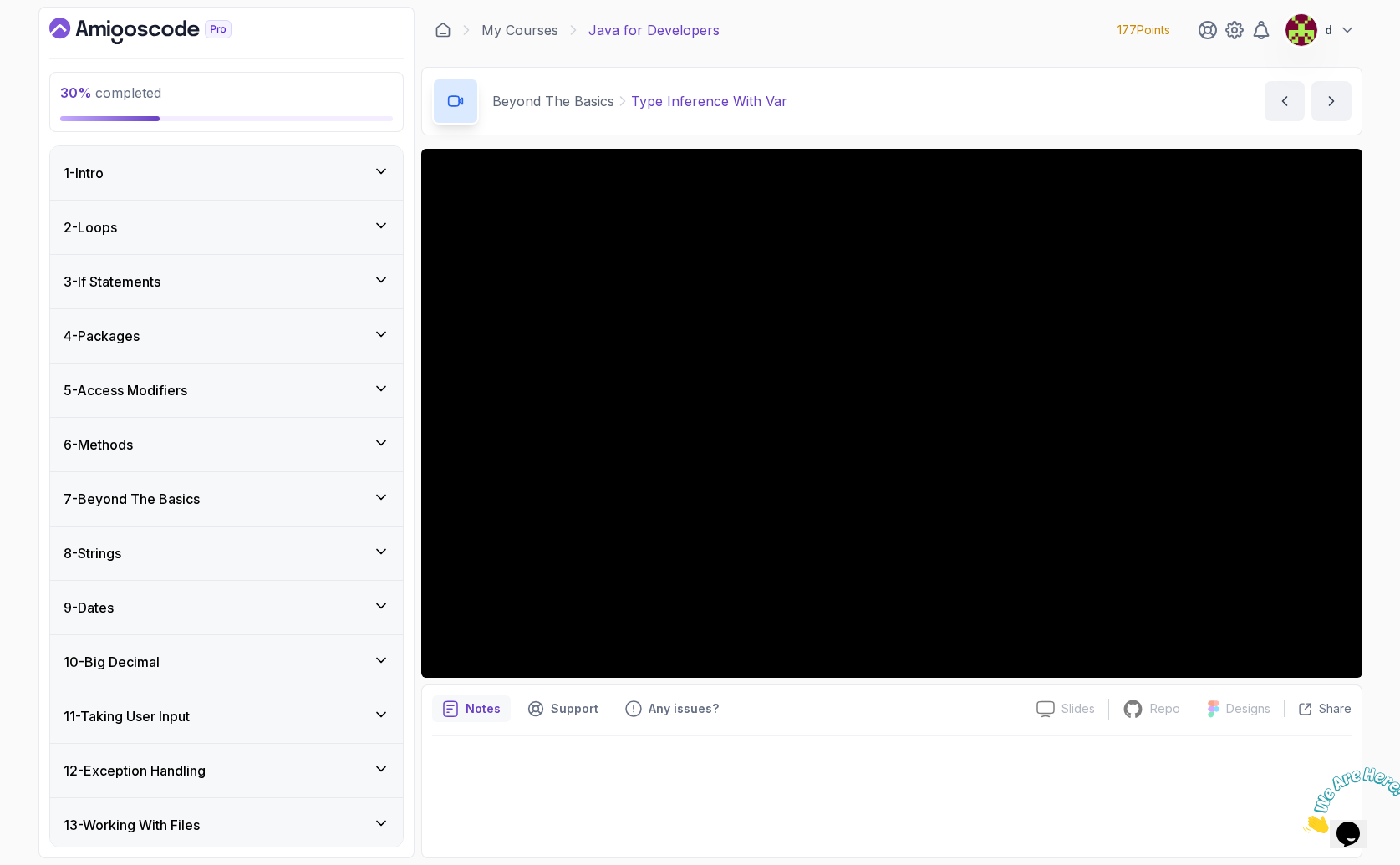
click at [197, 621] on div "9 - Dates" at bounding box center [226, 607] width 353 height 53
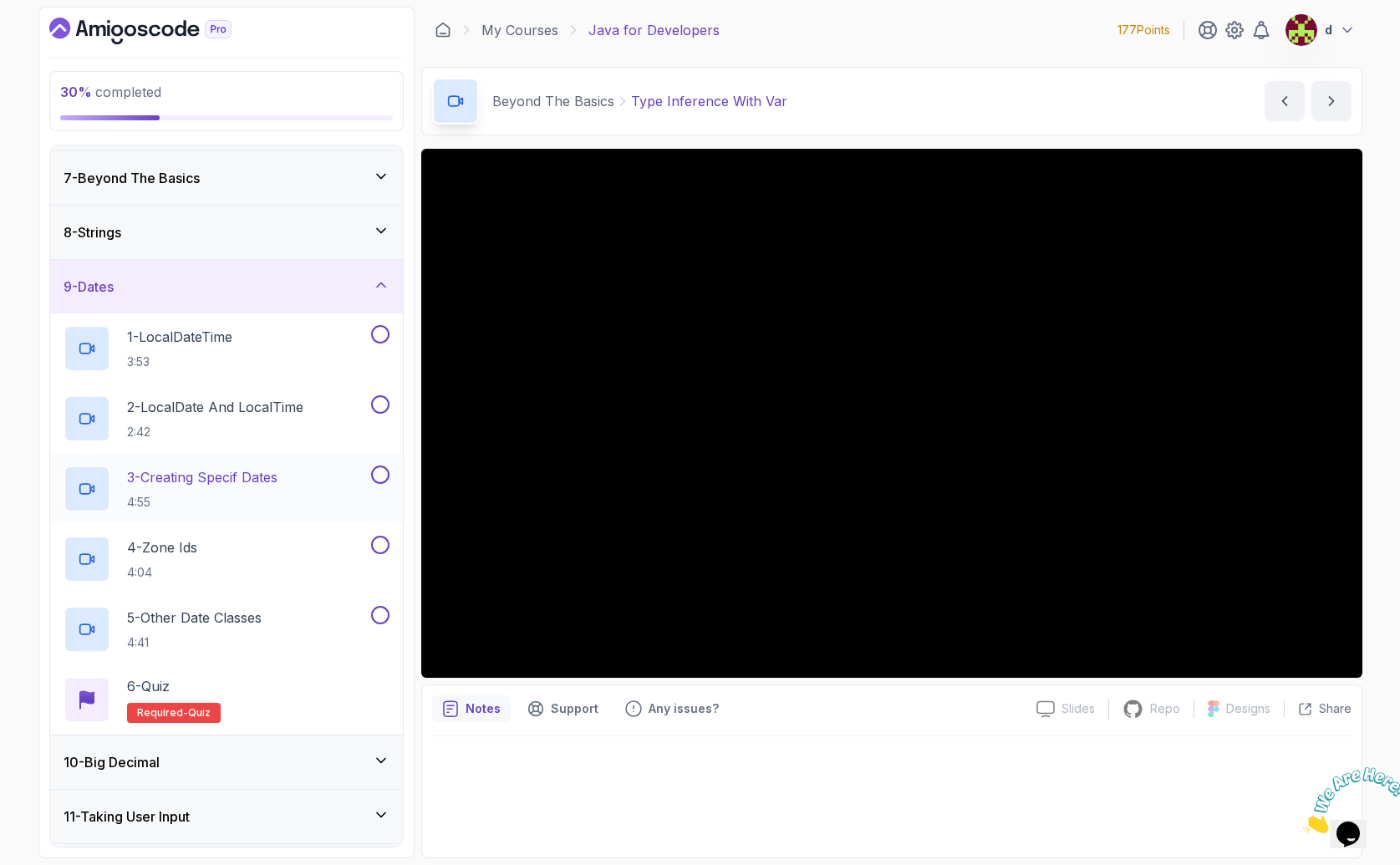
scroll to position [276, 0]
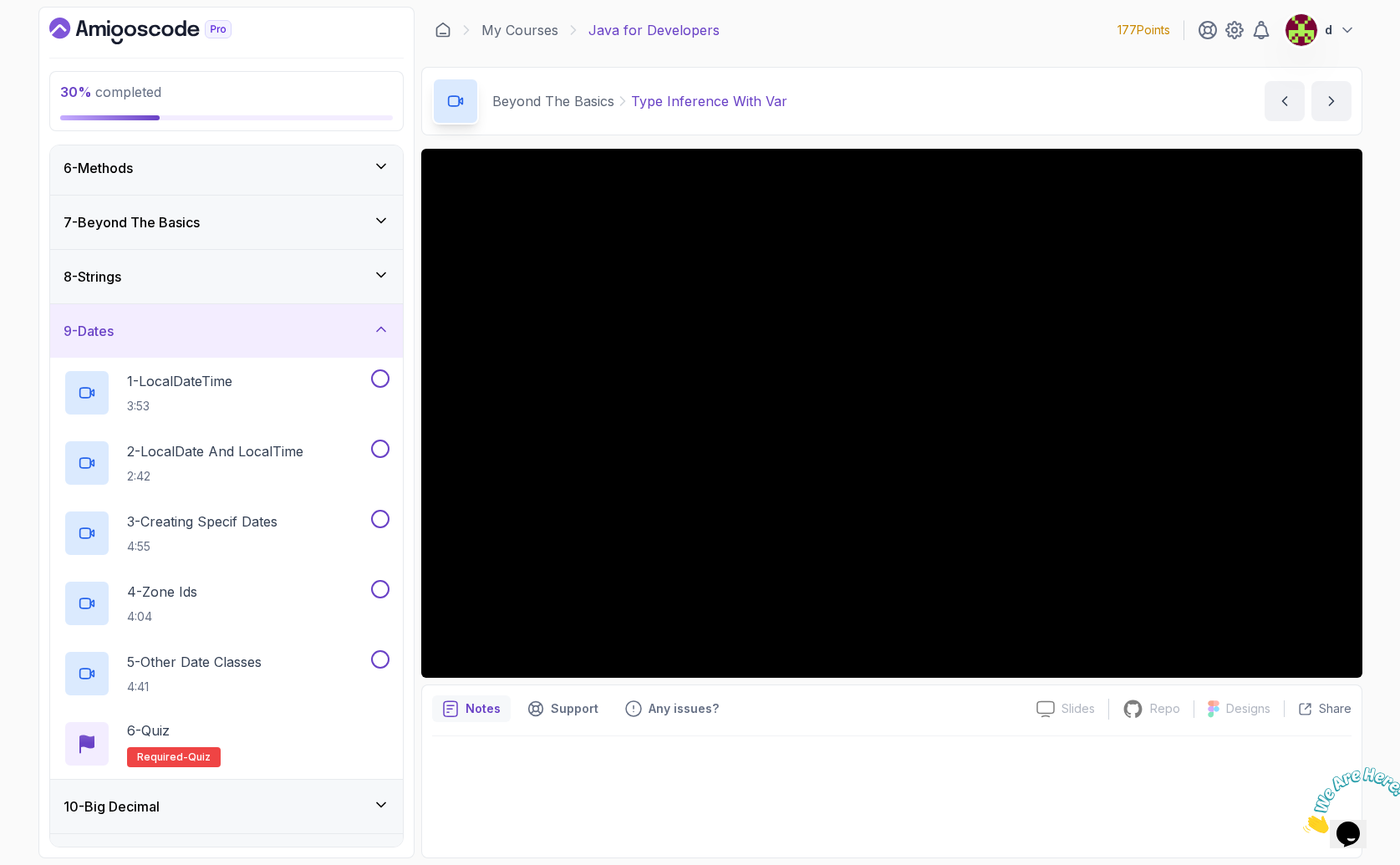
click at [134, 342] on div "9 - Dates" at bounding box center [226, 330] width 353 height 53
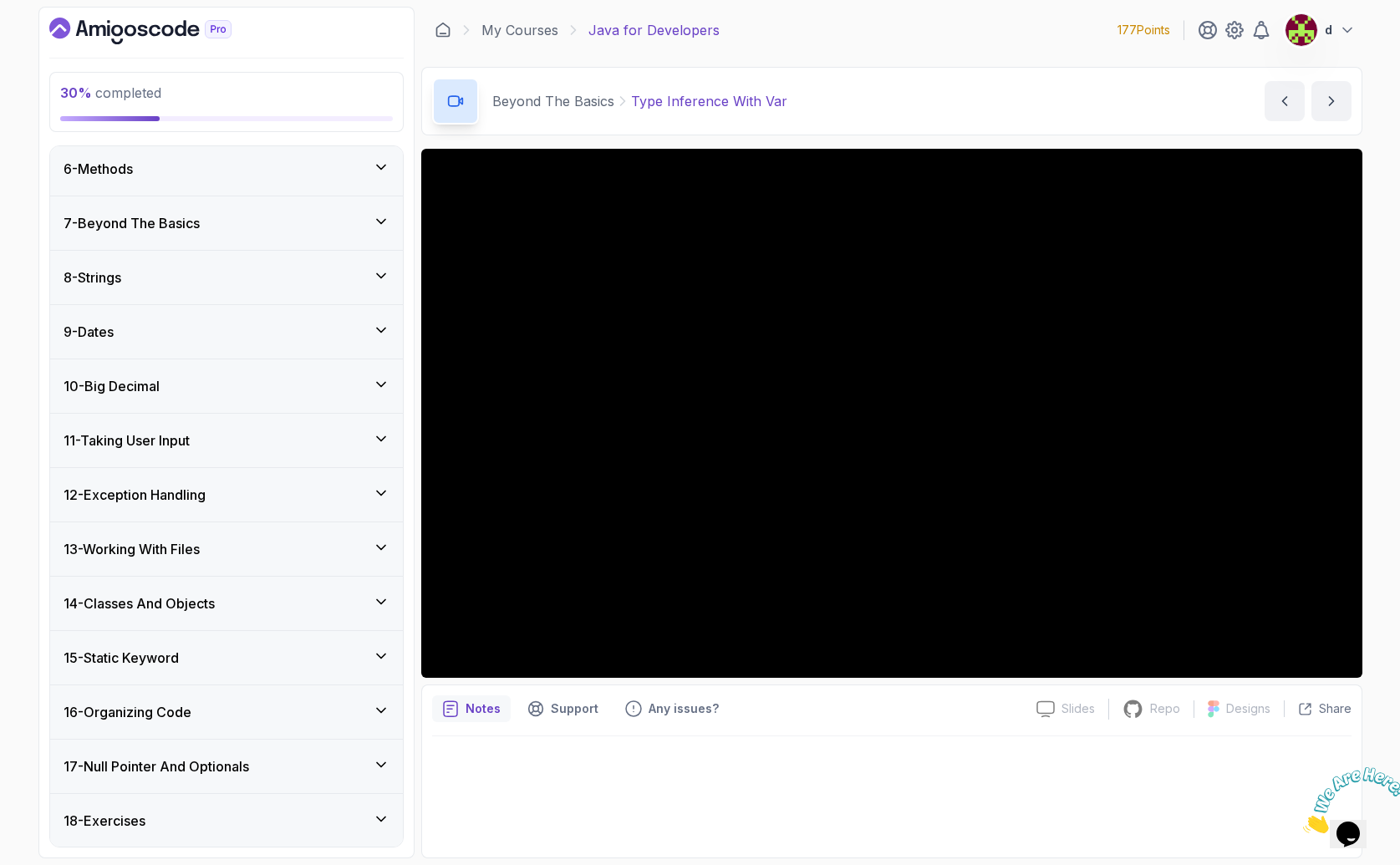
scroll to position [0, 0]
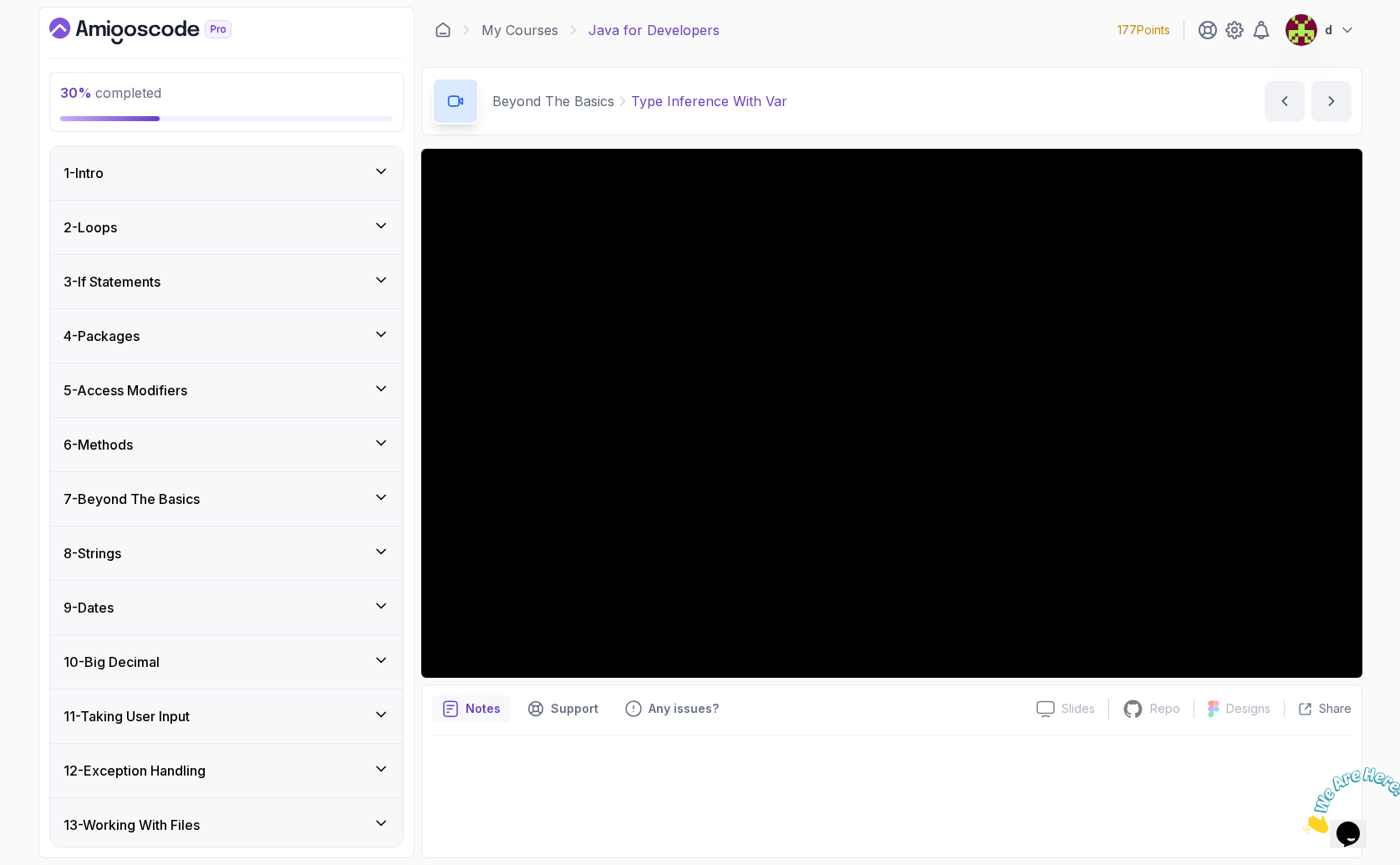
click at [134, 506] on h3 "7 - Beyond The Basics" at bounding box center [131, 498] width 136 height 20
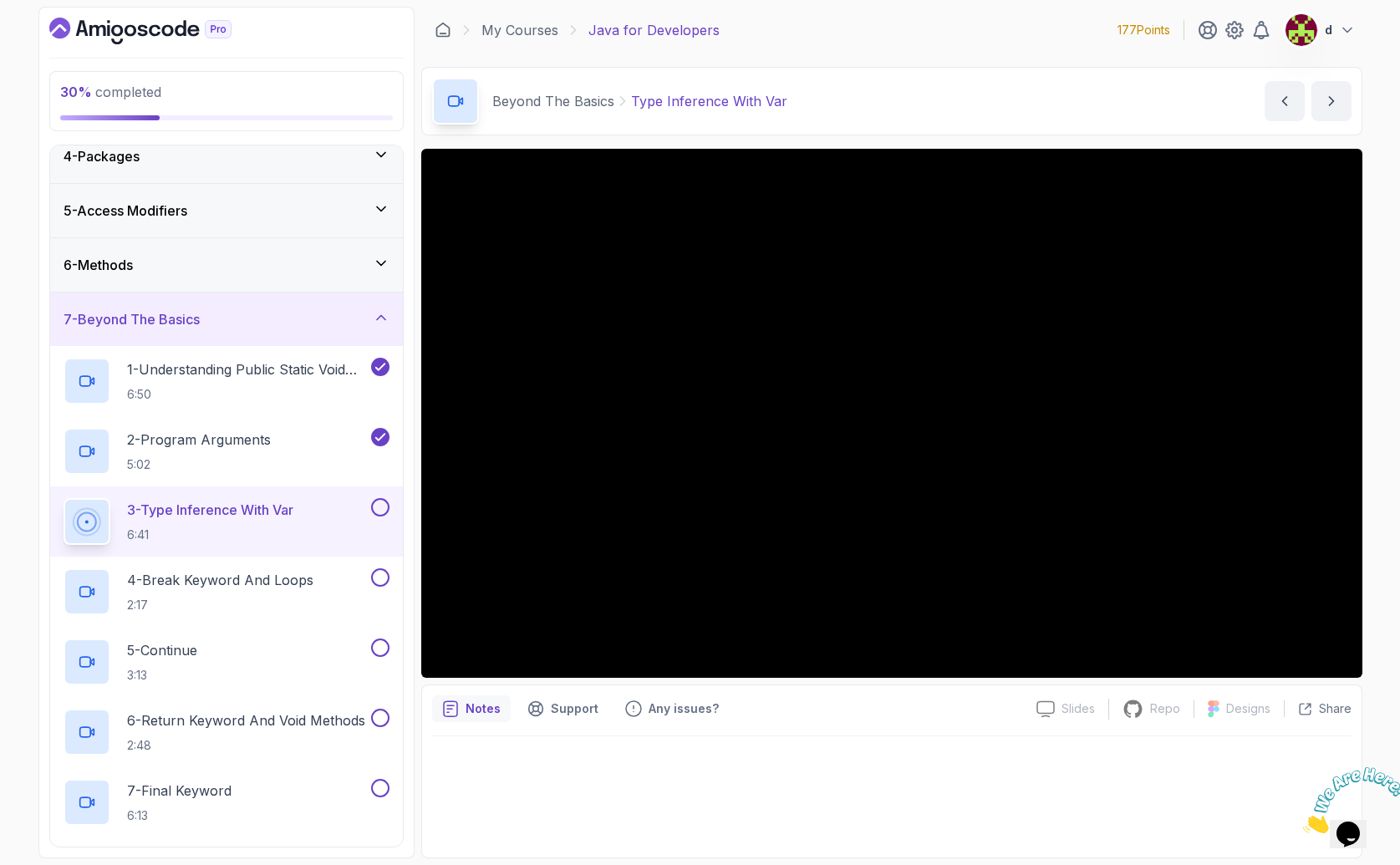
scroll to position [214, 0]
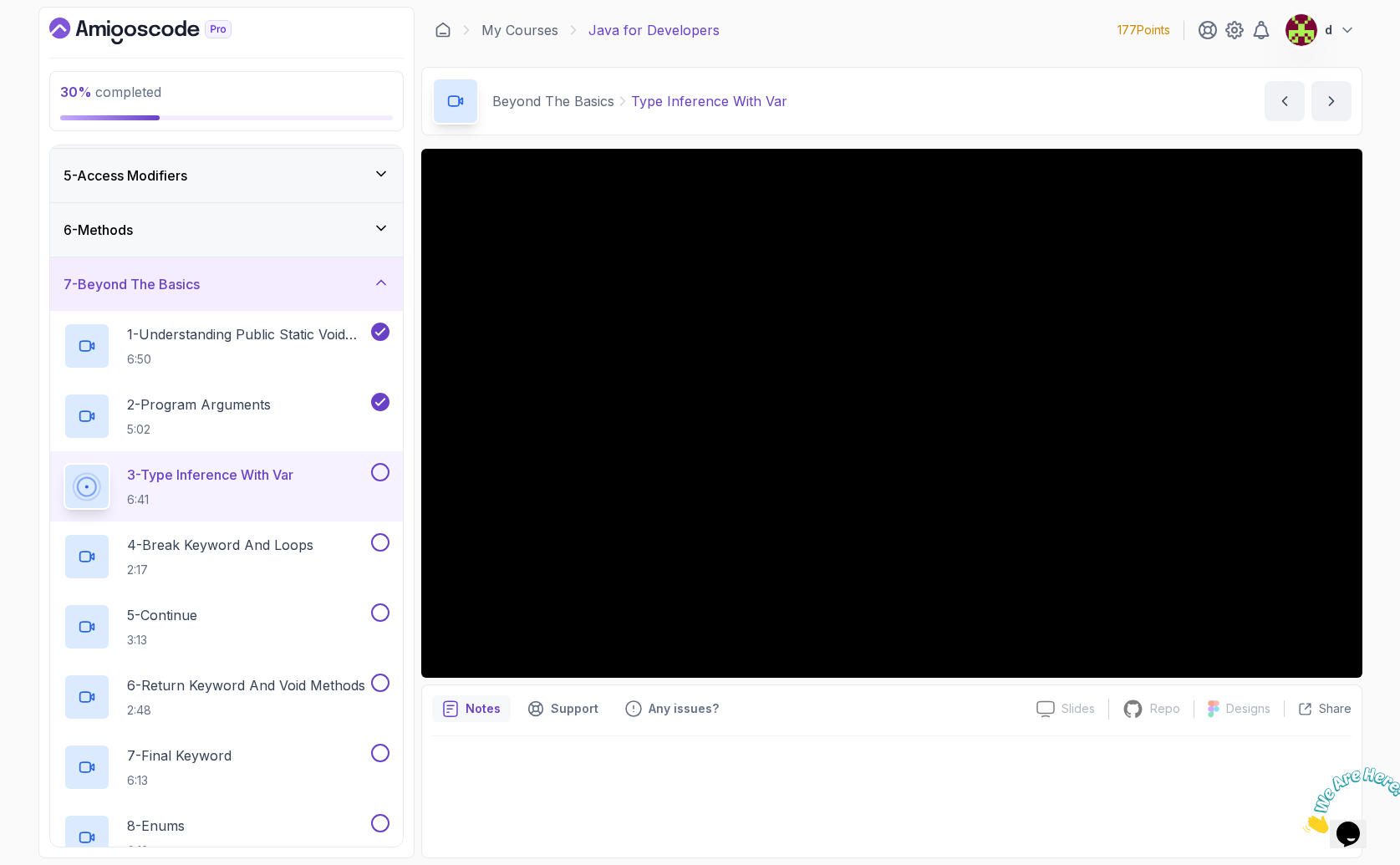
click at [980, 755] on div at bounding box center [892, 792] width 920 height 111
click at [819, 715] on div "Notes Support Any issues?" at bounding box center [728, 708] width 591 height 27
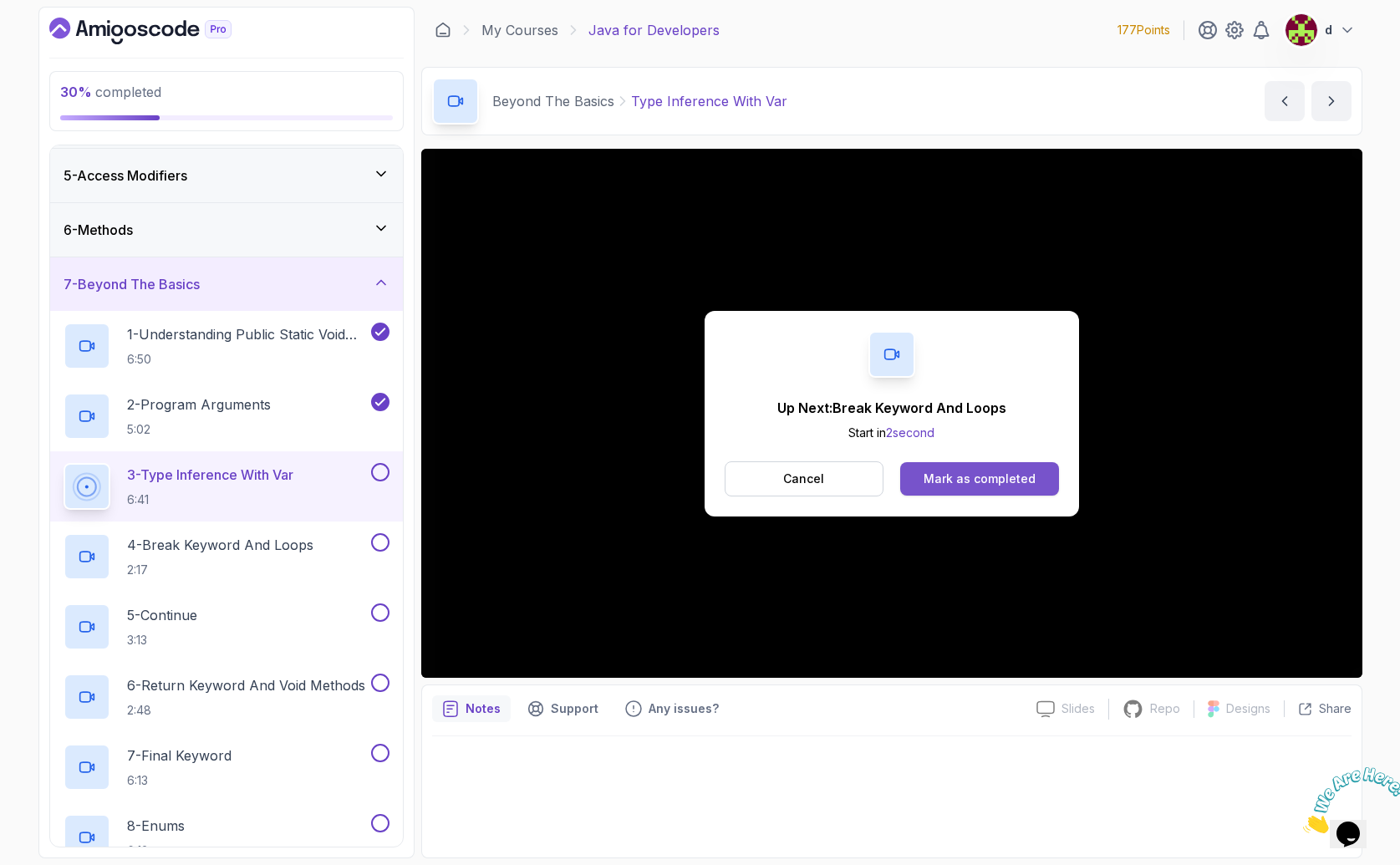
click at [1013, 477] on div "Mark as completed" at bounding box center [979, 479] width 112 height 17
